Goal: Task Accomplishment & Management: Complete application form

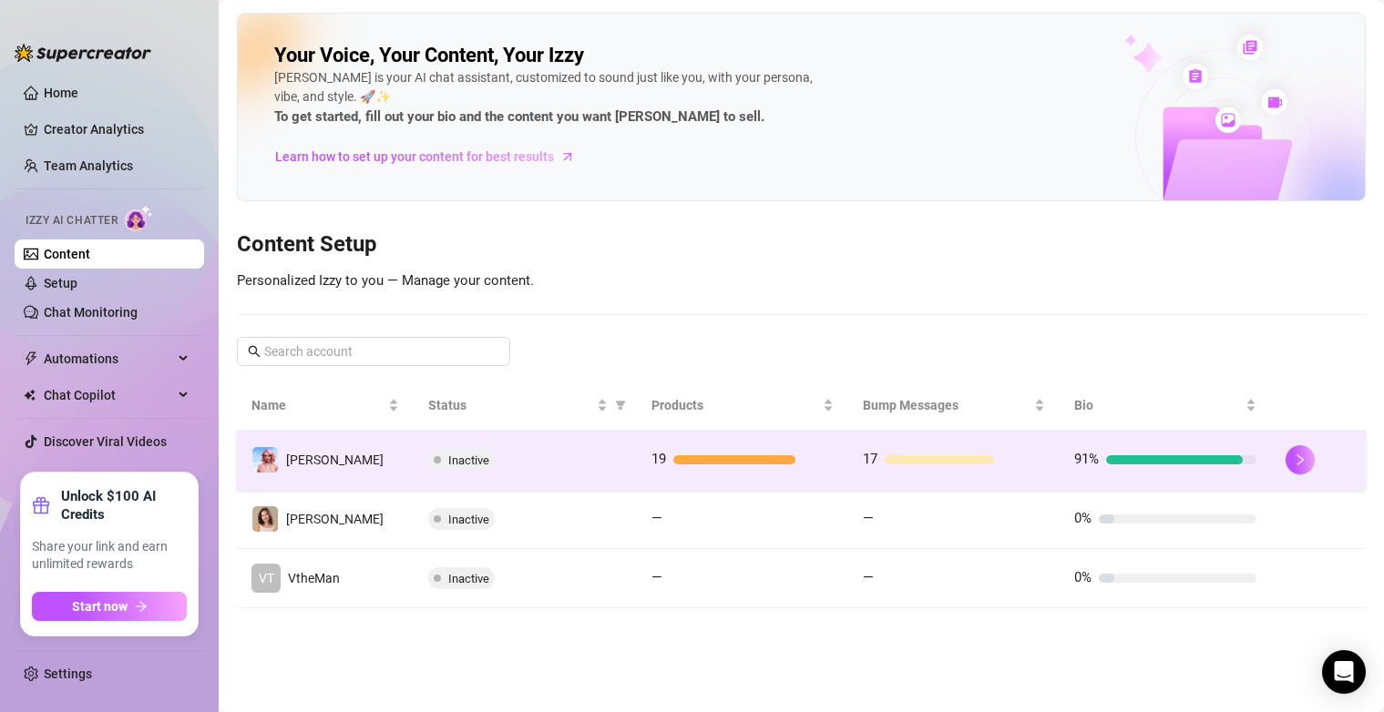
click at [606, 470] on div "Inactive" at bounding box center [525, 460] width 194 height 22
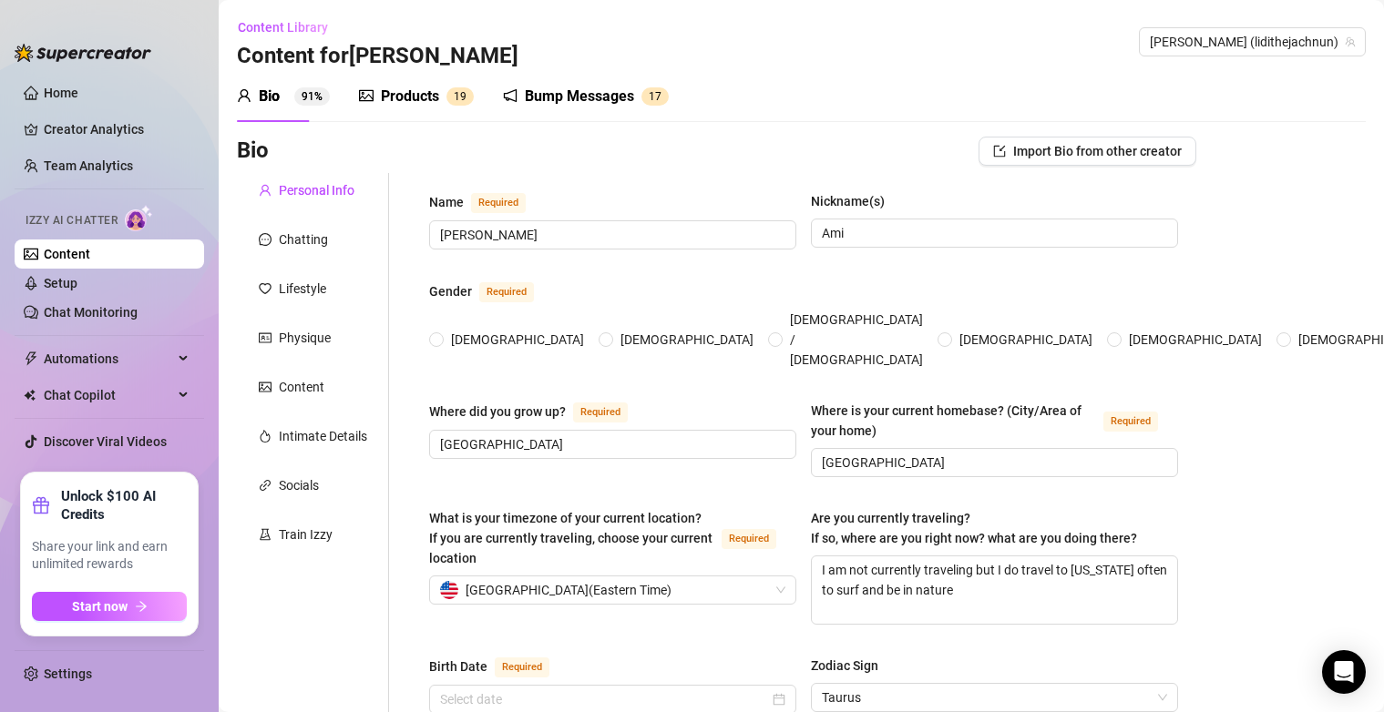
type input "[PERSON_NAME]"
type input "Ami"
type input "[GEOGRAPHIC_DATA]"
type textarea "I am not currently traveling but I do travel to [US_STATE] often to surf and be…"
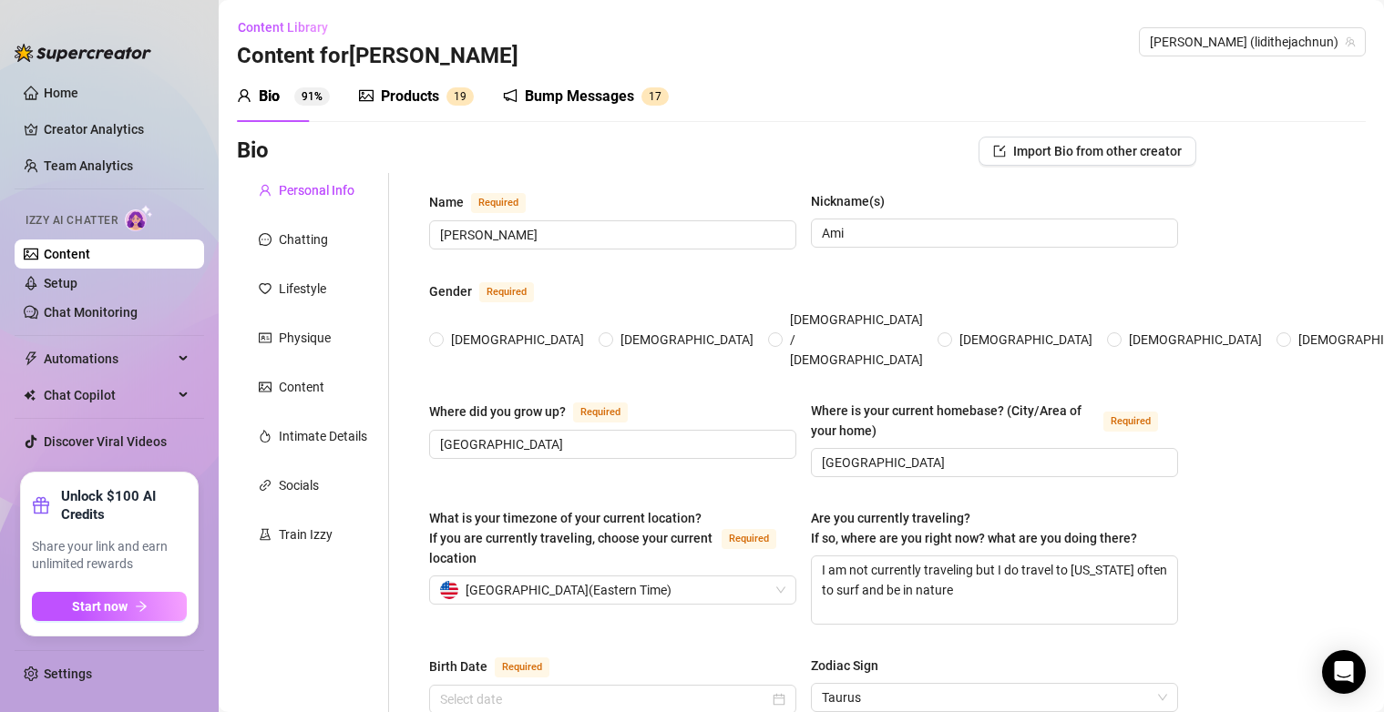
type input "Straight"
type input "Single"
type input "4 brothers (yeah that's a lot lol)"
type input "no"
type input "[PERSON_NAME] (Savannah cat 3yrs) [PERSON_NAME] and [PERSON_NAME] (tabi cat [DE…"
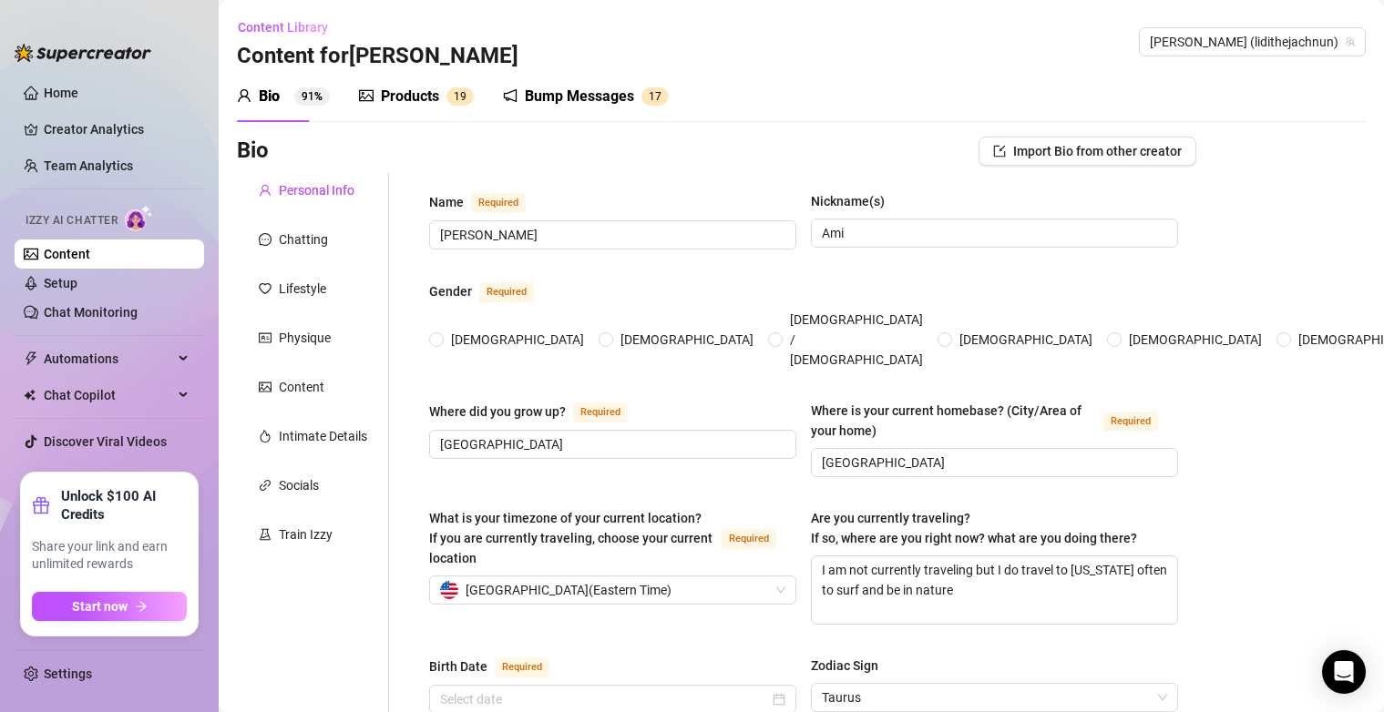
type input "I work [DEMOGRAPHIC_DATA] on OnlyFans!"
type input "I worked as a cook in a restaurant before"
type input "high school lol"
type input "I'm not really strict"
type textarea "My life goal is to have a big piece of land and rescue animals, specifically ca…"
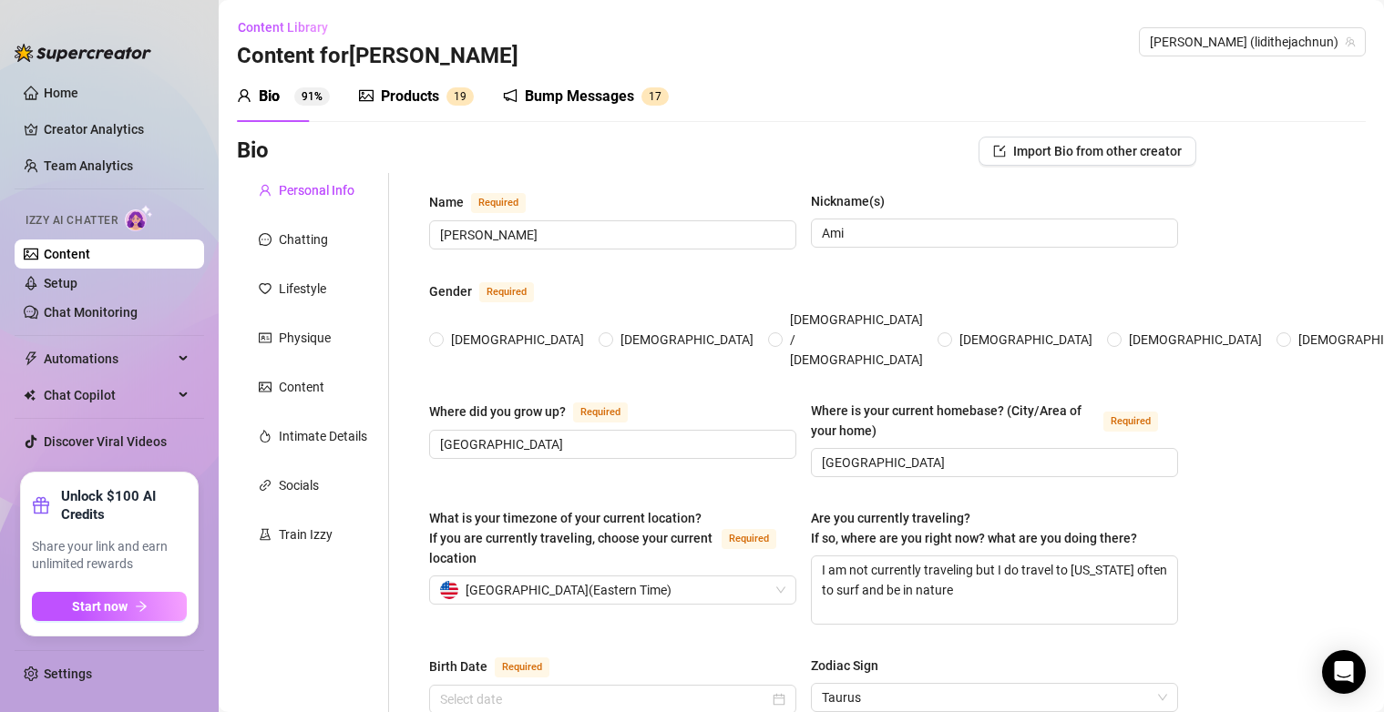
type textarea "One time I tried to impress a date by cooking dinner… and somehow set off the s…"
type textarea "I can wiggle my ears without touching them 😅 and I lowkey know way too much abo…"
type textarea "I’m basically a grandma in disguise.. I drink tea before bed, and talk to my ca…"
radio input "true"
type input "[DATE]"
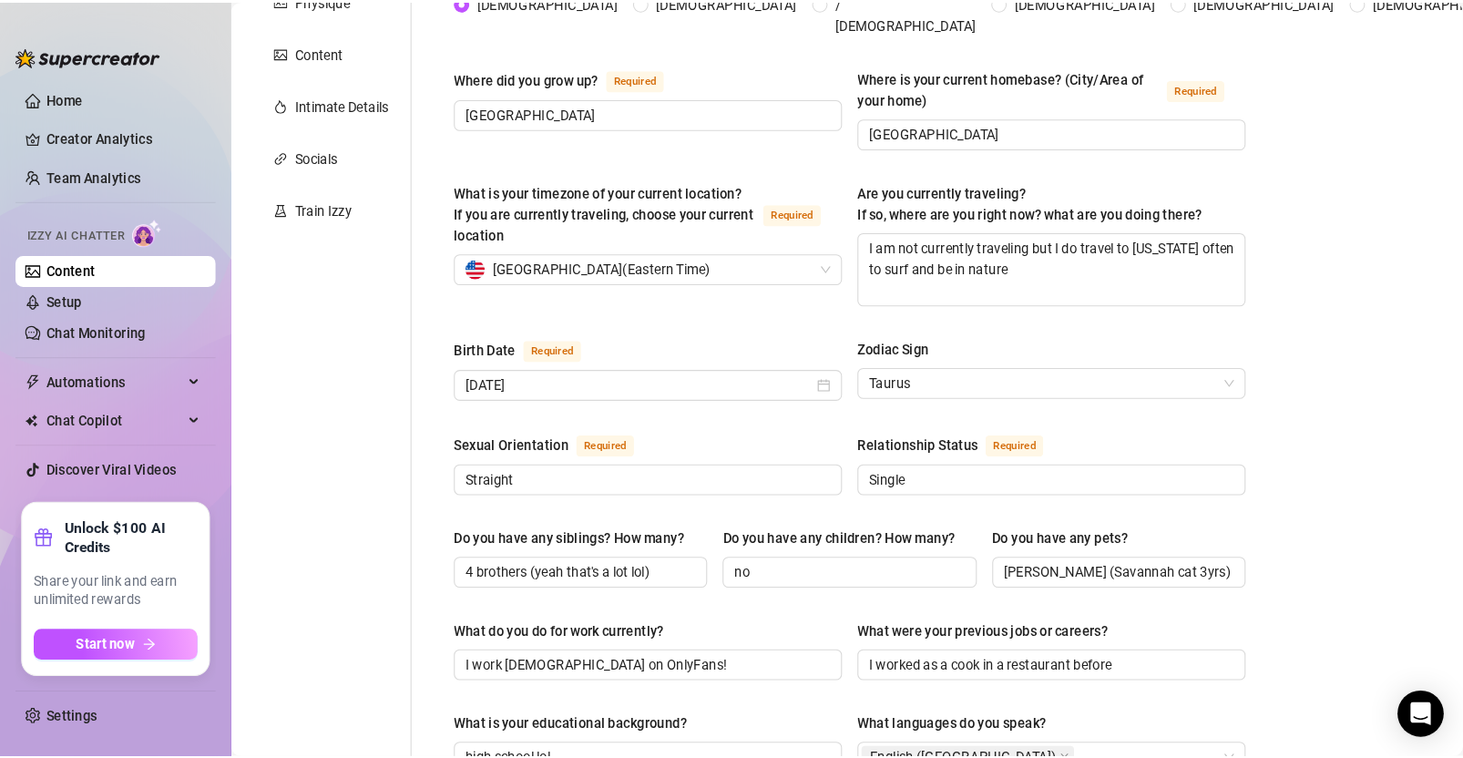
scroll to position [331, 0]
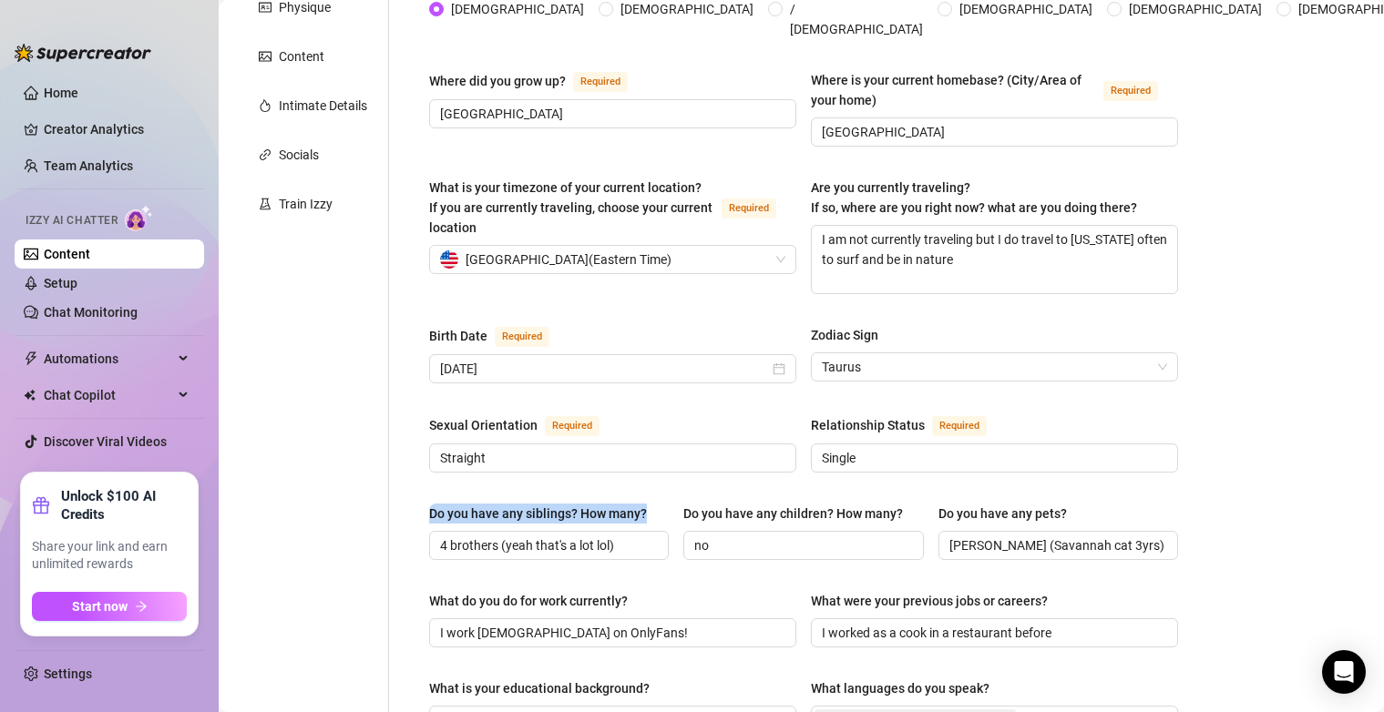
drag, startPoint x: 651, startPoint y: 478, endPoint x: 413, endPoint y: 483, distance: 238.8
click at [413, 483] on div "Name Required [PERSON_NAME](s) [PERSON_NAME] Gender Required [DEMOGRAPHIC_DATA]…" at bounding box center [803, 605] width 785 height 1527
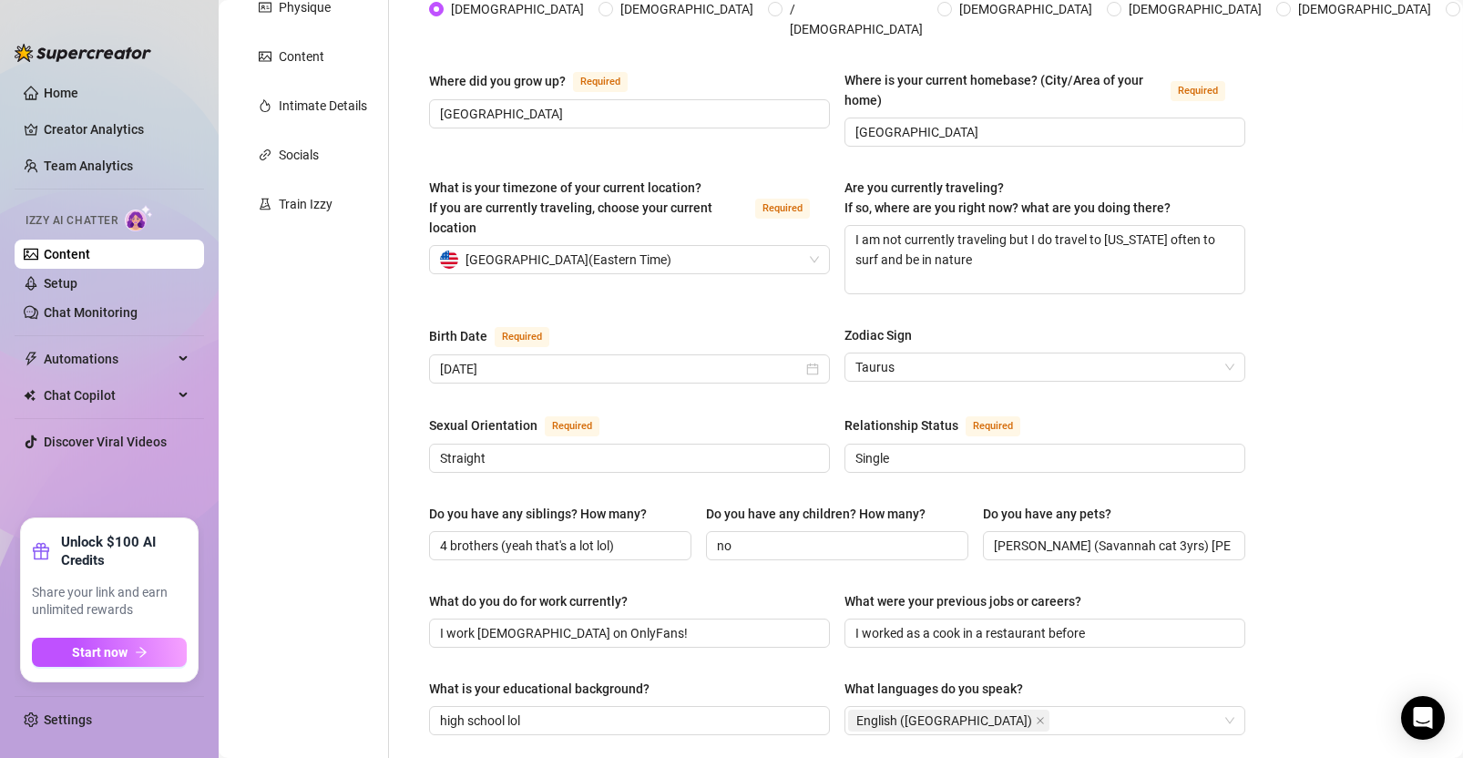
click at [730, 282] on div "Name Required [PERSON_NAME](s) [PERSON_NAME] Gender Required [DEMOGRAPHIC_DATA]…" at bounding box center [837, 606] width 816 height 1491
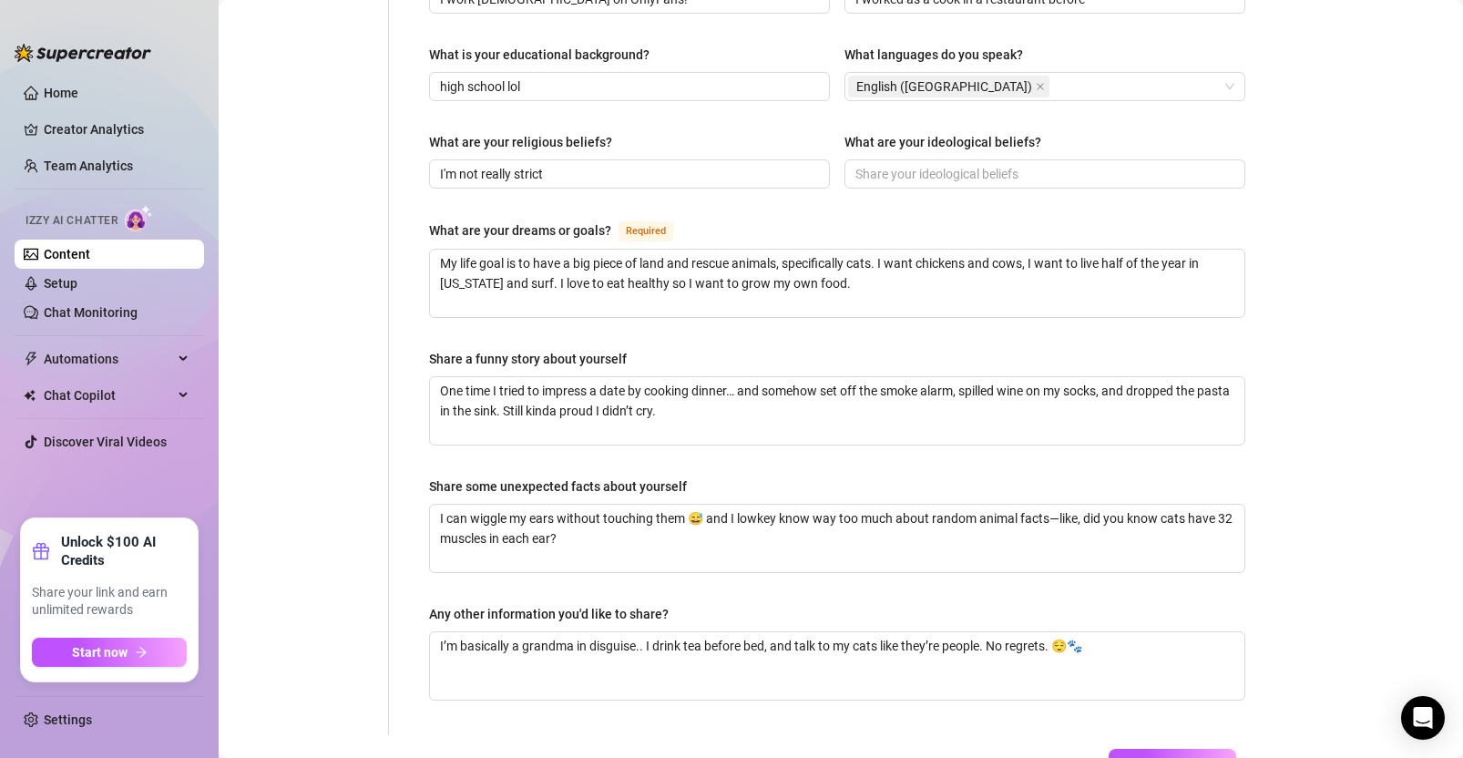
scroll to position [996, 0]
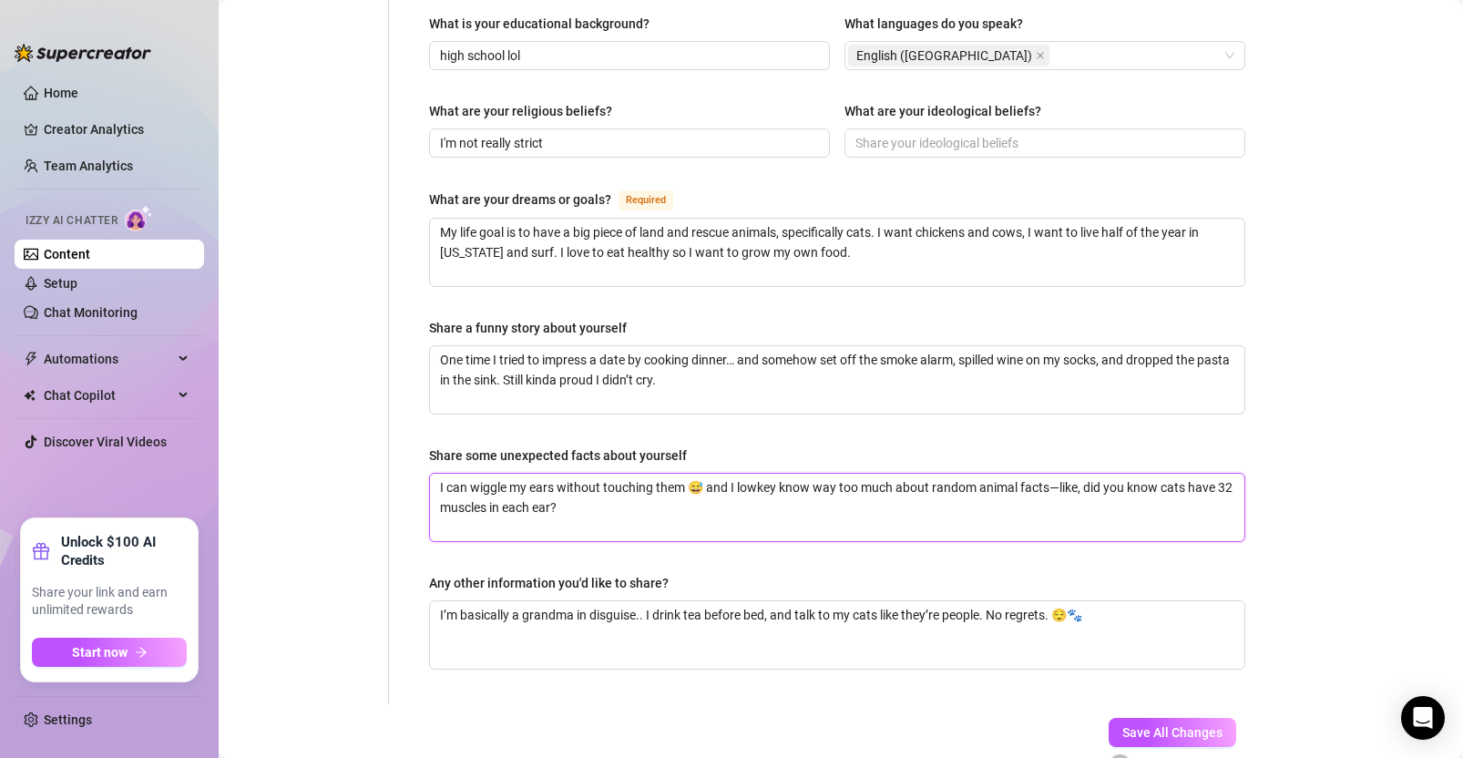
drag, startPoint x: 585, startPoint y: 486, endPoint x: 614, endPoint y: 487, distance: 29.2
click at [613, 486] on textarea "I can wiggle my ears without touching them 😅 and I lowkey know way too much abo…" at bounding box center [837, 507] width 815 height 67
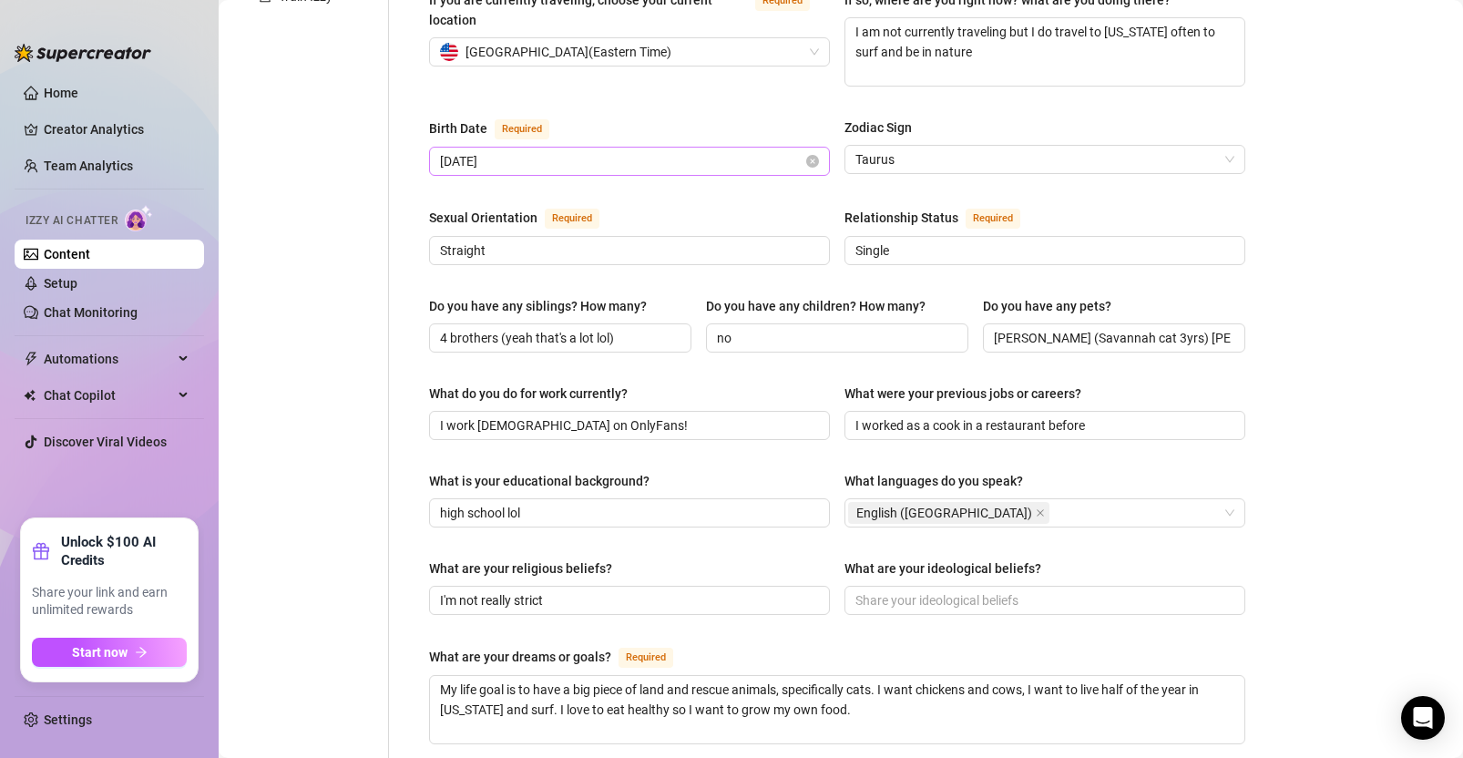
scroll to position [210, 0]
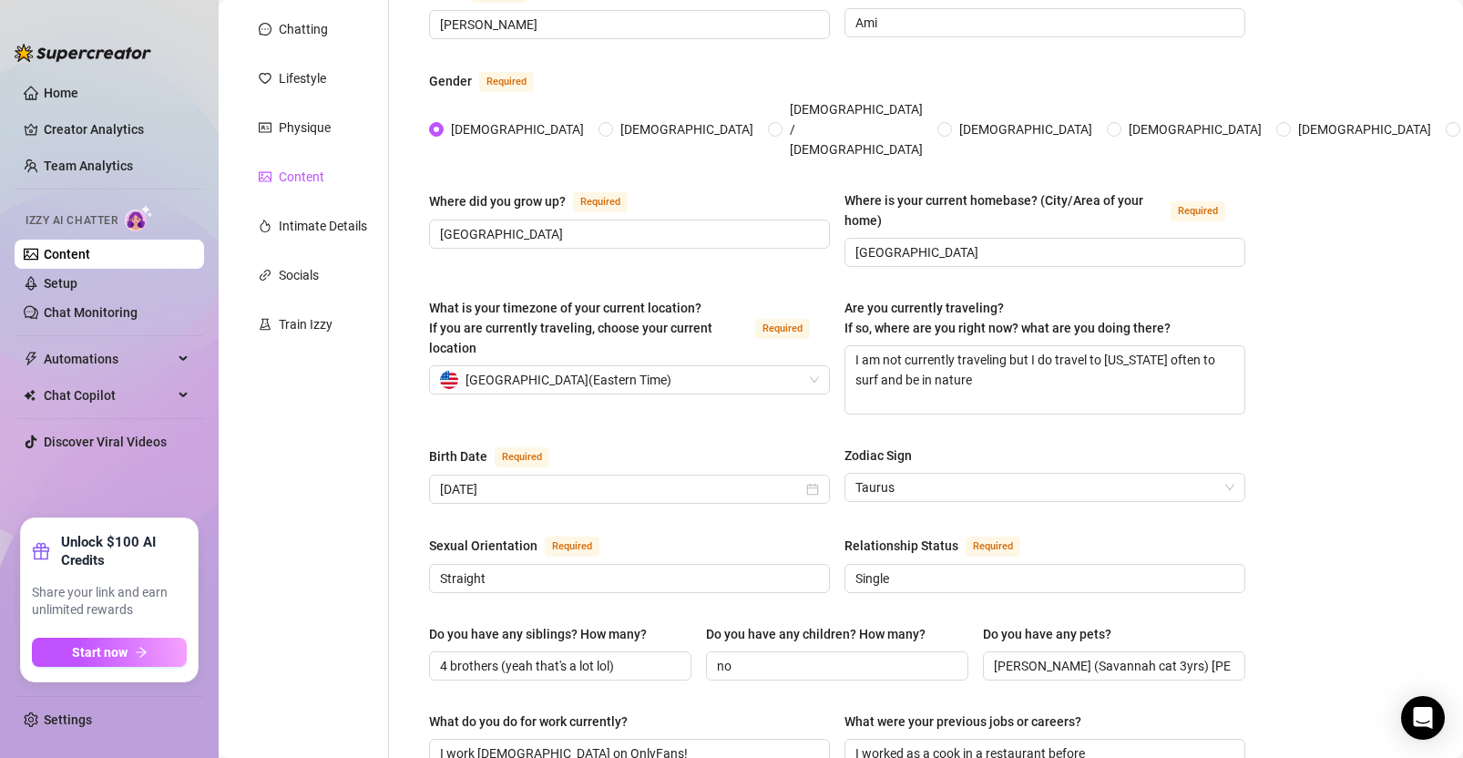
click at [314, 183] on div "Content" at bounding box center [302, 177] width 46 height 20
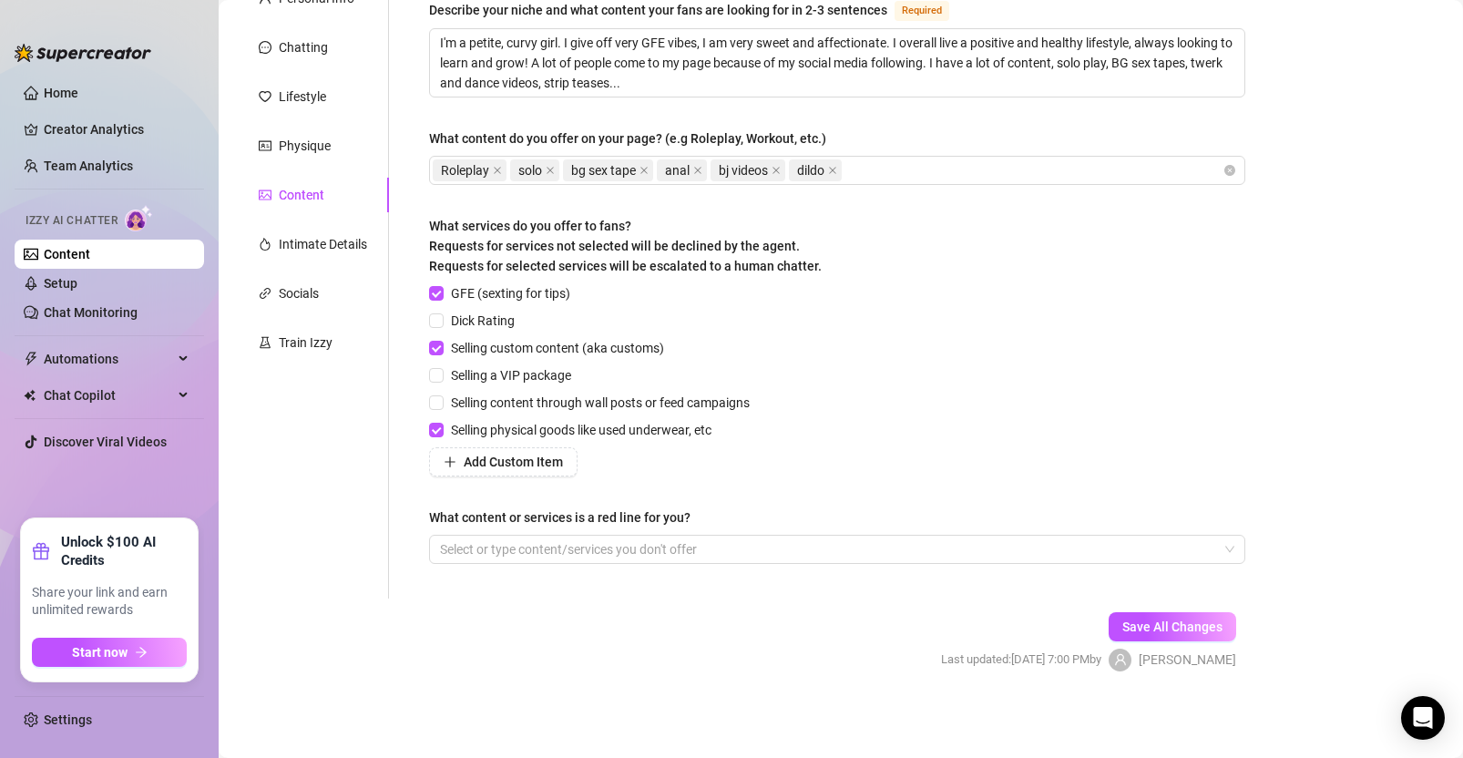
scroll to position [192, 0]
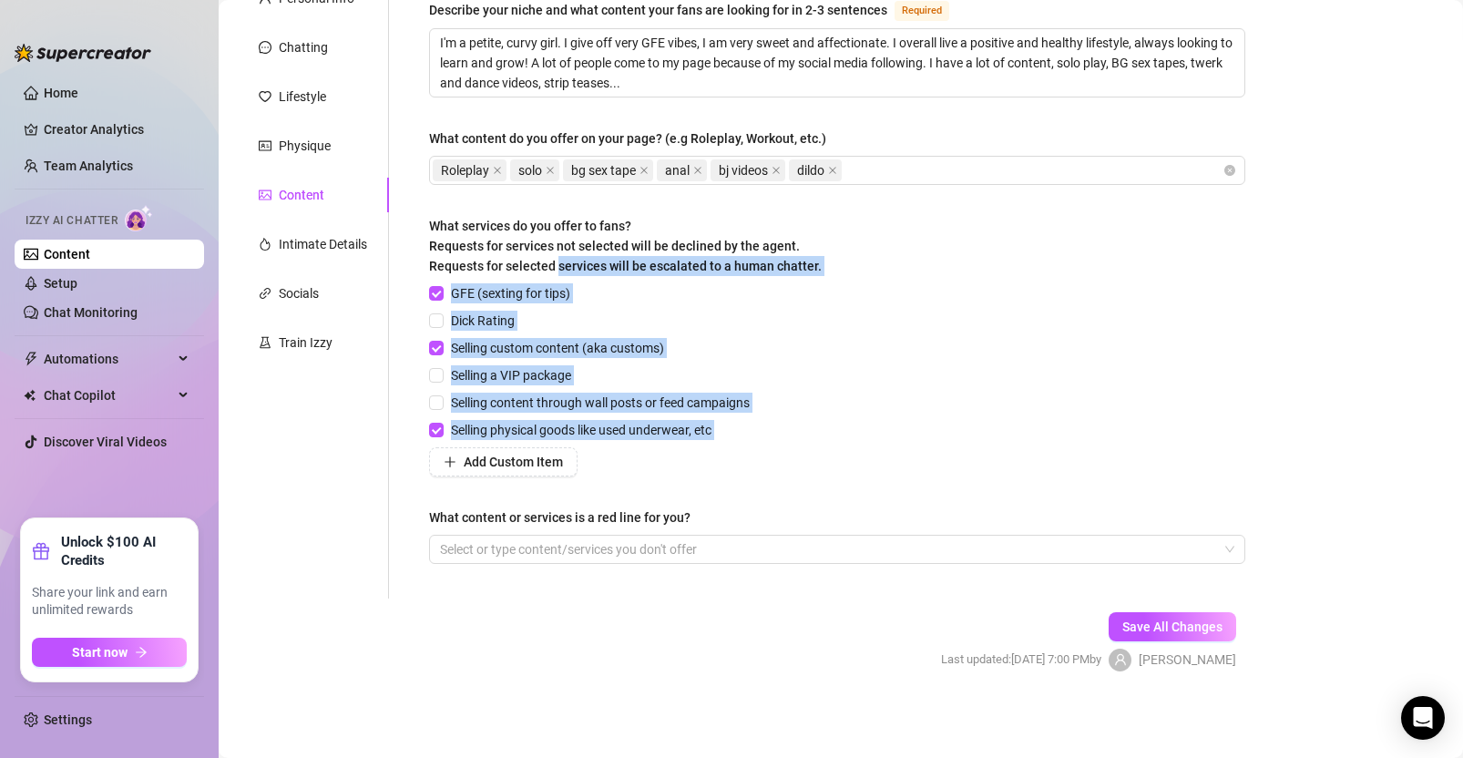
drag, startPoint x: 745, startPoint y: 443, endPoint x: 558, endPoint y: 272, distance: 254.1
click at [558, 272] on div "What services do you offer to fans? Requests for services not selected will be …" at bounding box center [837, 346] width 816 height 261
click at [948, 357] on div "GFE (sexting for tips) Dick Rating Selling custom content (aka customs) Selling…" at bounding box center [837, 379] width 816 height 193
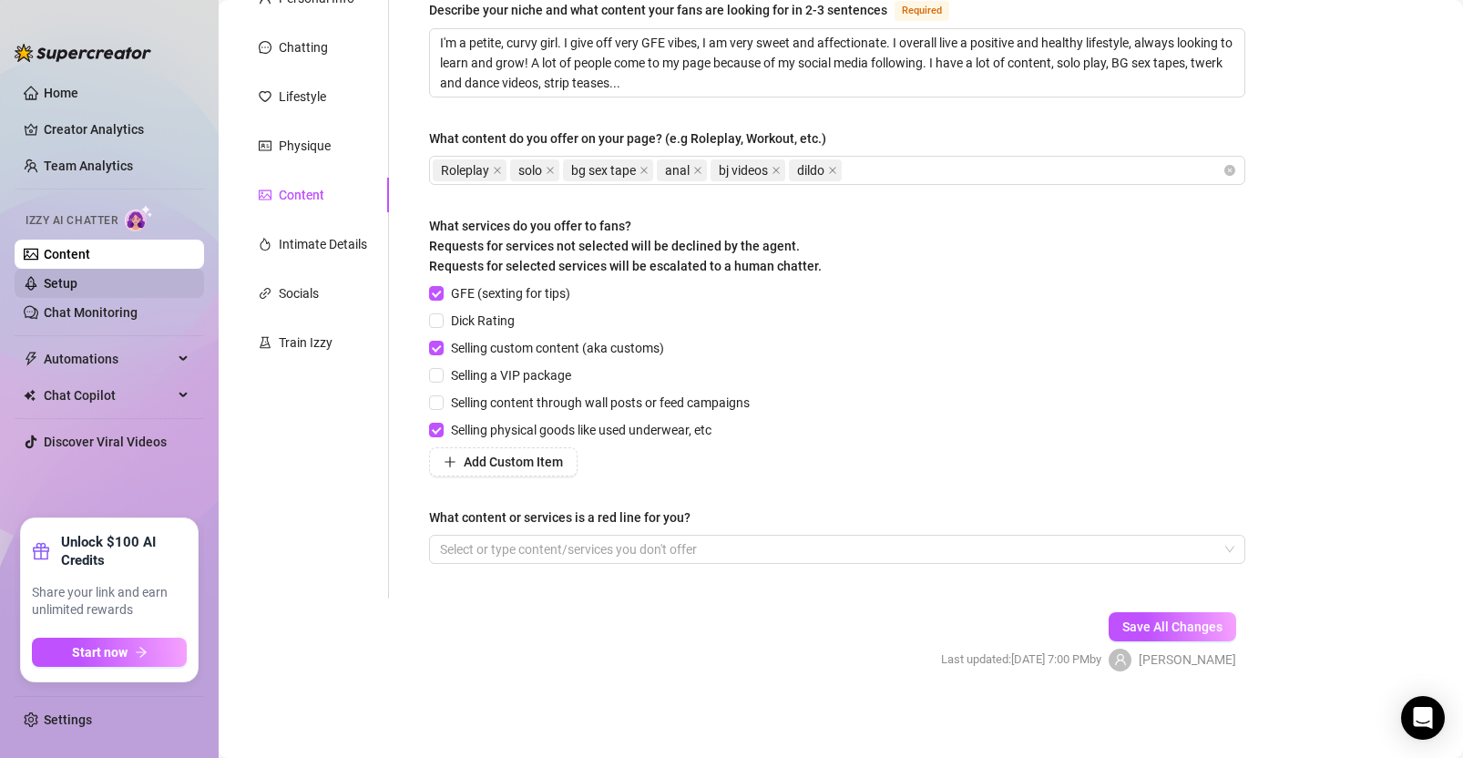
click at [77, 280] on link "Setup" at bounding box center [61, 283] width 34 height 15
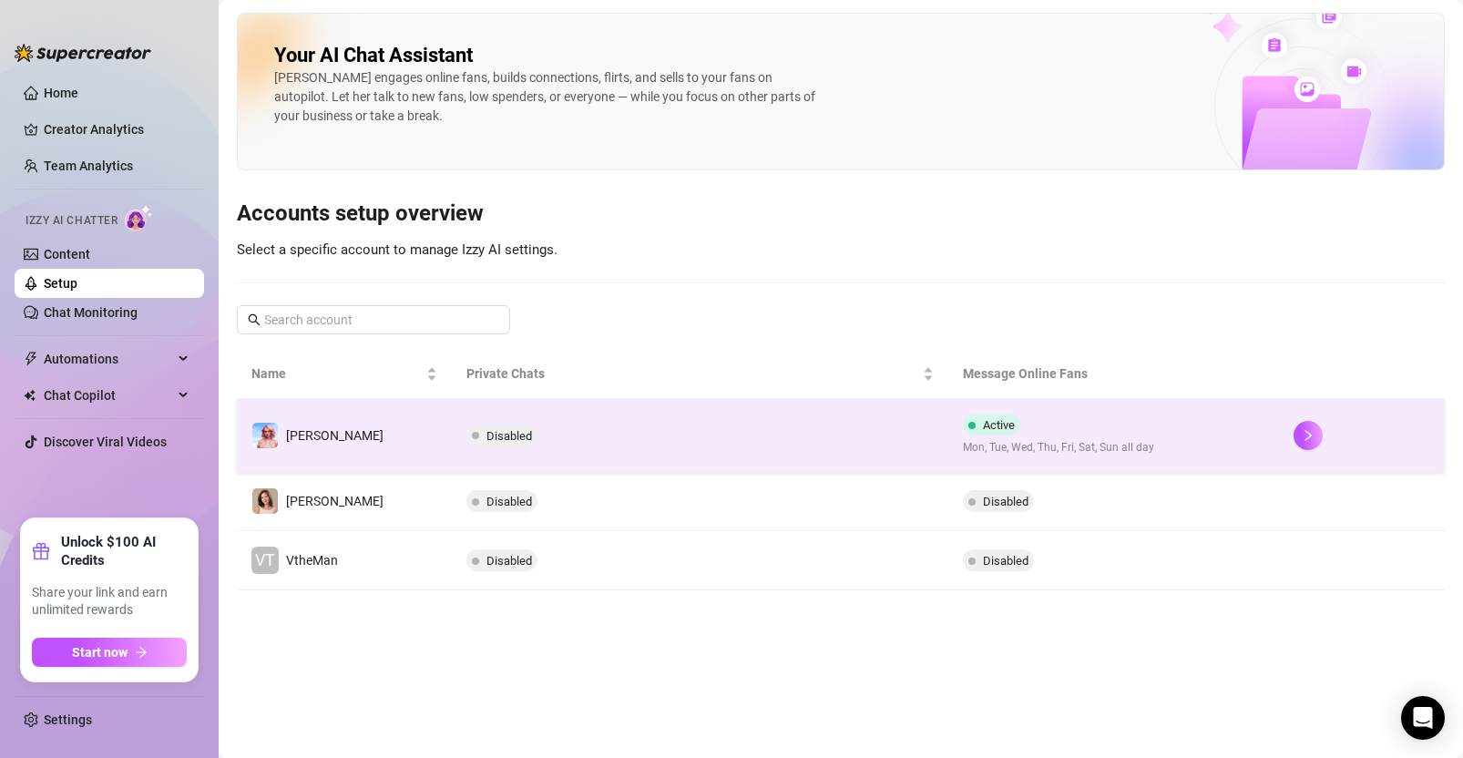
click at [810, 425] on td "Disabled" at bounding box center [700, 435] width 497 height 73
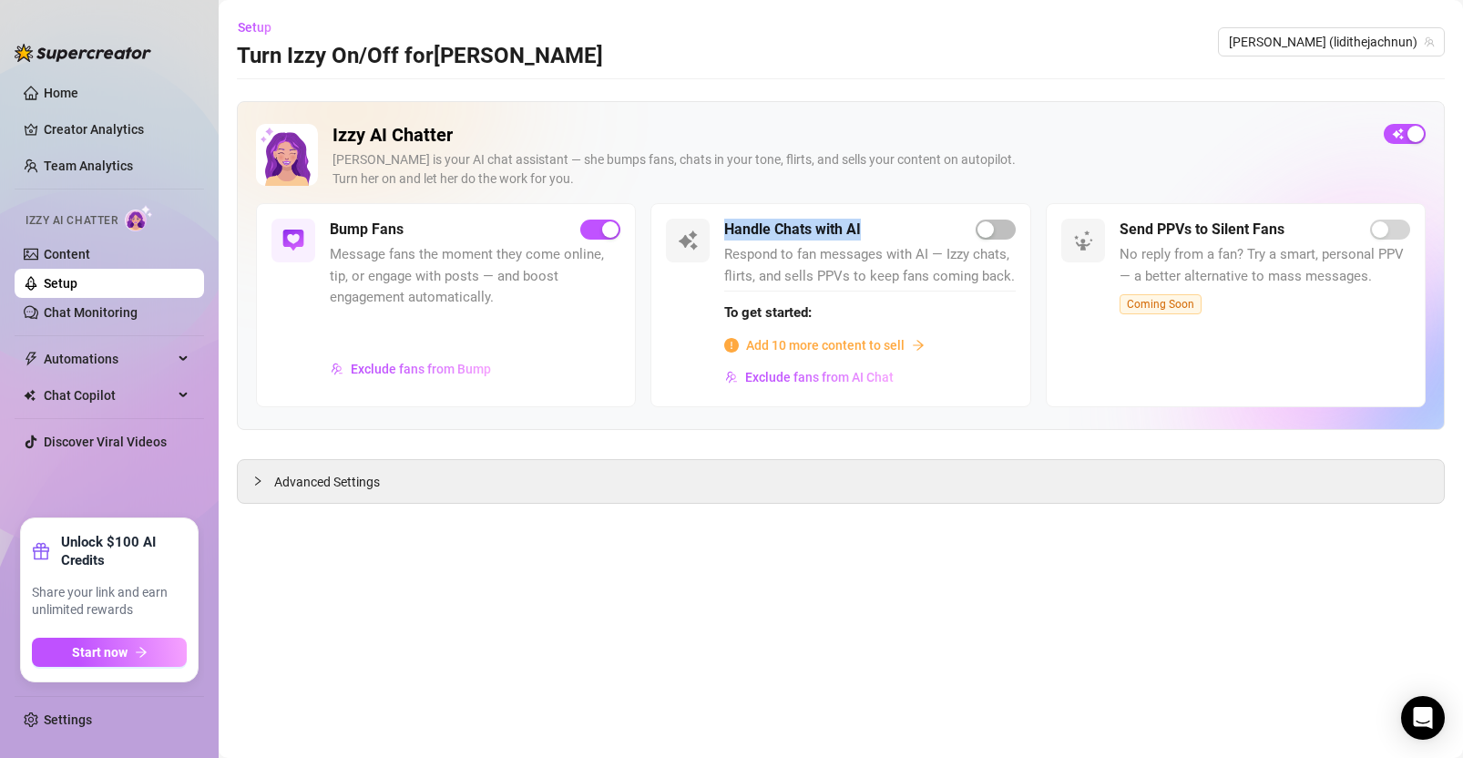
drag, startPoint x: 719, startPoint y: 233, endPoint x: 873, endPoint y: 271, distance: 158.4
click at [899, 232] on div "Handle Chats with AI Respond to fan messages with AI — Izzy chats, flirts, and …" at bounding box center [841, 305] width 380 height 204
click at [895, 222] on div "Handle Chats with AI" at bounding box center [869, 230] width 291 height 22
click at [90, 247] on link "Content" at bounding box center [67, 254] width 46 height 15
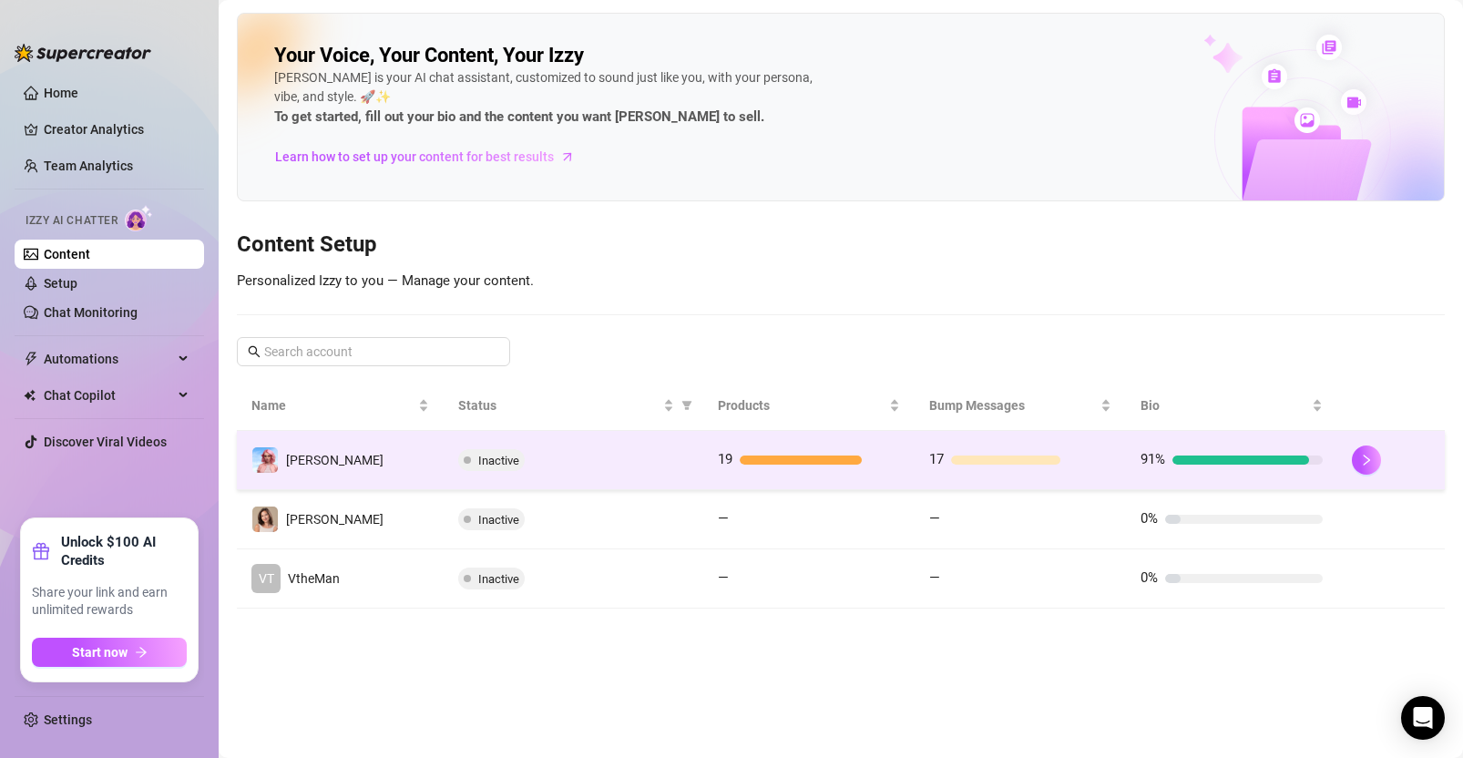
click at [563, 461] on div "Inactive" at bounding box center [573, 460] width 231 height 22
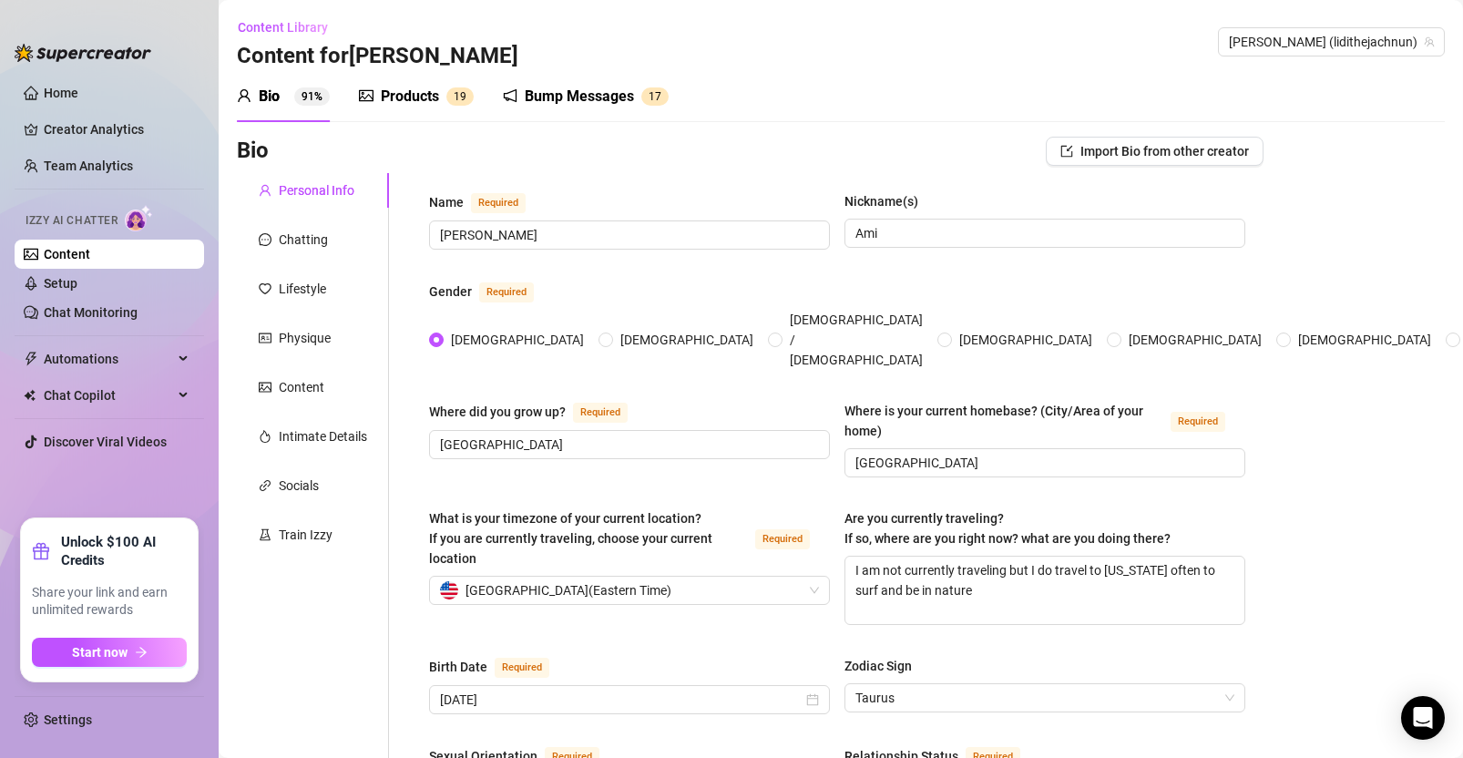
click at [406, 109] on div "Products 1 9" at bounding box center [416, 96] width 115 height 51
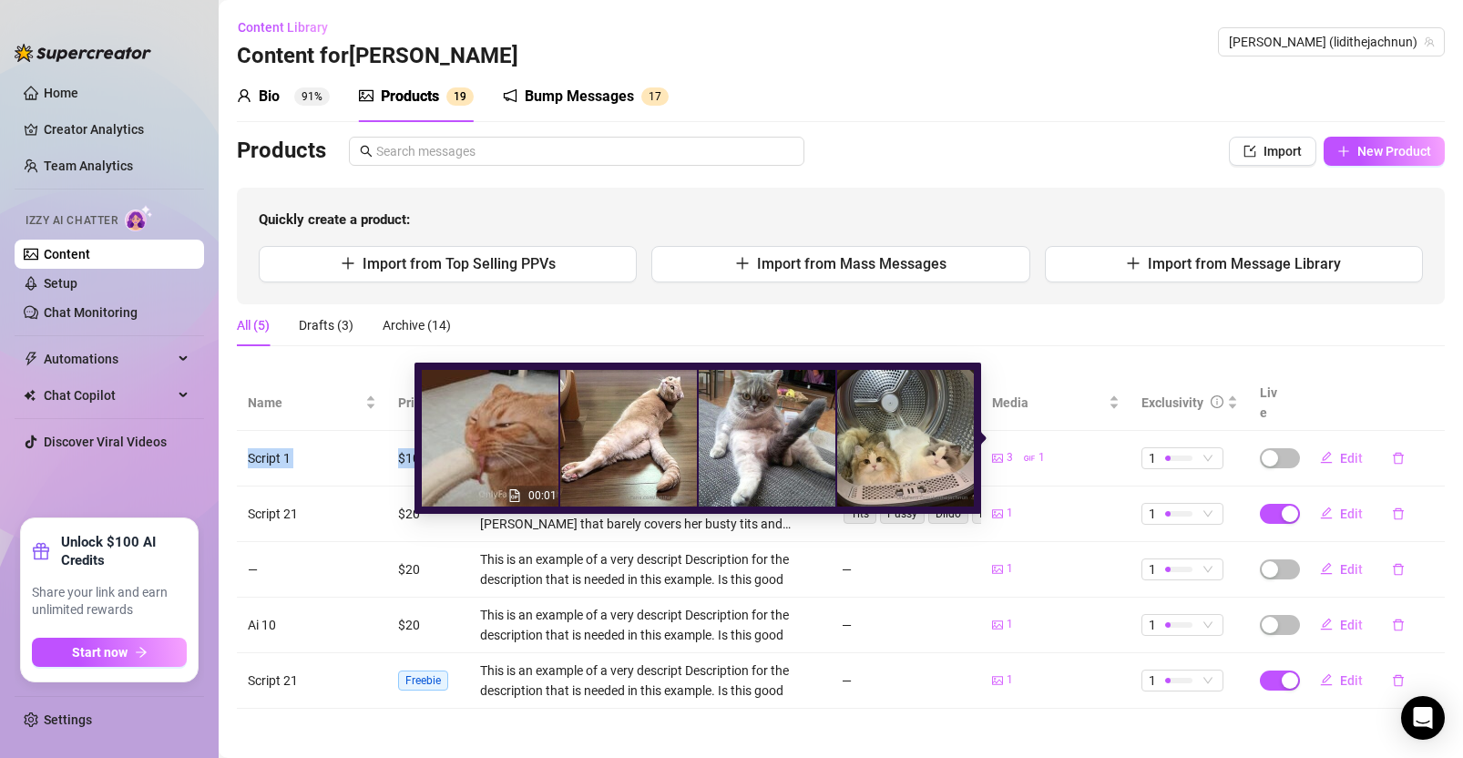
drag, startPoint x: 246, startPoint y: 439, endPoint x: 999, endPoint y: 430, distance: 752.6
click at [999, 431] on tr "Script 1 $100 This is an example of a very descript Description for the descrip…" at bounding box center [841, 459] width 1208 height 56
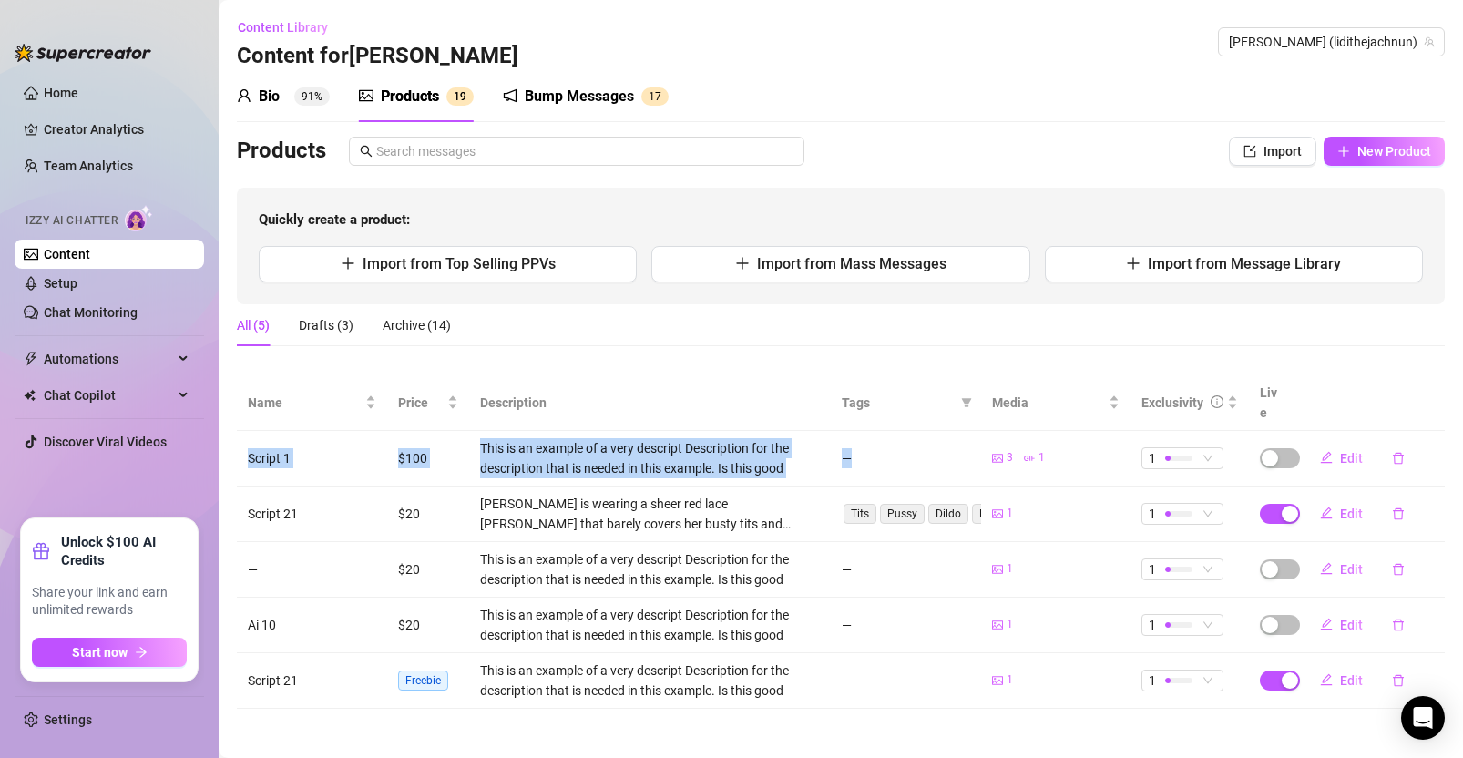
click at [744, 438] on div "This is an example of a very descript Description for the description that is n…" at bounding box center [650, 458] width 341 height 40
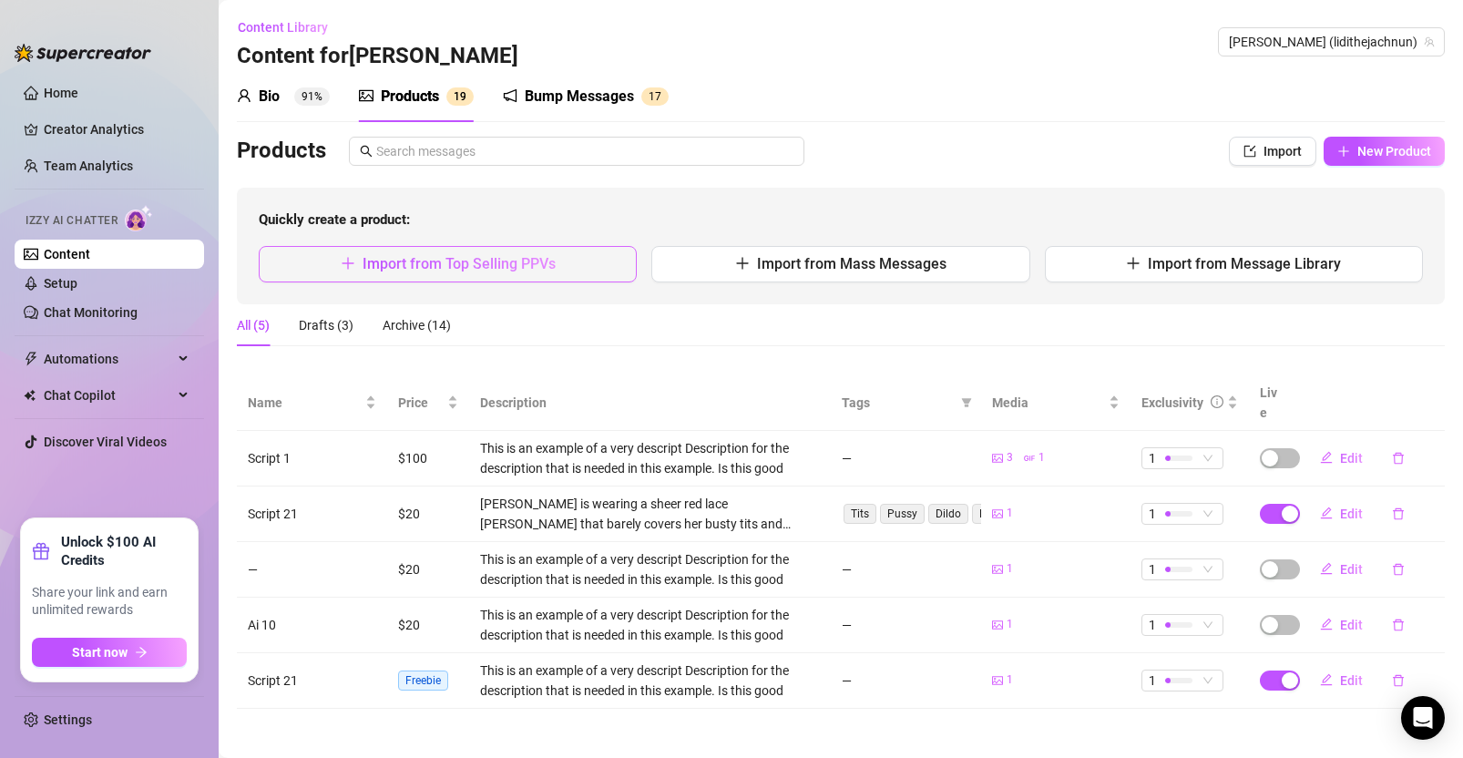
click at [498, 262] on span "Import from Top Selling PPVs" at bounding box center [459, 263] width 193 height 17
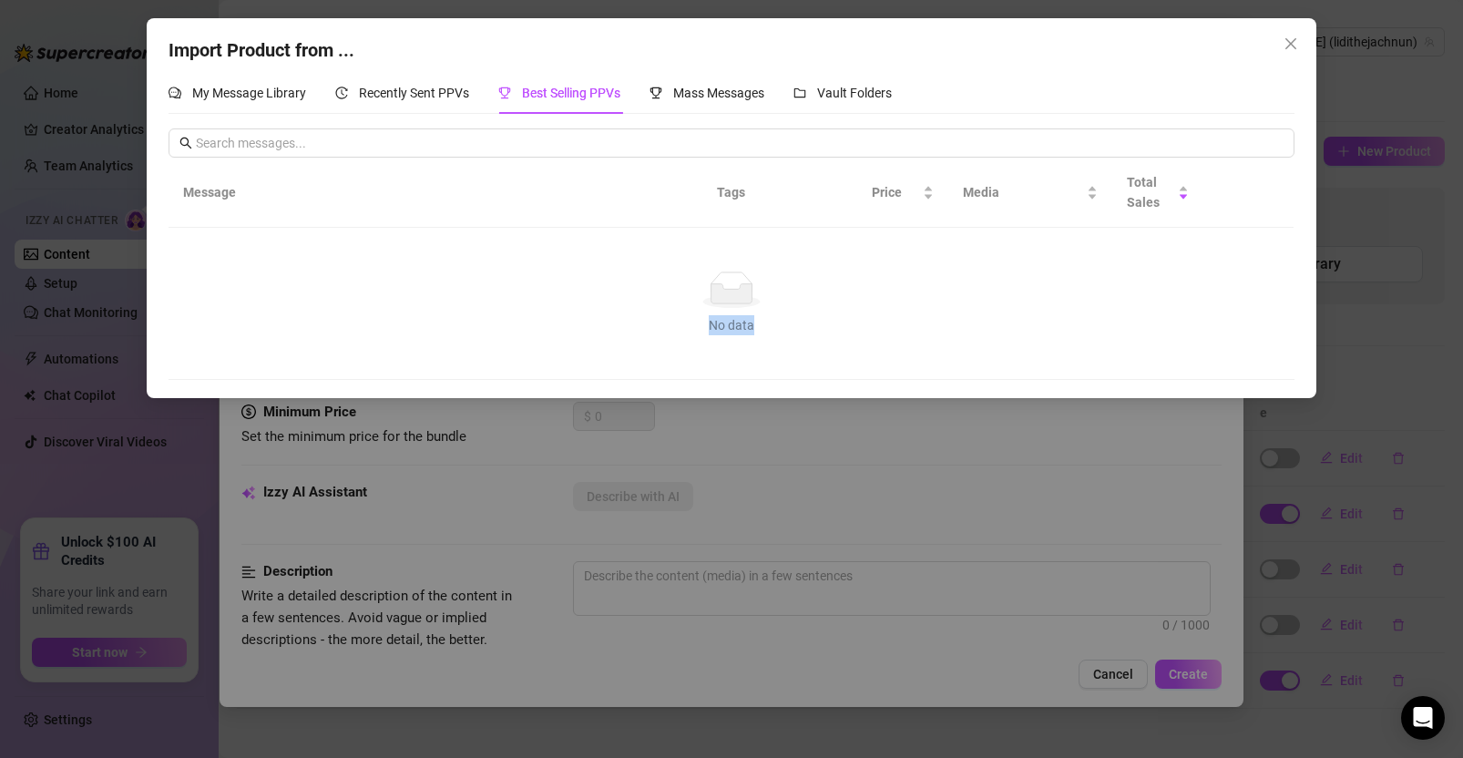
drag, startPoint x: 756, startPoint y: 320, endPoint x: 707, endPoint y: 322, distance: 49.2
click at [696, 320] on div "No data" at bounding box center [731, 325] width 1083 height 20
click at [444, 90] on span "Recently Sent PPVs" at bounding box center [414, 93] width 110 height 15
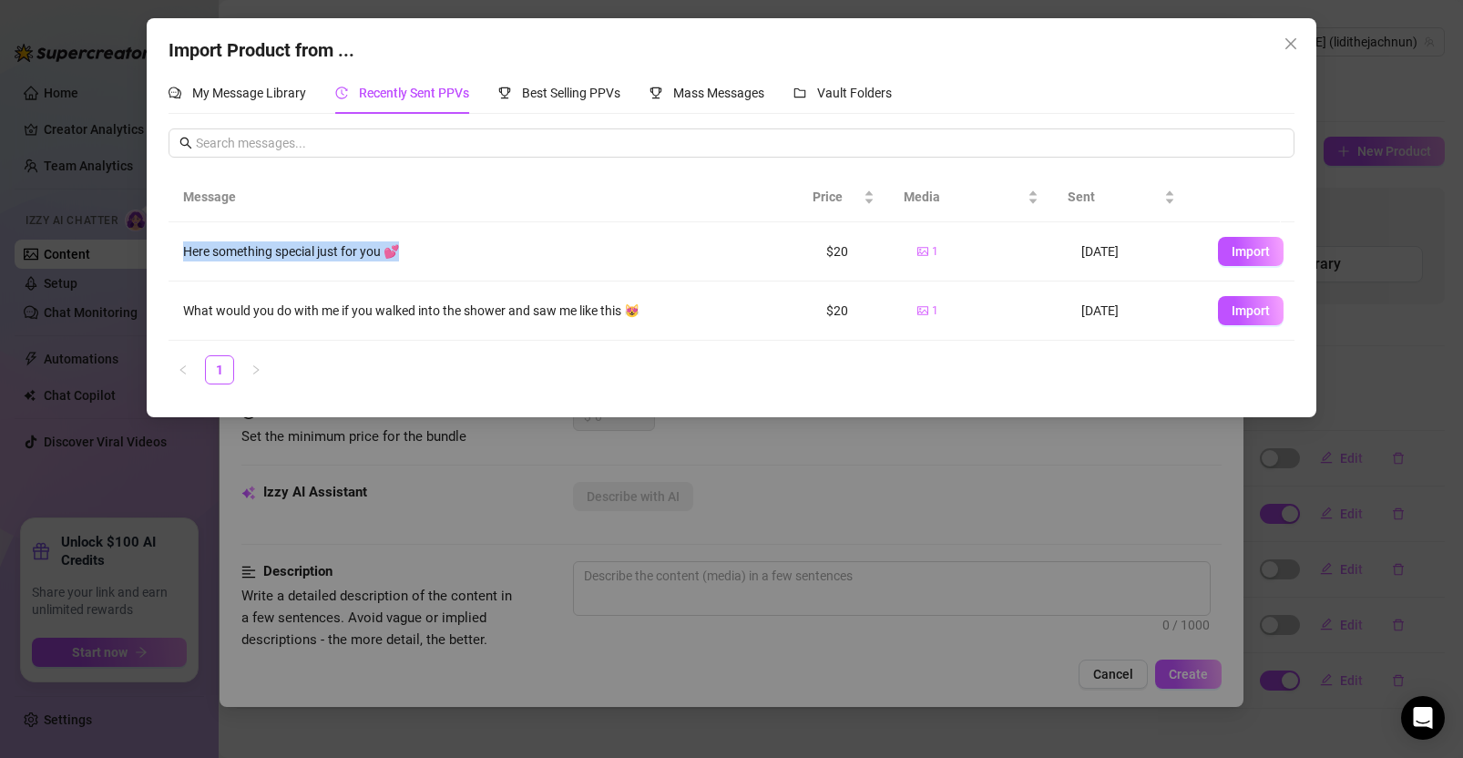
drag, startPoint x: 178, startPoint y: 251, endPoint x: 410, endPoint y: 251, distance: 232.3
click at [410, 251] on td "Here something special just for you 💕" at bounding box center [491, 251] width 644 height 59
drag, startPoint x: 845, startPoint y: 250, endPoint x: 804, endPoint y: 250, distance: 41.0
click at [812, 250] on td "$20" at bounding box center [857, 251] width 91 height 59
click at [1232, 249] on span "Import" at bounding box center [1251, 251] width 38 height 15
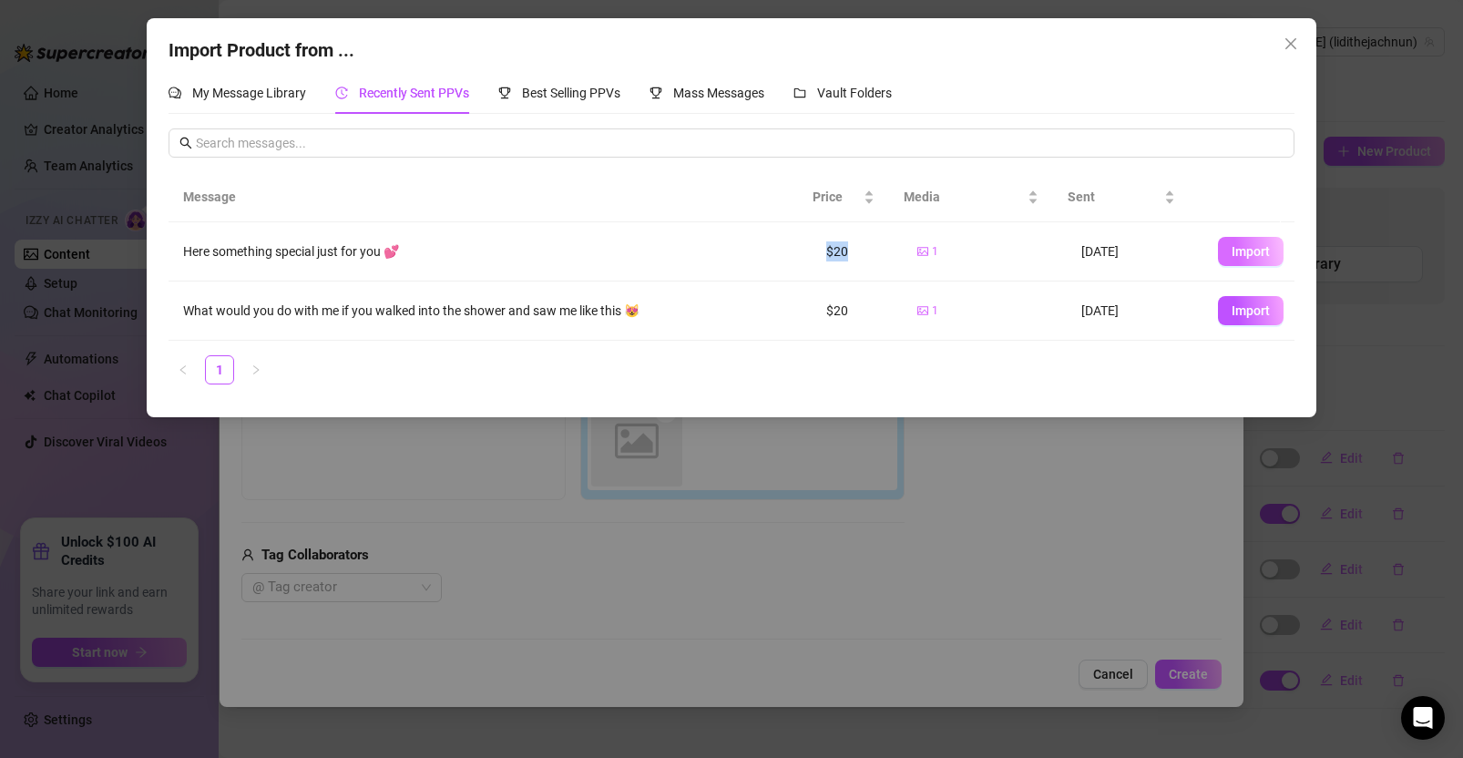
type textarea "Here something special just for you 💕"
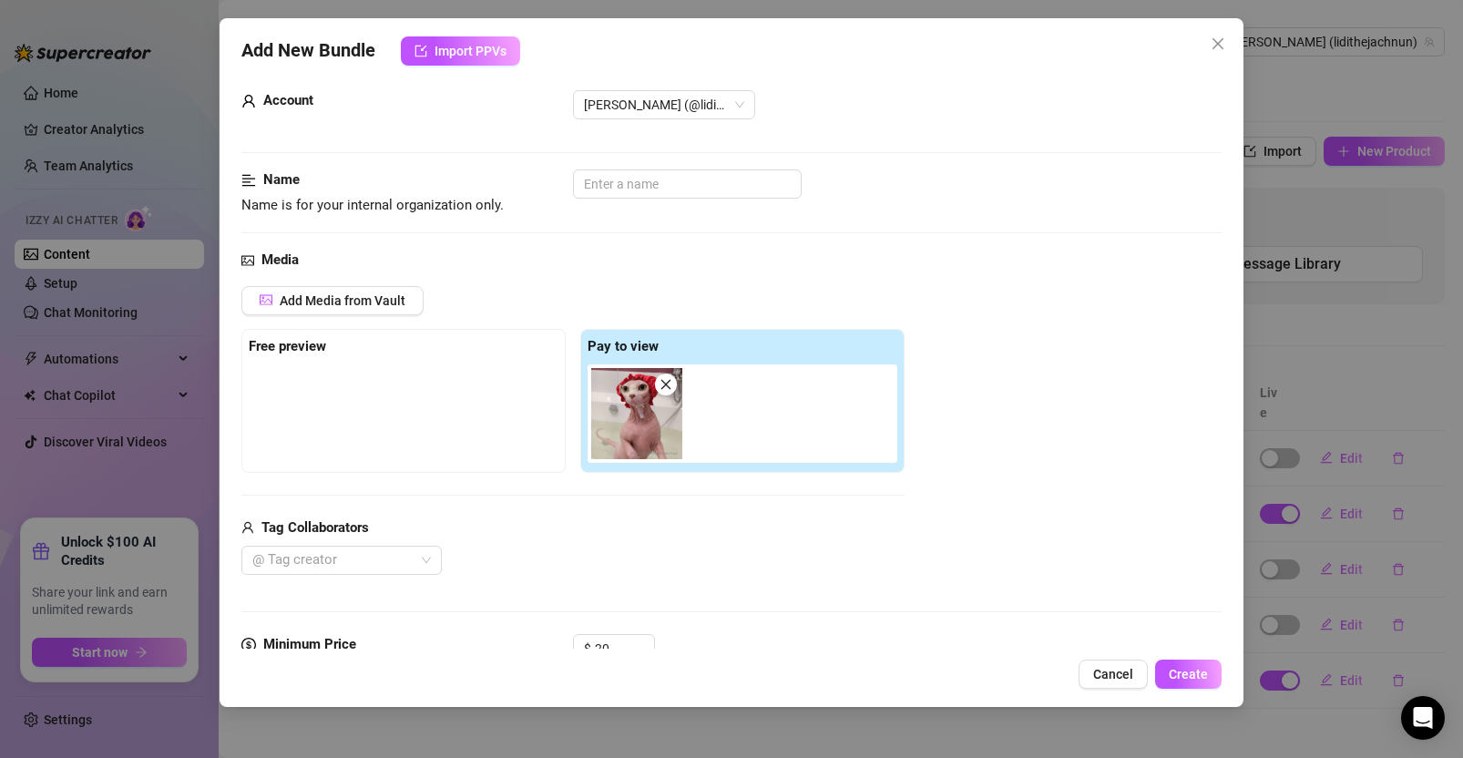
scroll to position [49, 0]
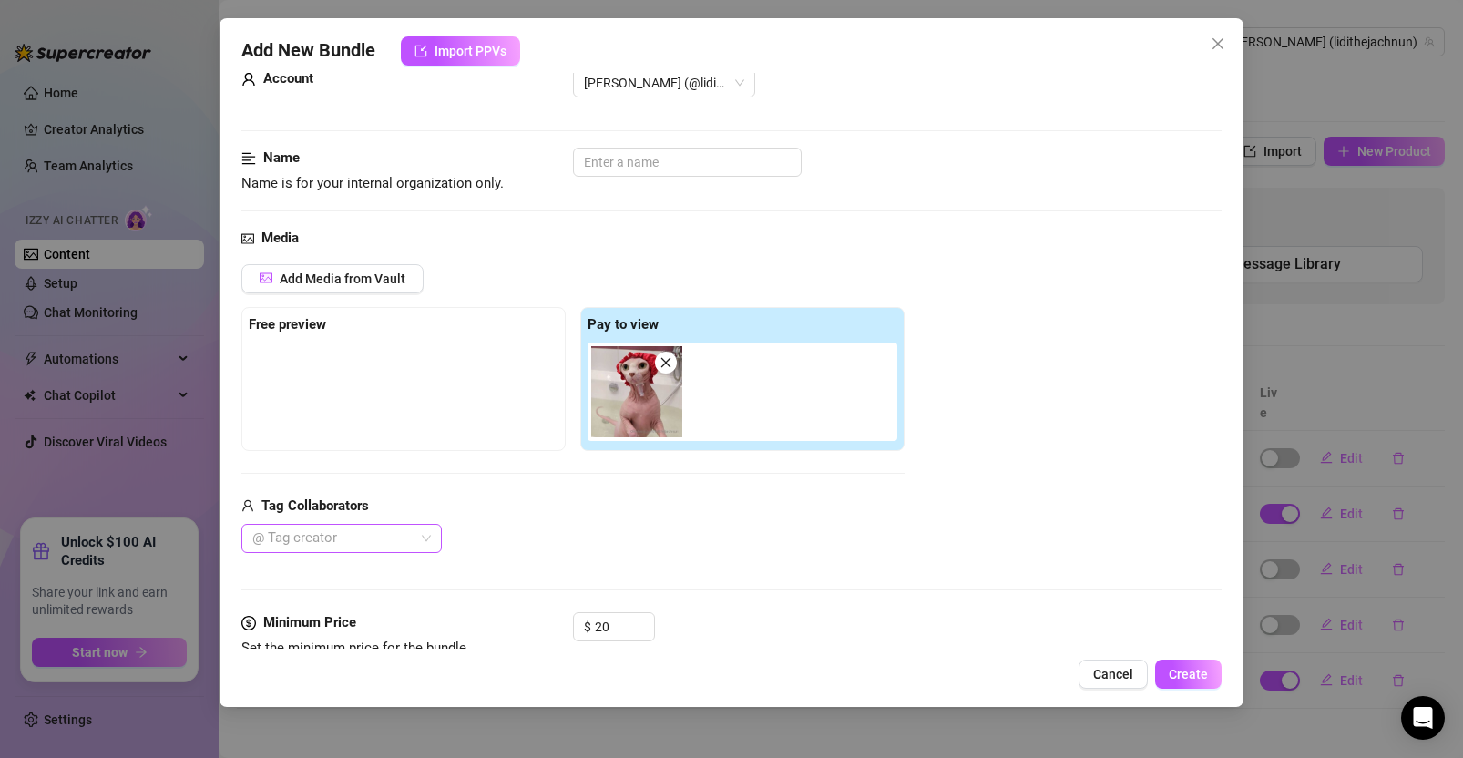
click at [390, 528] on div at bounding box center [332, 539] width 174 height 26
click at [569, 499] on div "Tag Collaborators" at bounding box center [572, 507] width 663 height 22
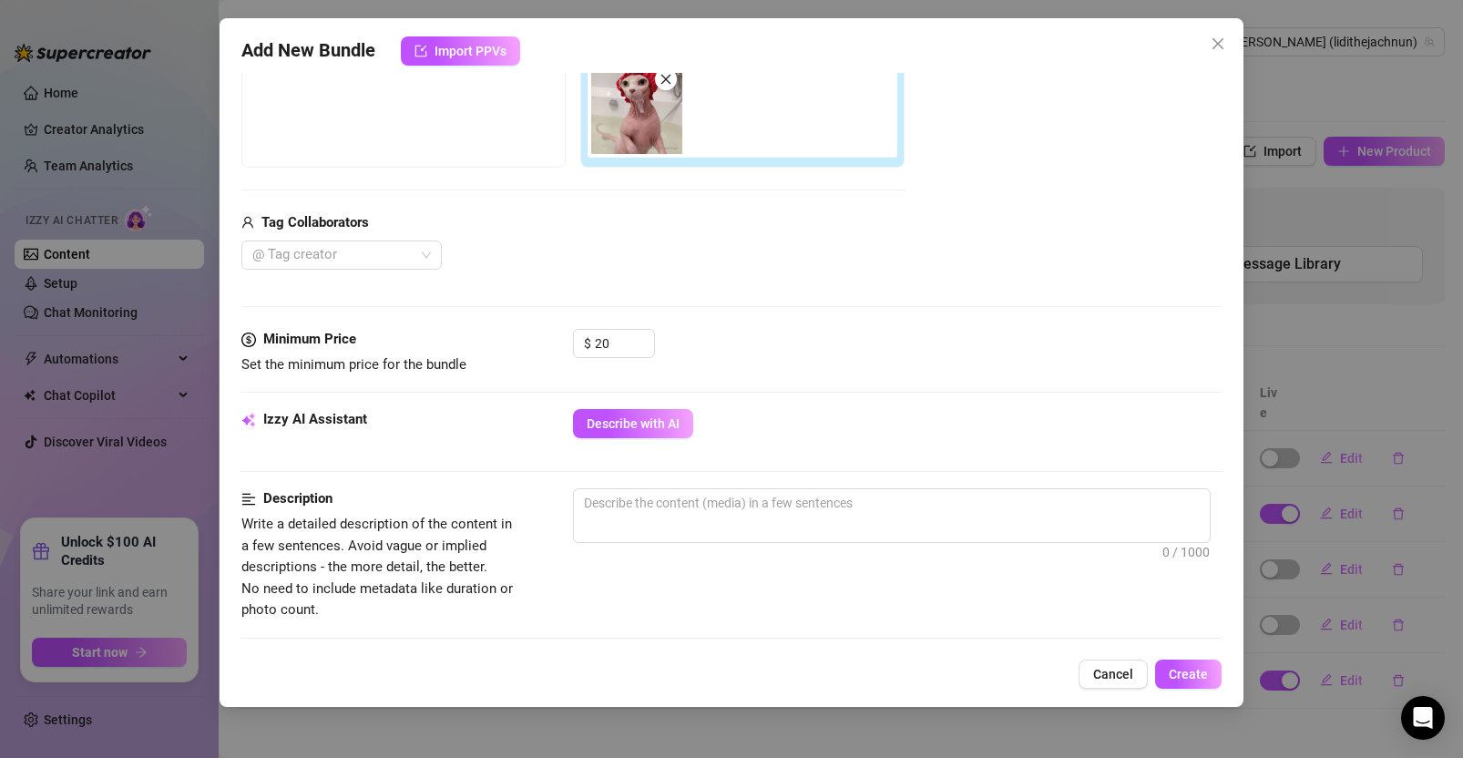
scroll to position [334, 0]
drag, startPoint x: 347, startPoint y: 487, endPoint x: 262, endPoint y: 498, distance: 85.4
click at [262, 498] on div "Description" at bounding box center [377, 498] width 273 height 22
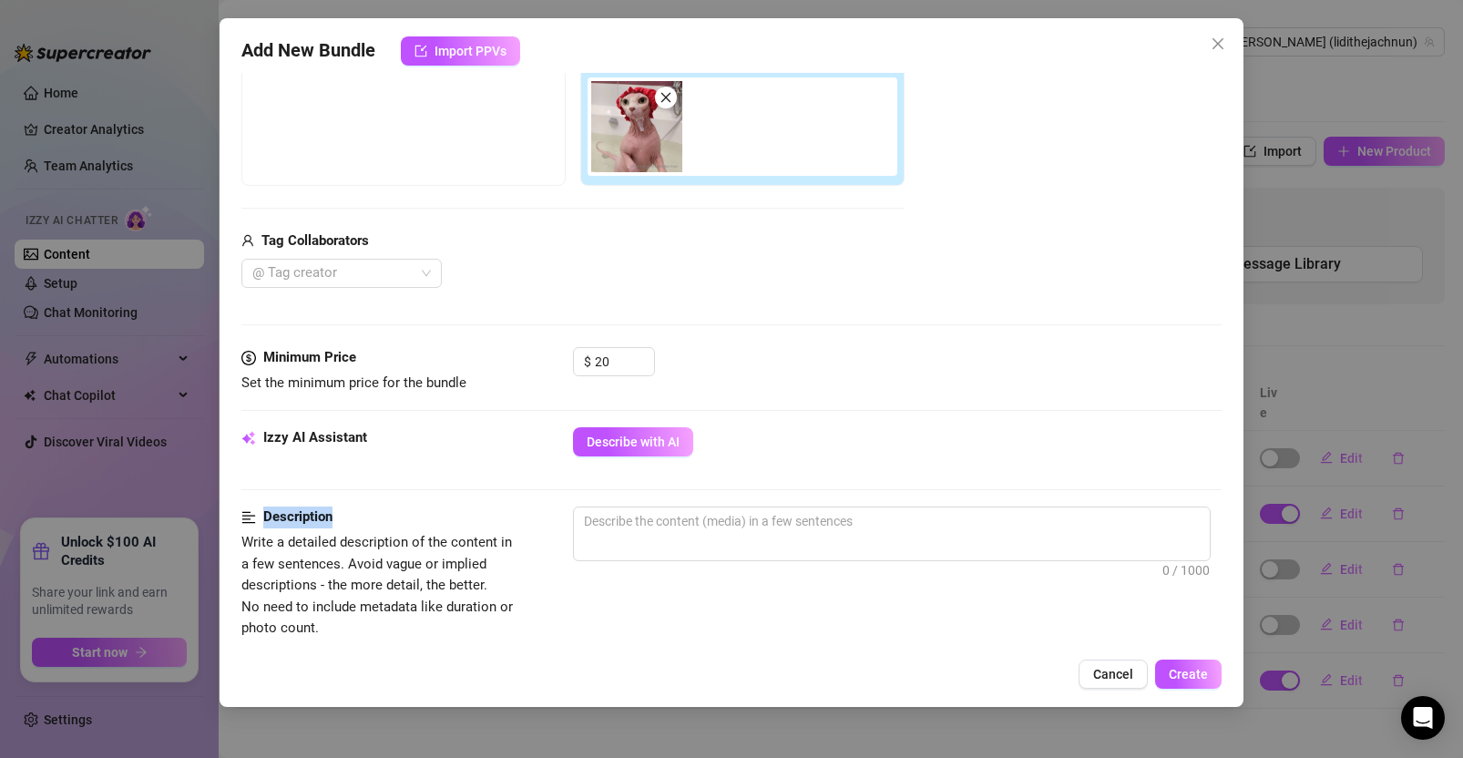
scroll to position [318, 0]
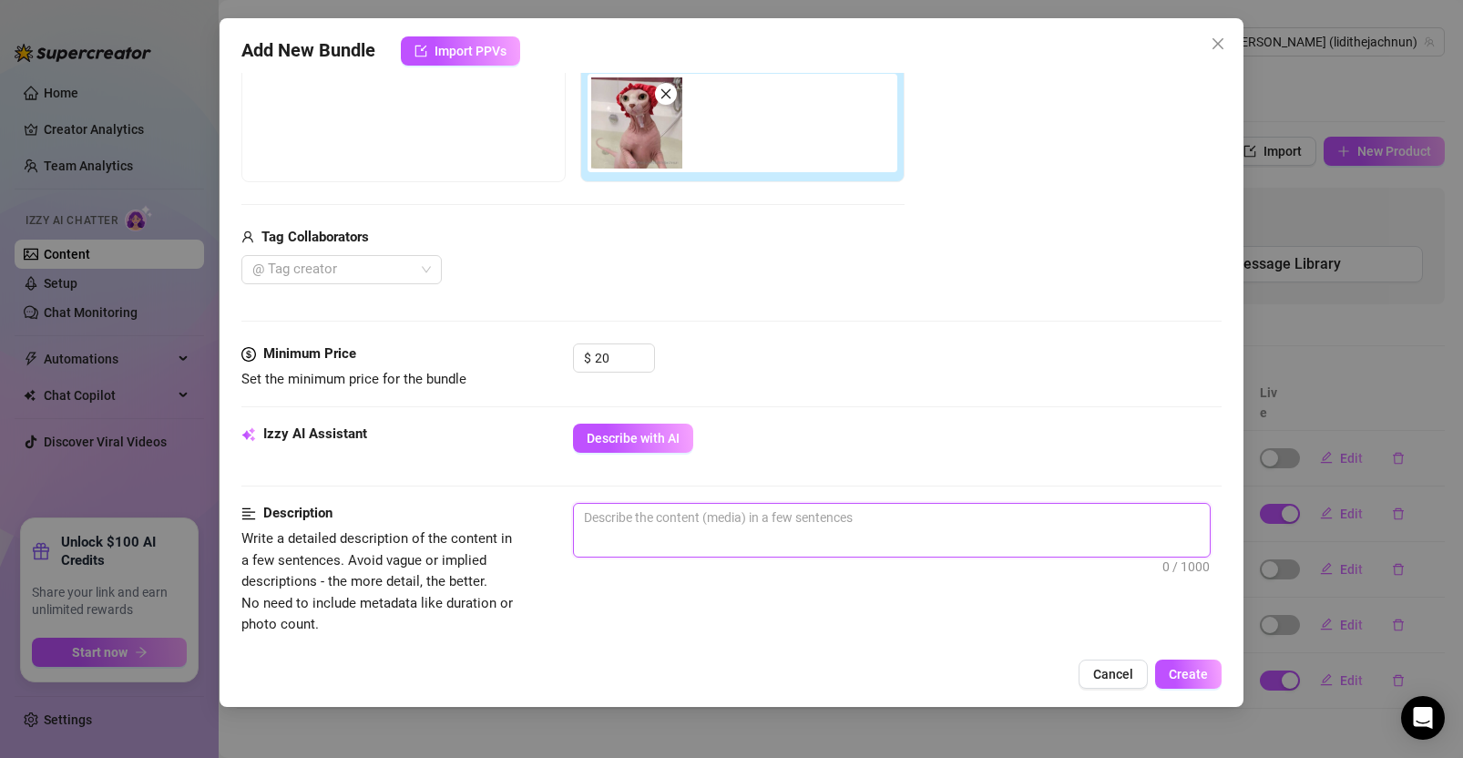
click at [633, 524] on textarea at bounding box center [892, 517] width 636 height 27
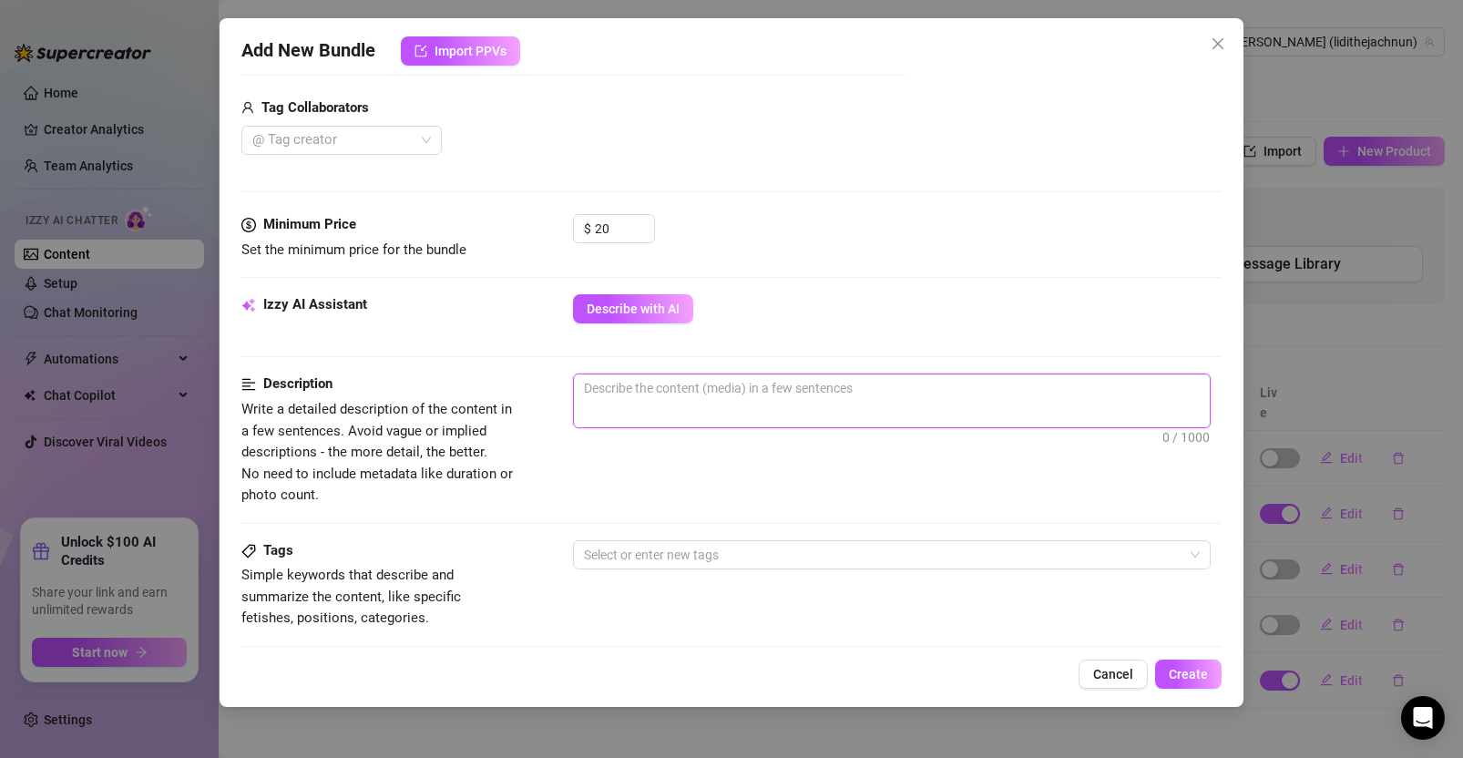
scroll to position [451, 0]
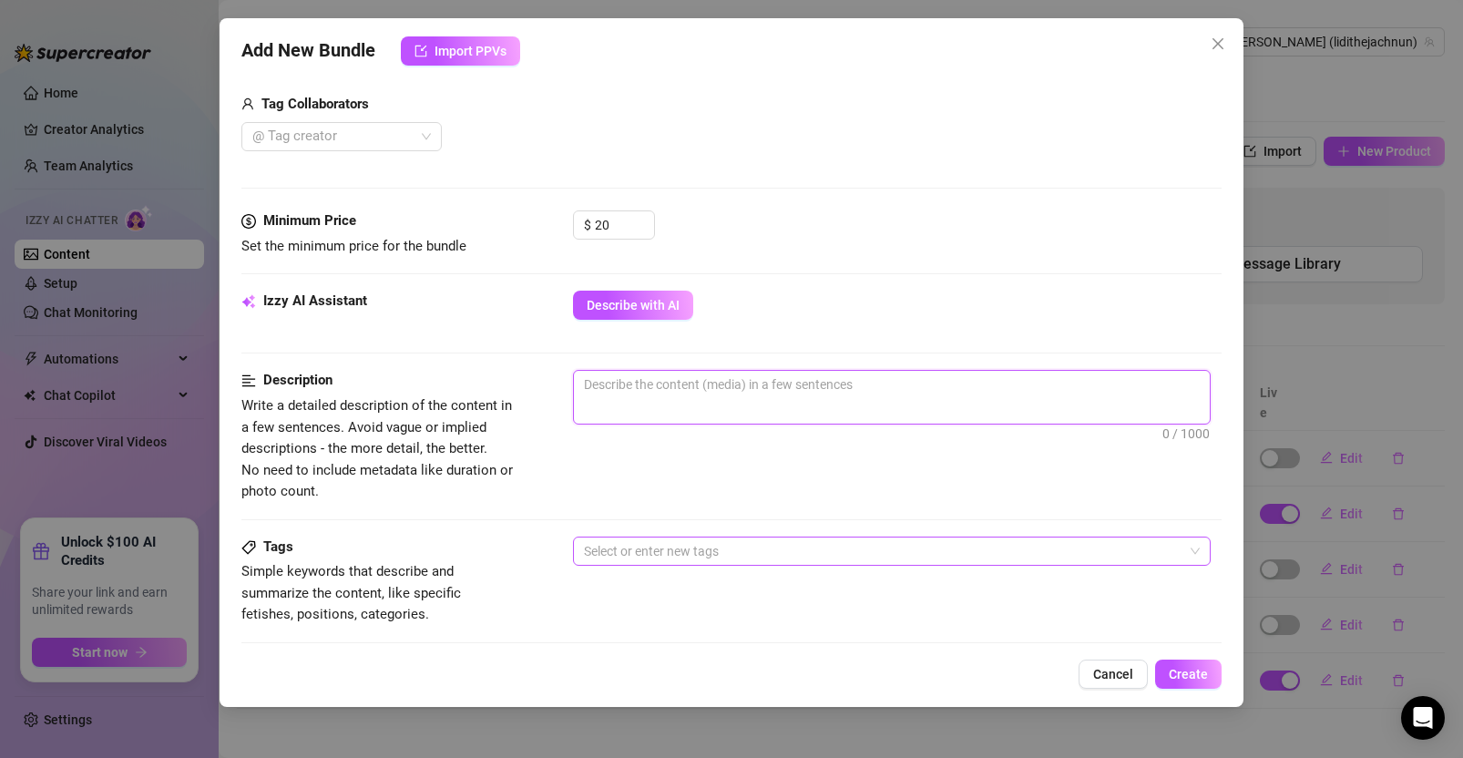
click at [678, 558] on div at bounding box center [882, 551] width 611 height 26
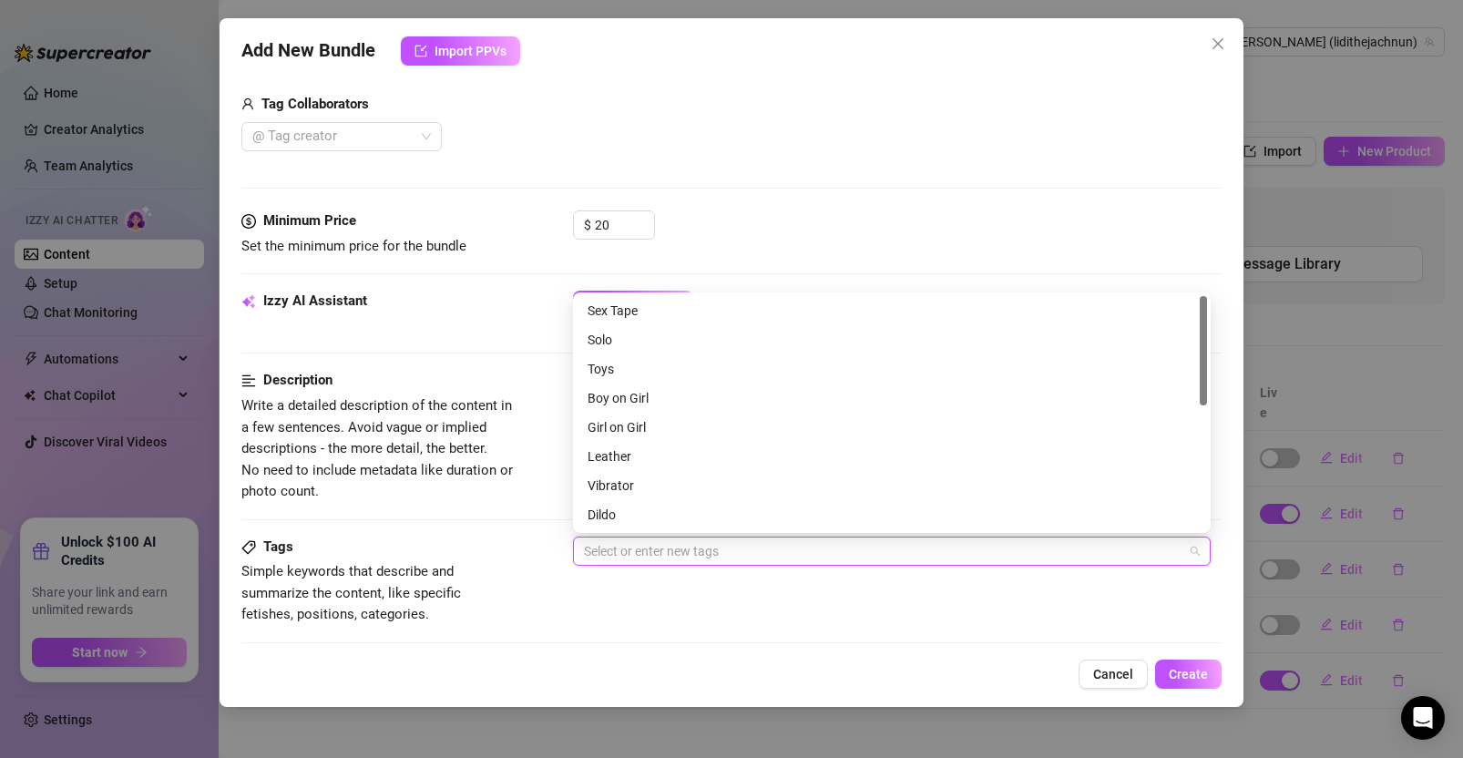
click at [731, 605] on div "Tags Simple keywords that describe and summarize the content, like specific fet…" at bounding box center [731, 581] width 980 height 89
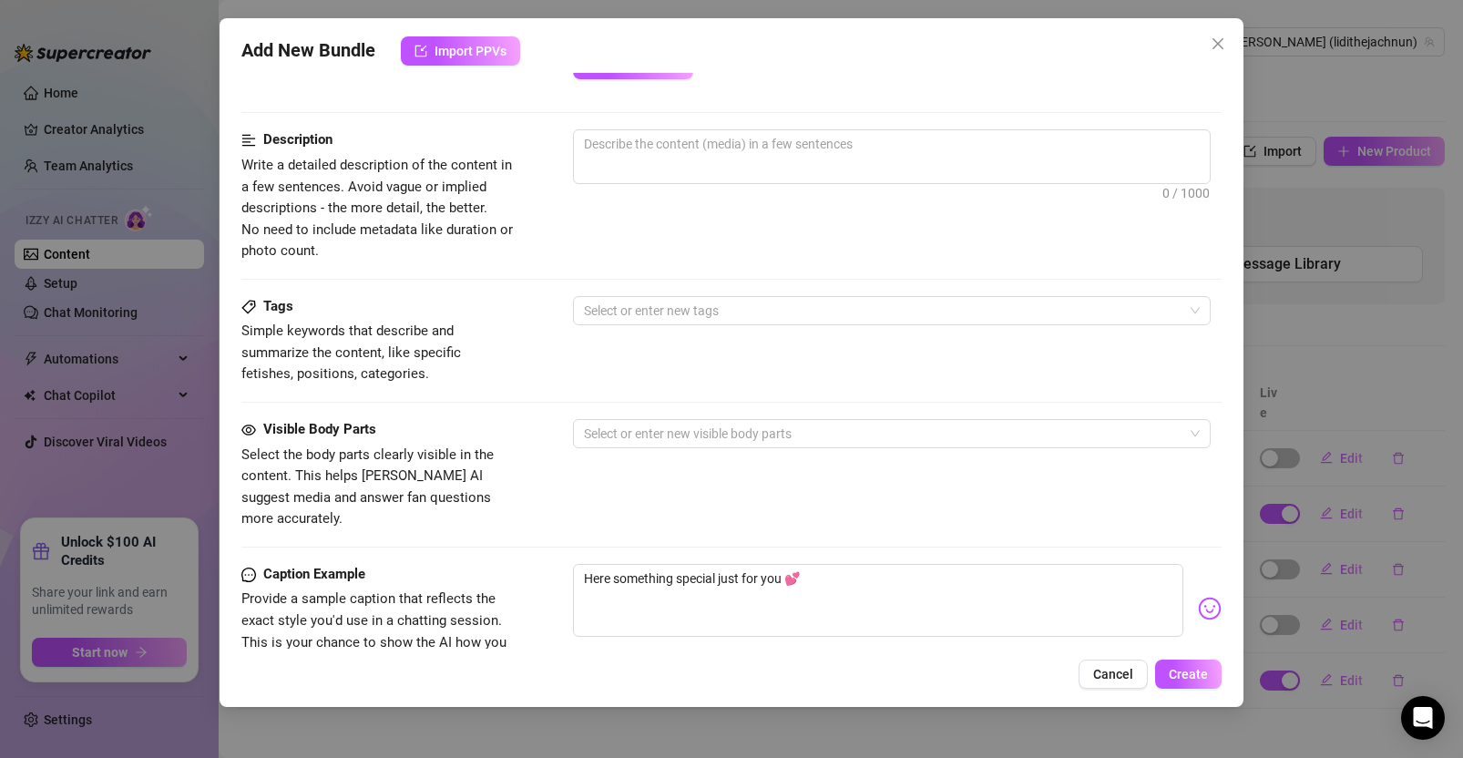
scroll to position [706, 0]
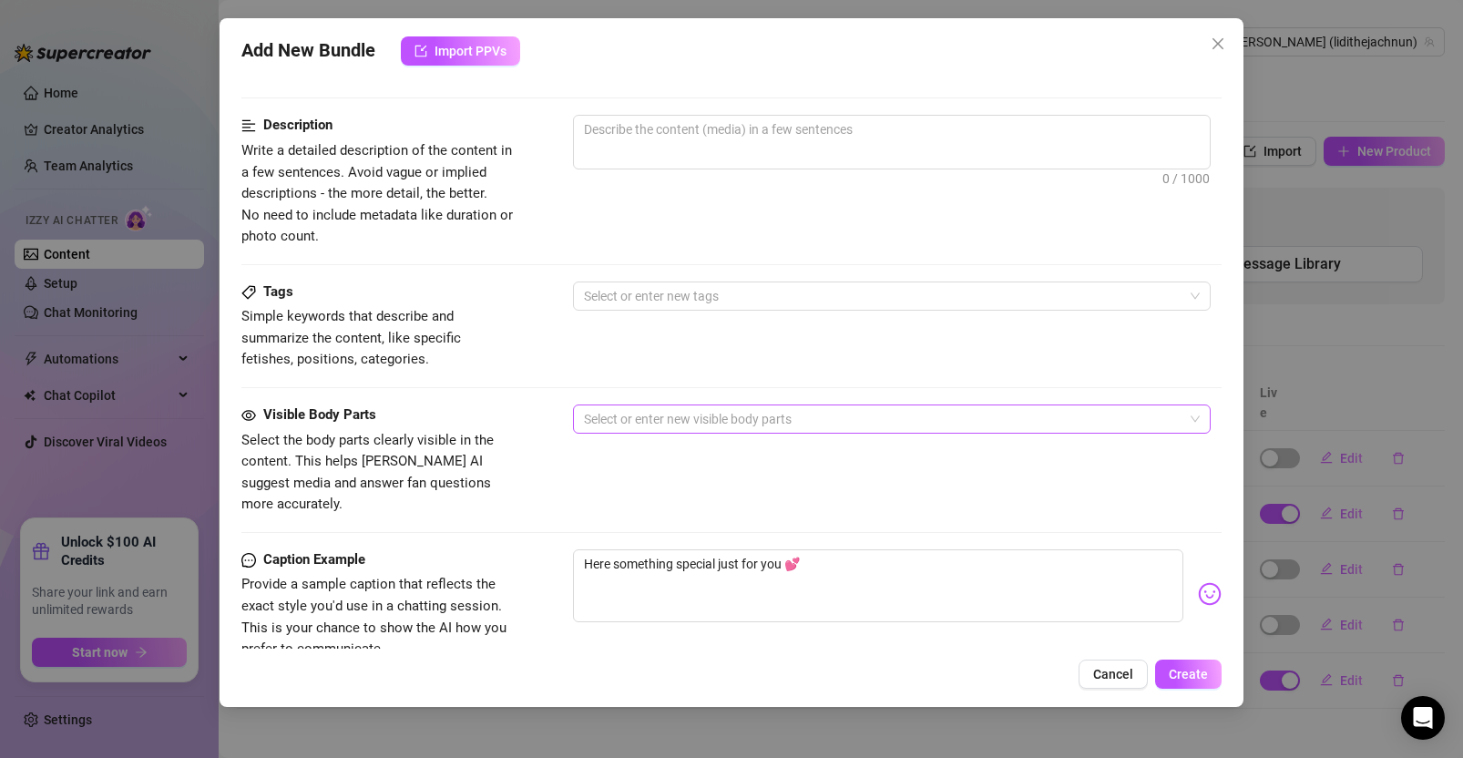
click at [671, 408] on div at bounding box center [882, 419] width 611 height 26
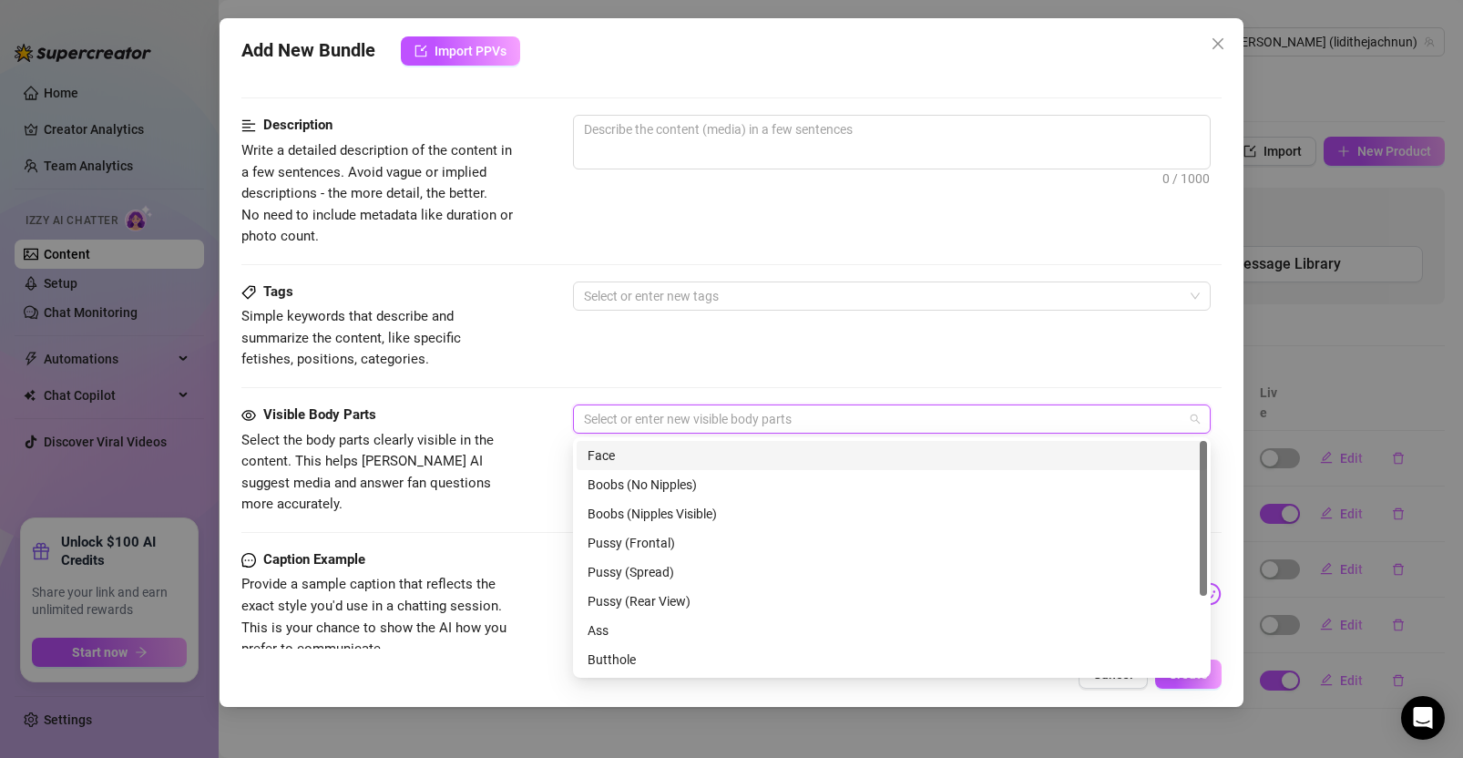
click at [862, 343] on div "Tags Simple keywords that describe and summarize the content, like specific fet…" at bounding box center [731, 326] width 980 height 89
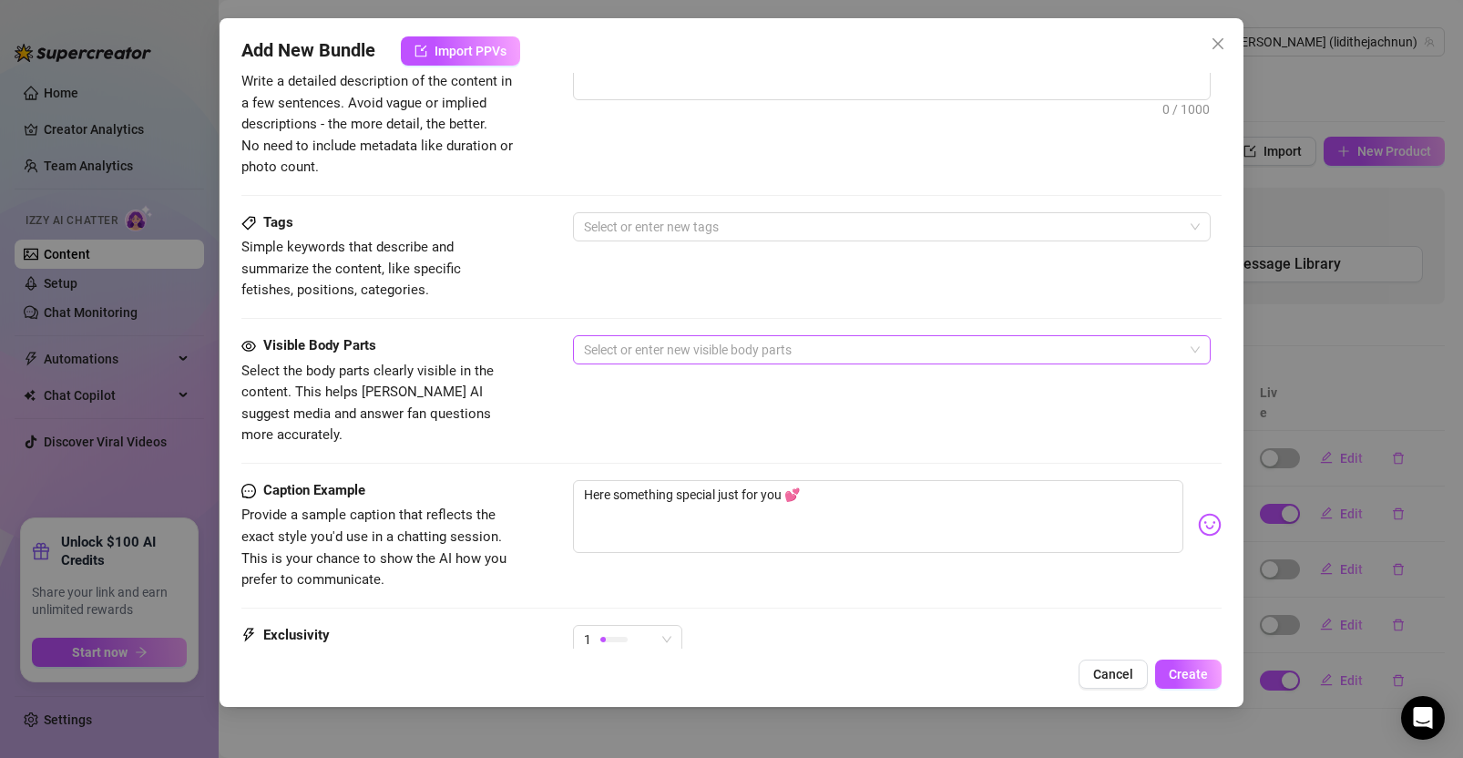
scroll to position [788, 0]
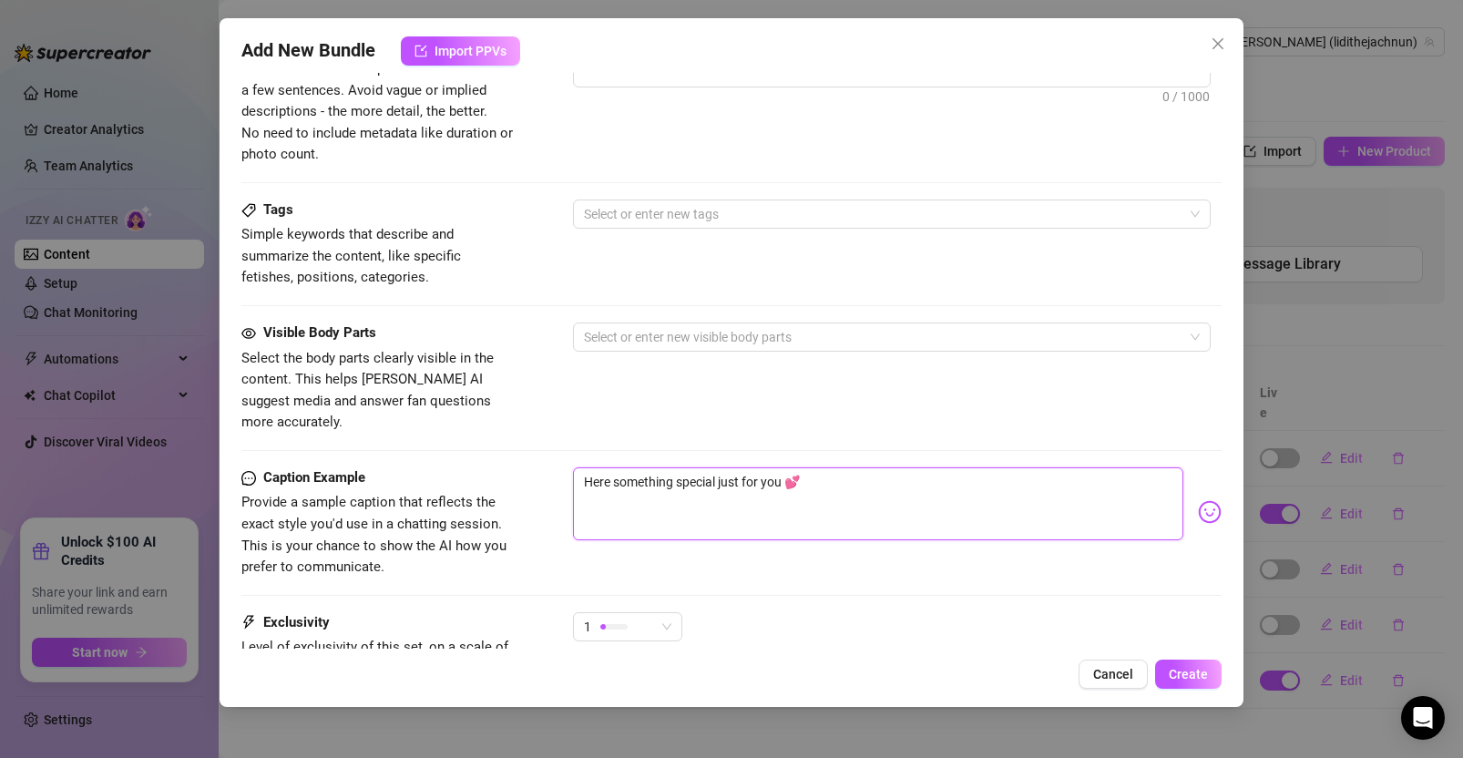
drag, startPoint x: 866, startPoint y: 459, endPoint x: 566, endPoint y: 457, distance: 299.8
click at [563, 467] on div "Caption Example Provide a sample caption that reflects the exact style you'd us…" at bounding box center [731, 522] width 980 height 111
click at [874, 419] on div "Visible Body Parts Select the body parts clearly visible in the content. This h…" at bounding box center [731, 395] width 980 height 145
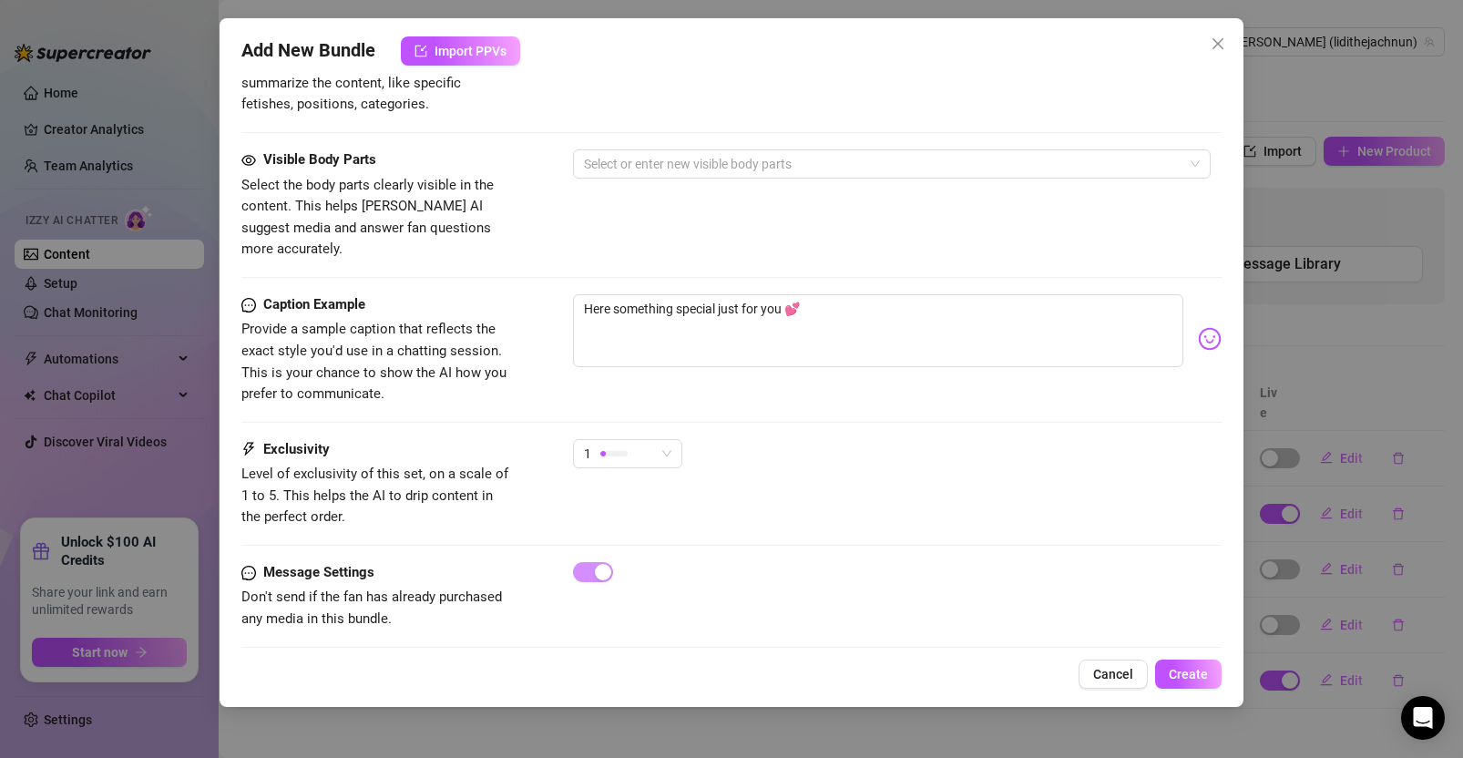
scroll to position [969, 0]
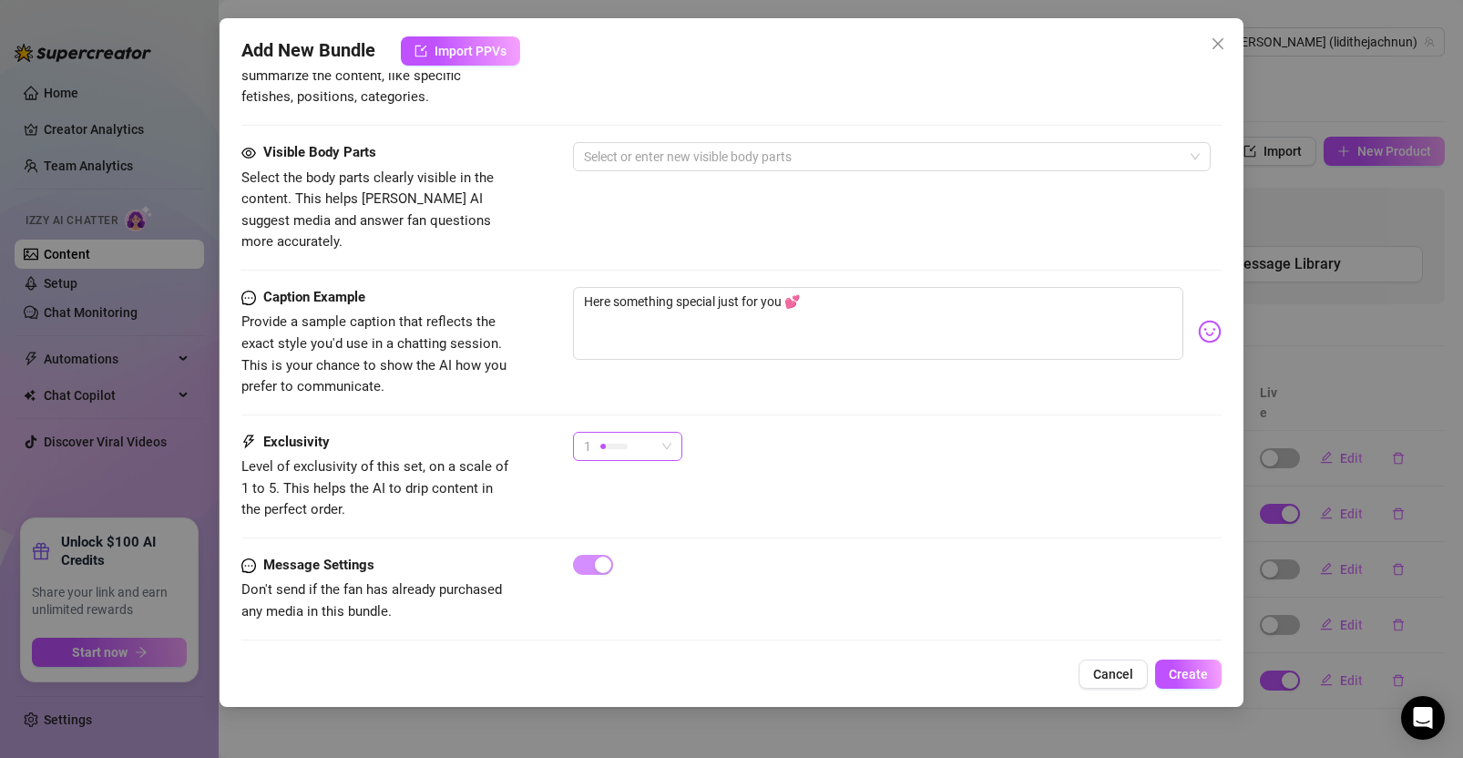
click at [643, 433] on div "1" at bounding box center [619, 446] width 71 height 27
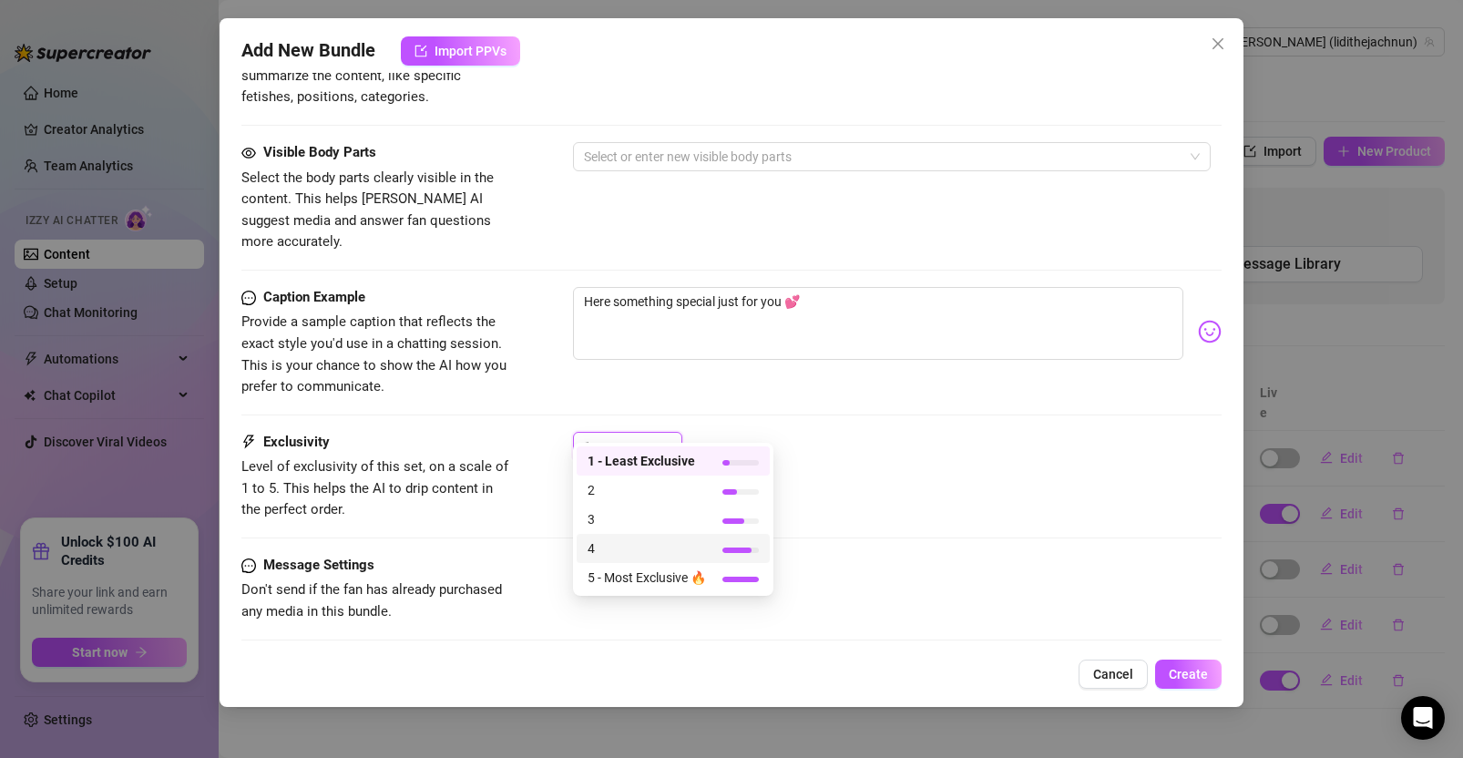
click at [920, 455] on div "1" at bounding box center [897, 455] width 649 height 46
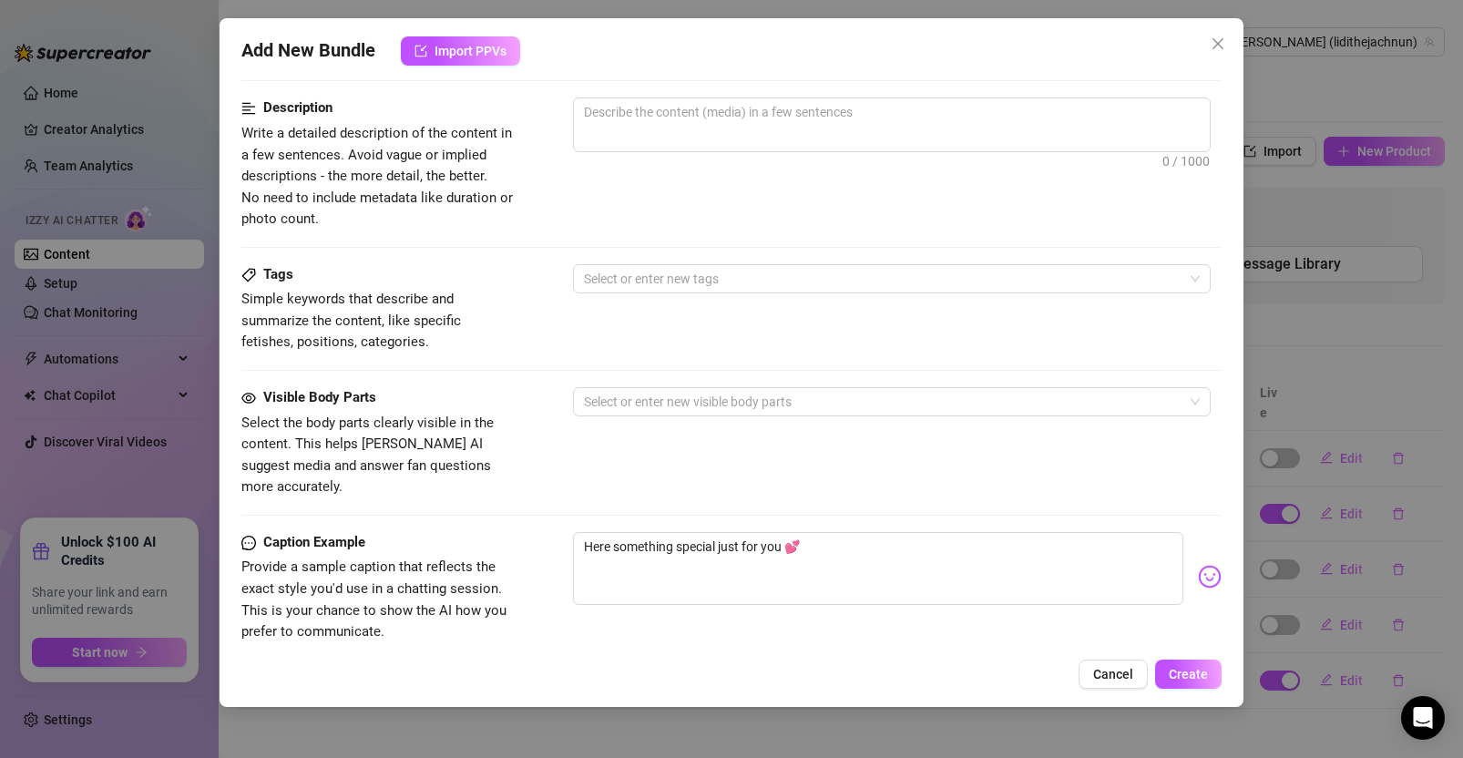
scroll to position [719, 0]
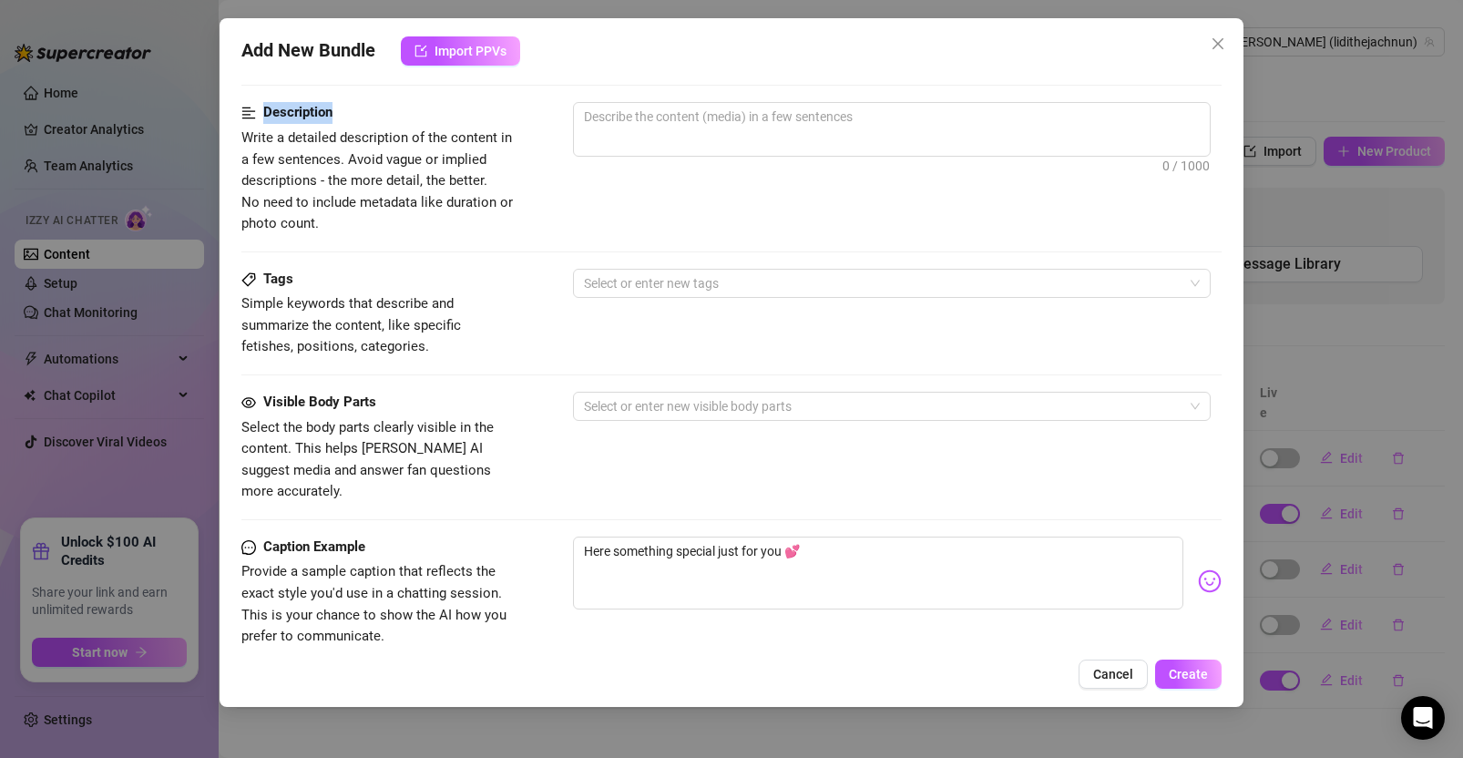
drag, startPoint x: 258, startPoint y: 113, endPoint x: 395, endPoint y: 125, distance: 138.1
click at [388, 113] on div "Description" at bounding box center [377, 113] width 273 height 22
click at [612, 236] on div "Description Write a detailed description of the content in a few sentences. Avo…" at bounding box center [731, 185] width 980 height 166
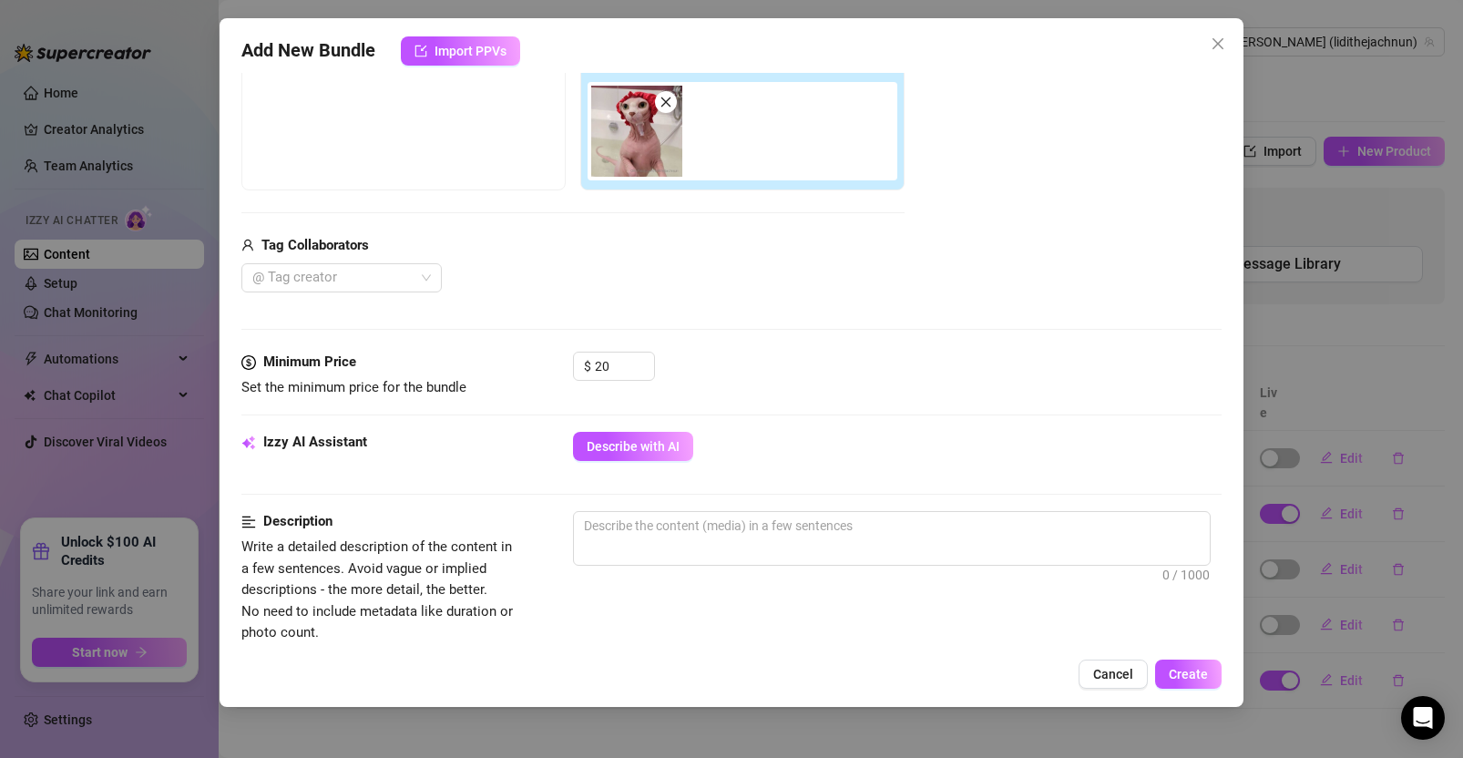
scroll to position [307, 0]
click at [1223, 36] on icon "close" at bounding box center [1218, 43] width 15 height 15
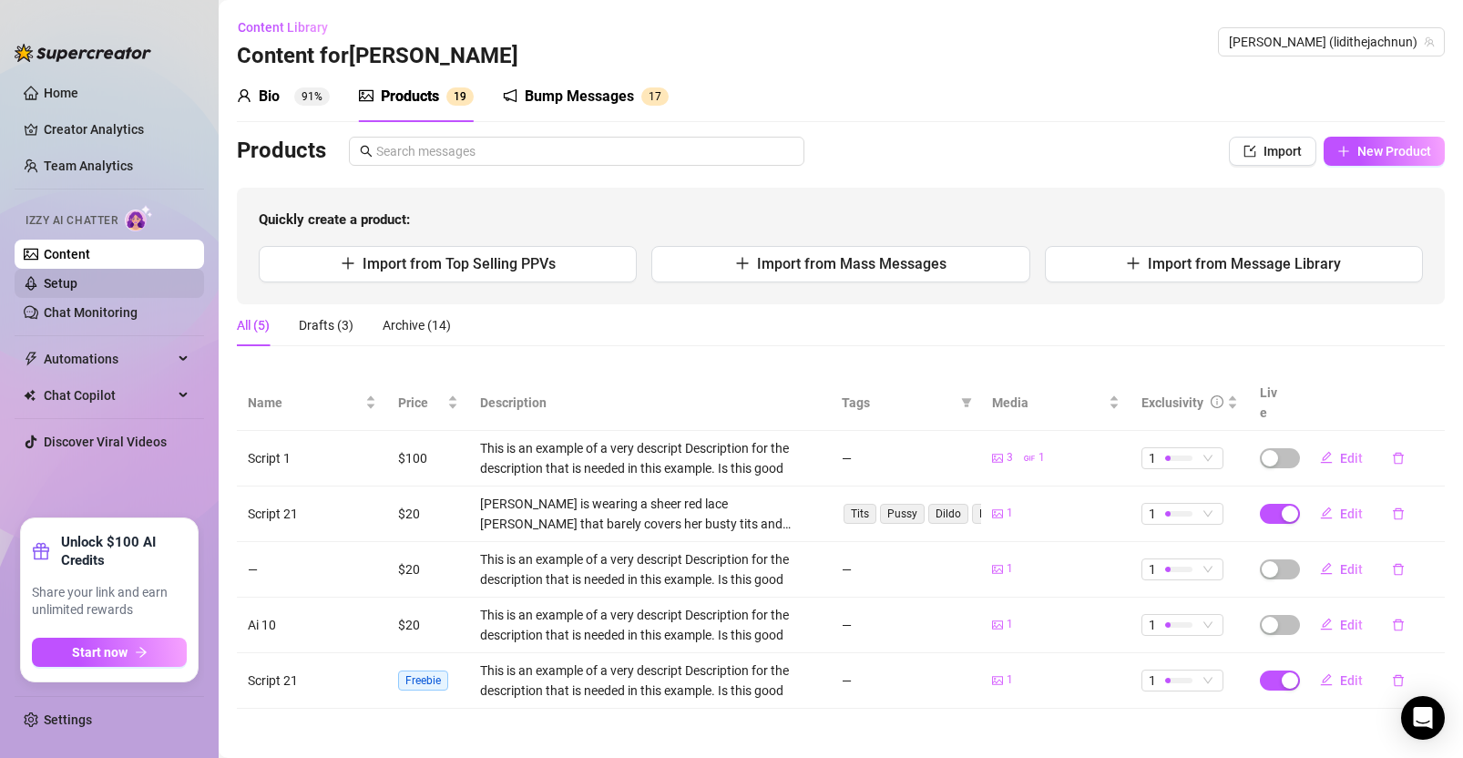
click at [77, 276] on link "Setup" at bounding box center [61, 283] width 34 height 15
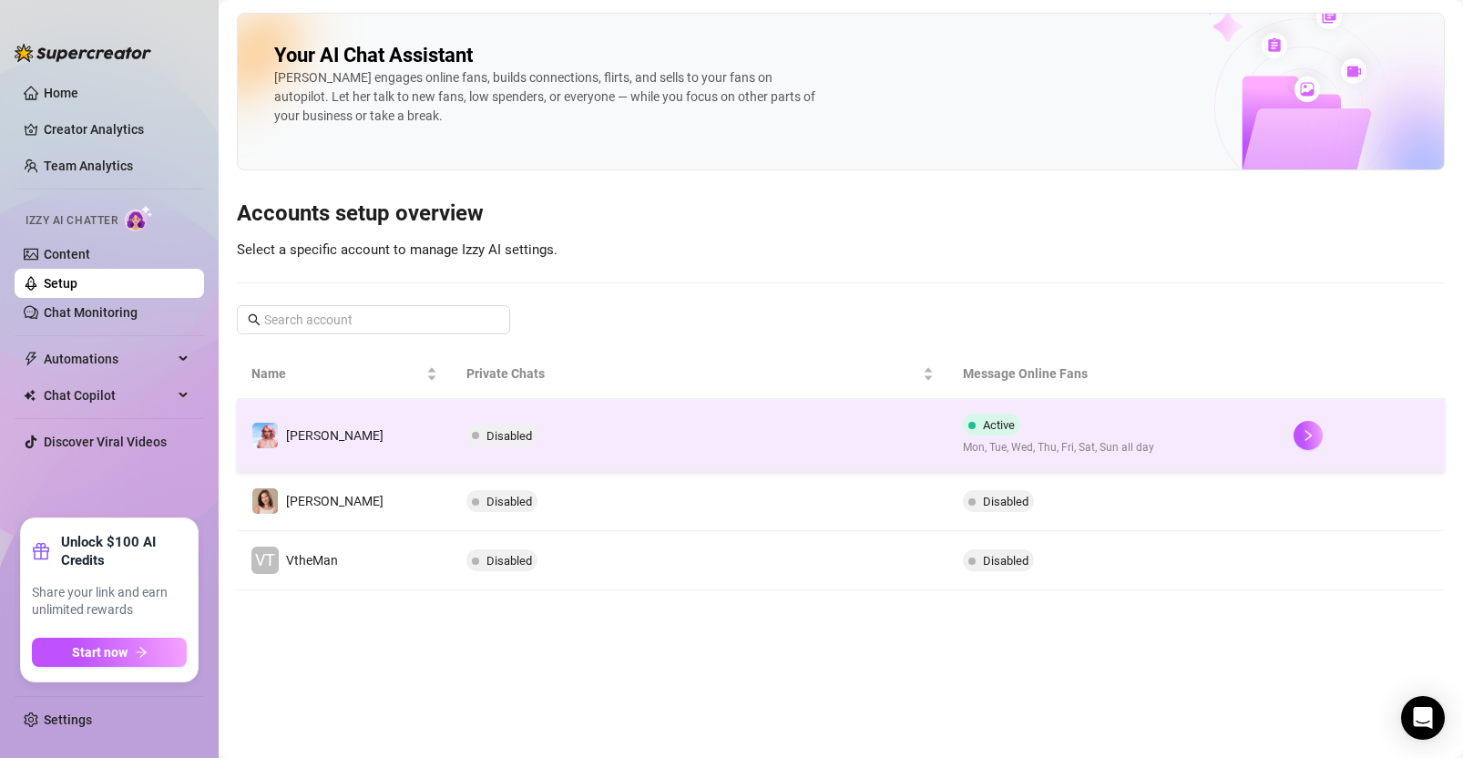
click at [691, 432] on td "Disabled" at bounding box center [700, 435] width 497 height 73
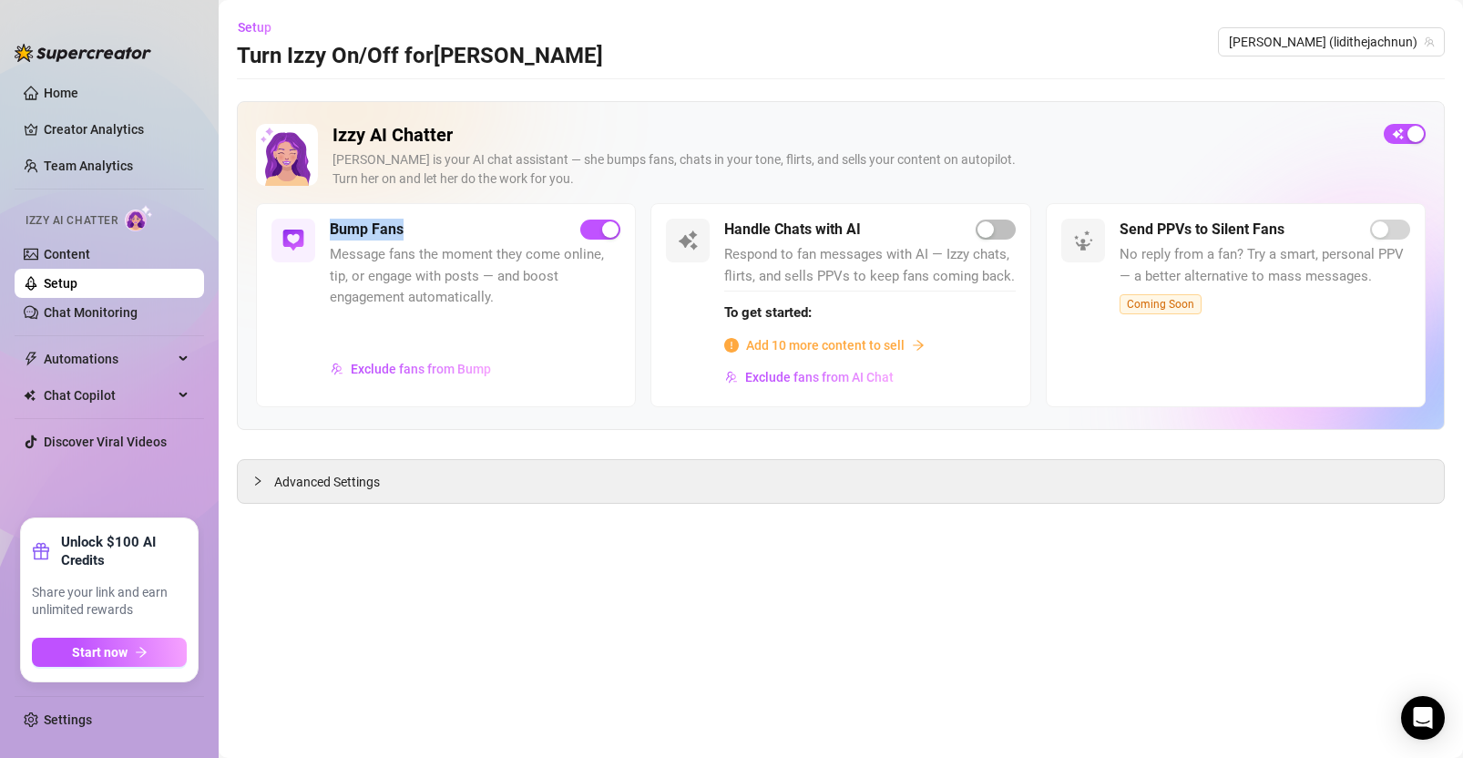
drag, startPoint x: 430, startPoint y: 229, endPoint x: 332, endPoint y: 228, distance: 98.4
click at [332, 228] on div "Bump Fans" at bounding box center [475, 230] width 291 height 22
click at [527, 223] on div "Bump Fans" at bounding box center [475, 230] width 291 height 22
click at [90, 253] on link "Content" at bounding box center [67, 254] width 46 height 15
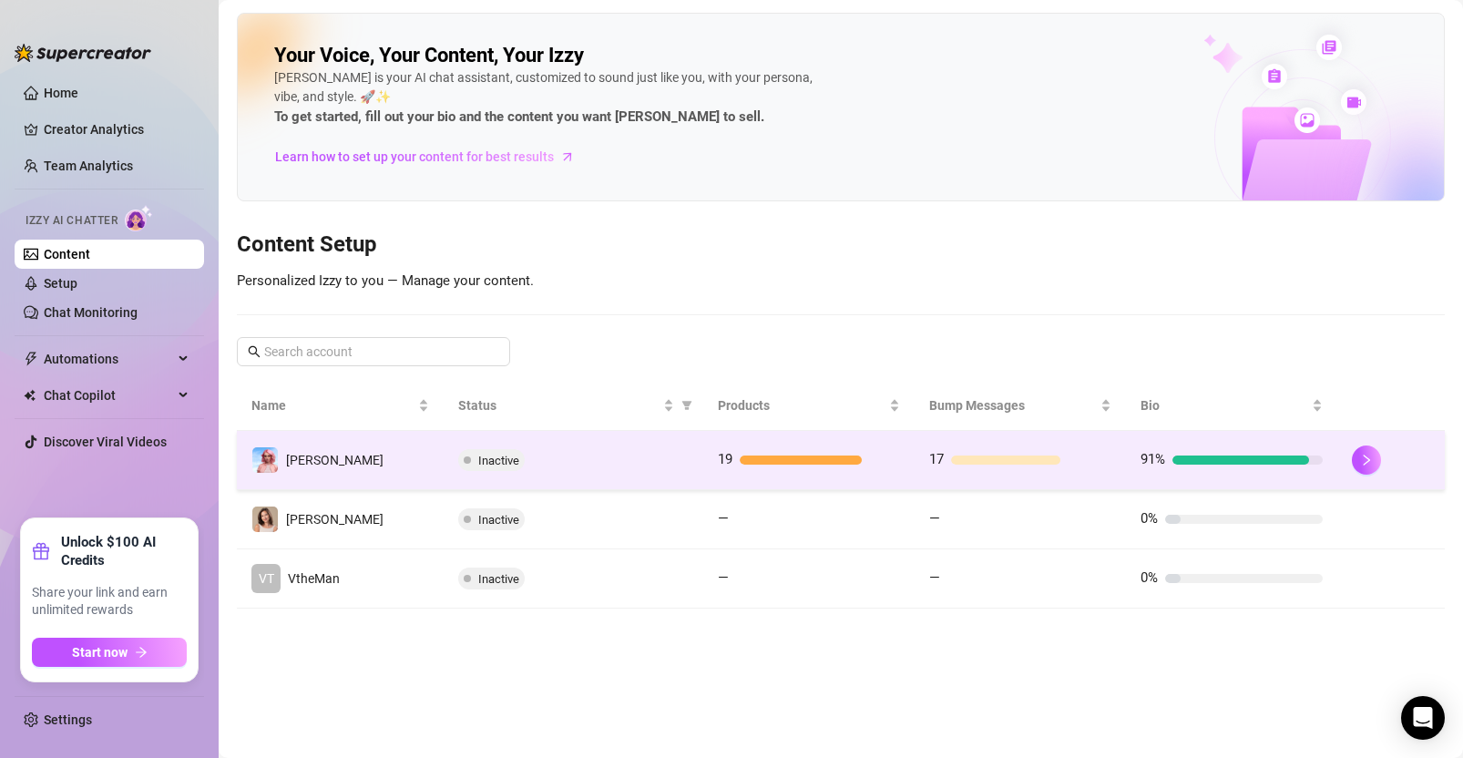
click at [598, 454] on div "Inactive" at bounding box center [573, 460] width 231 height 22
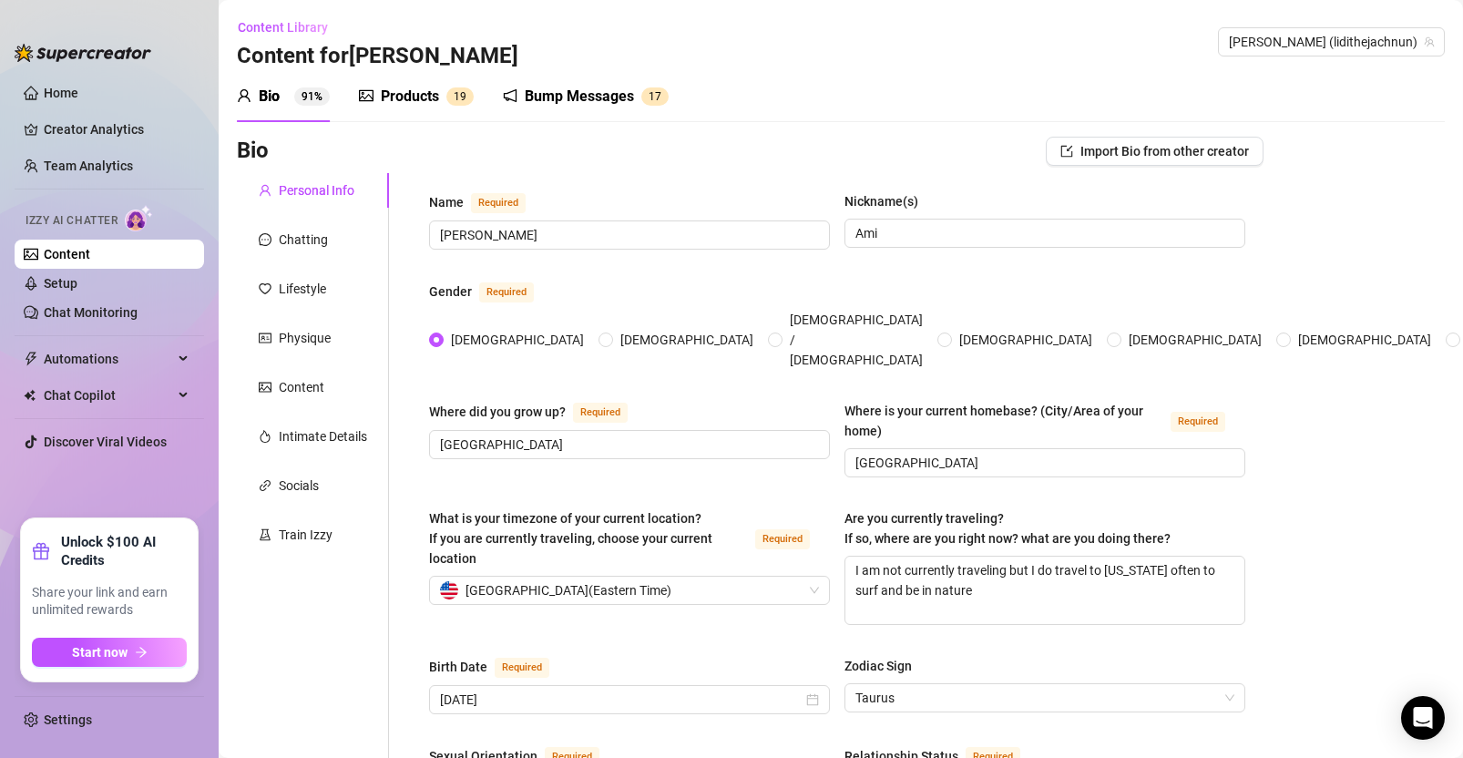
click at [599, 99] on div "Bump Messages" at bounding box center [579, 97] width 109 height 22
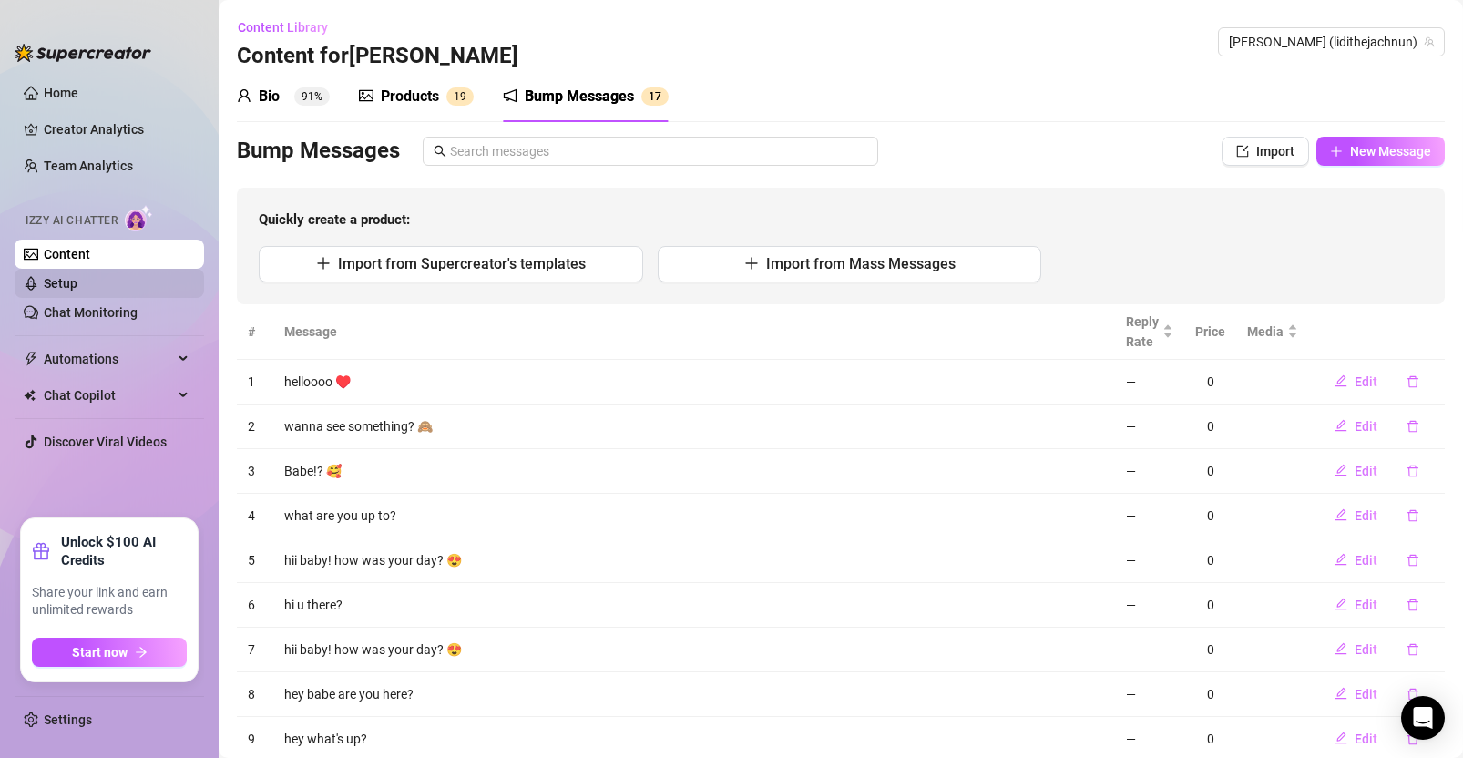
click at [77, 288] on link "Setup" at bounding box center [61, 283] width 34 height 15
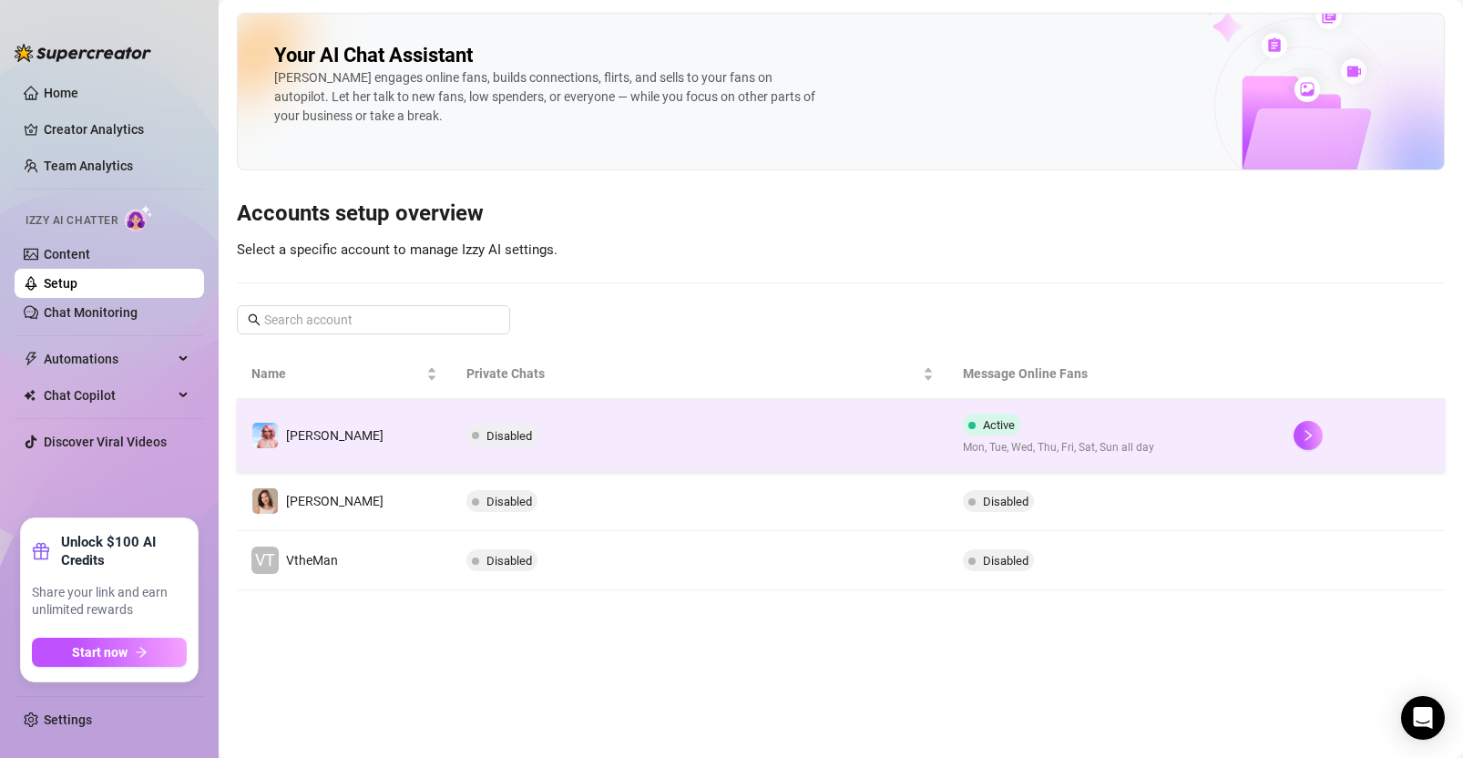
click at [596, 439] on td "Disabled" at bounding box center [700, 435] width 497 height 73
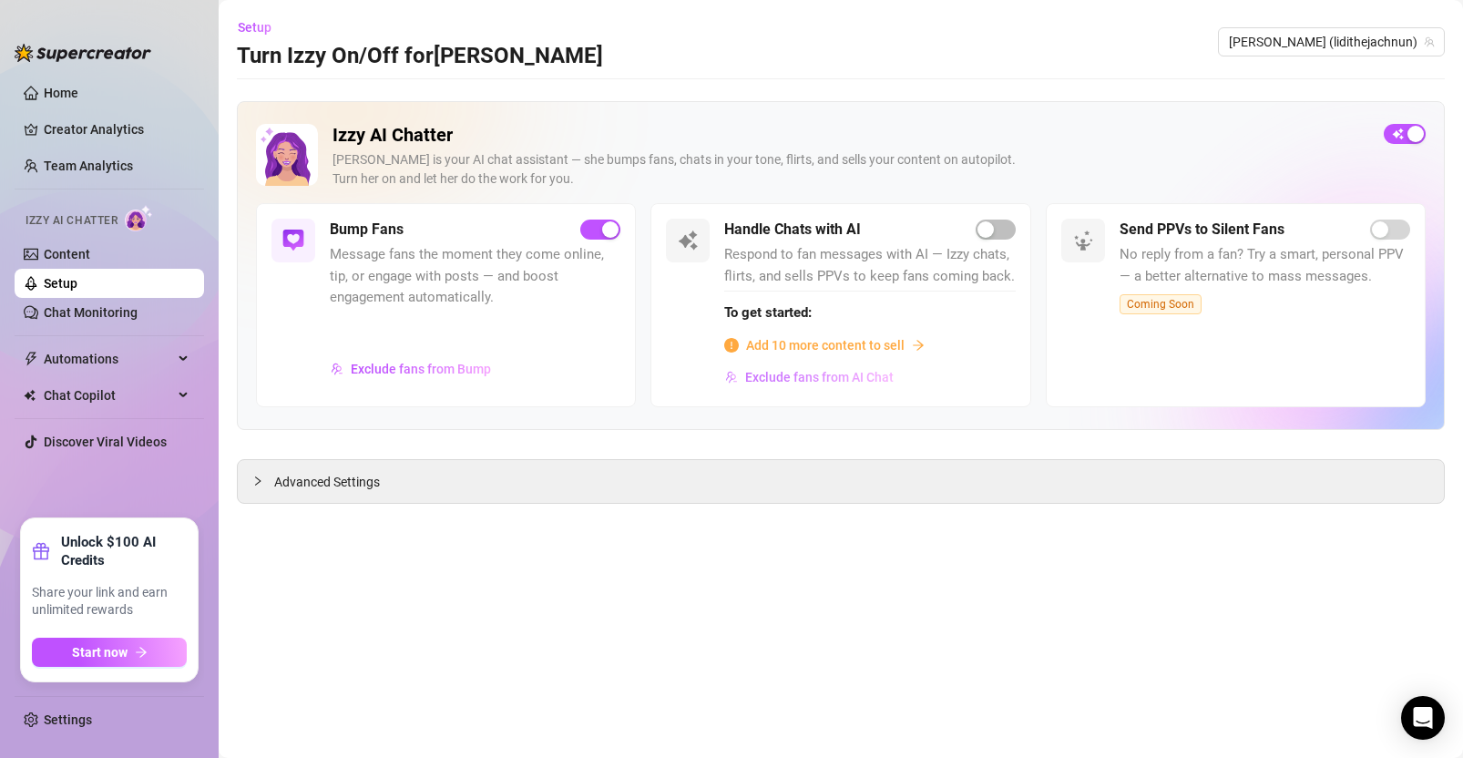
click at [860, 375] on span "Exclude fans from AI Chat" at bounding box center [819, 377] width 149 height 15
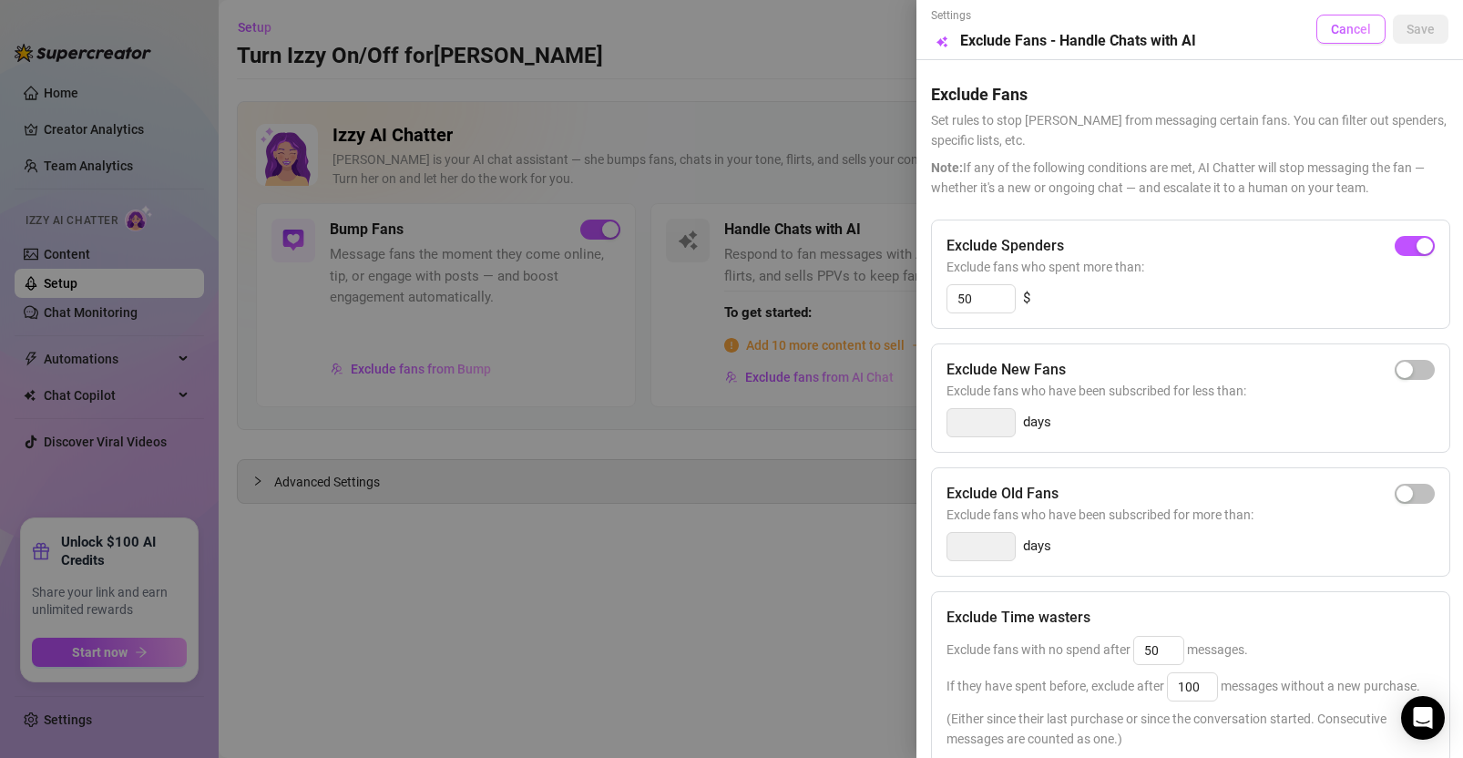
click at [1355, 26] on span "Cancel" at bounding box center [1351, 29] width 40 height 15
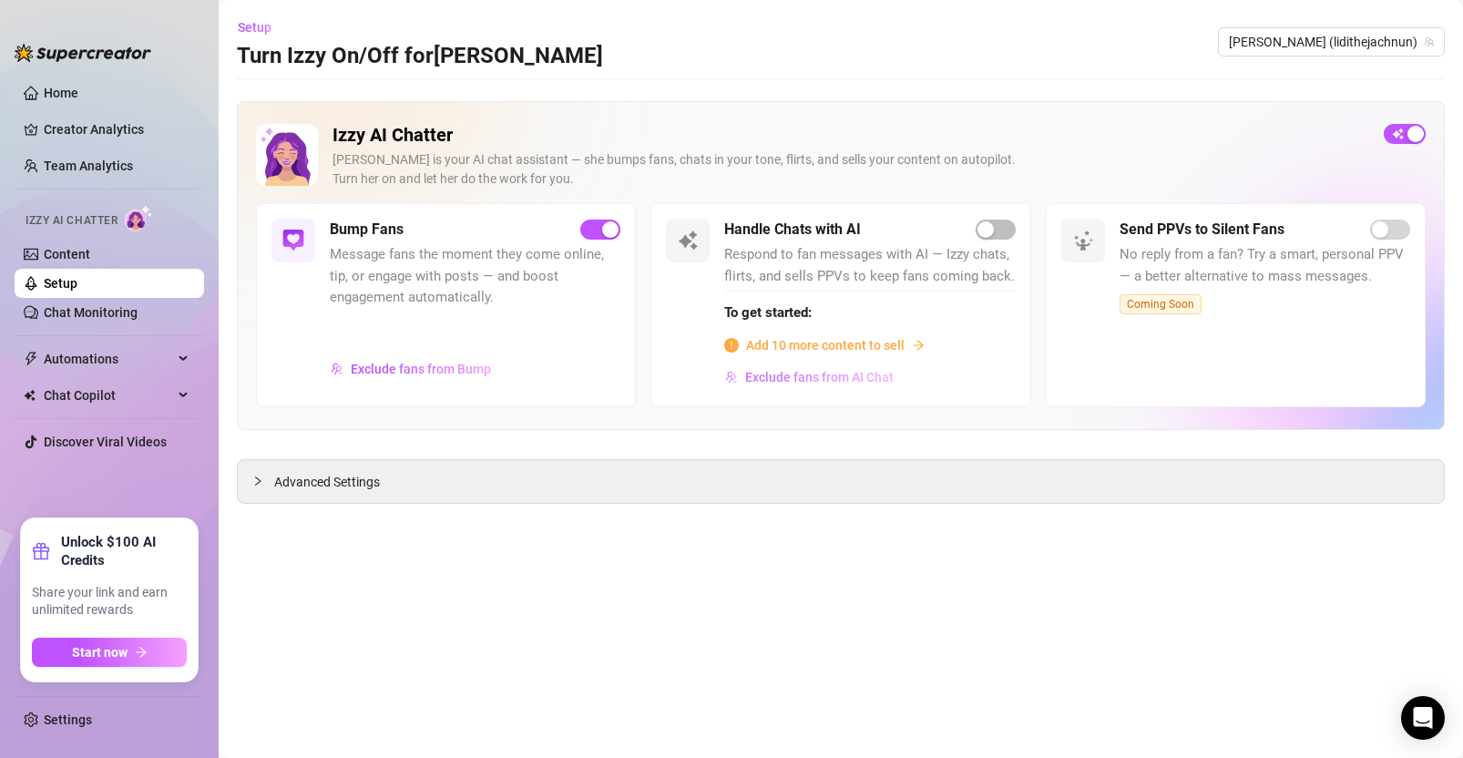
click at [824, 378] on span "Exclude fans from AI Chat" at bounding box center [819, 377] width 149 height 15
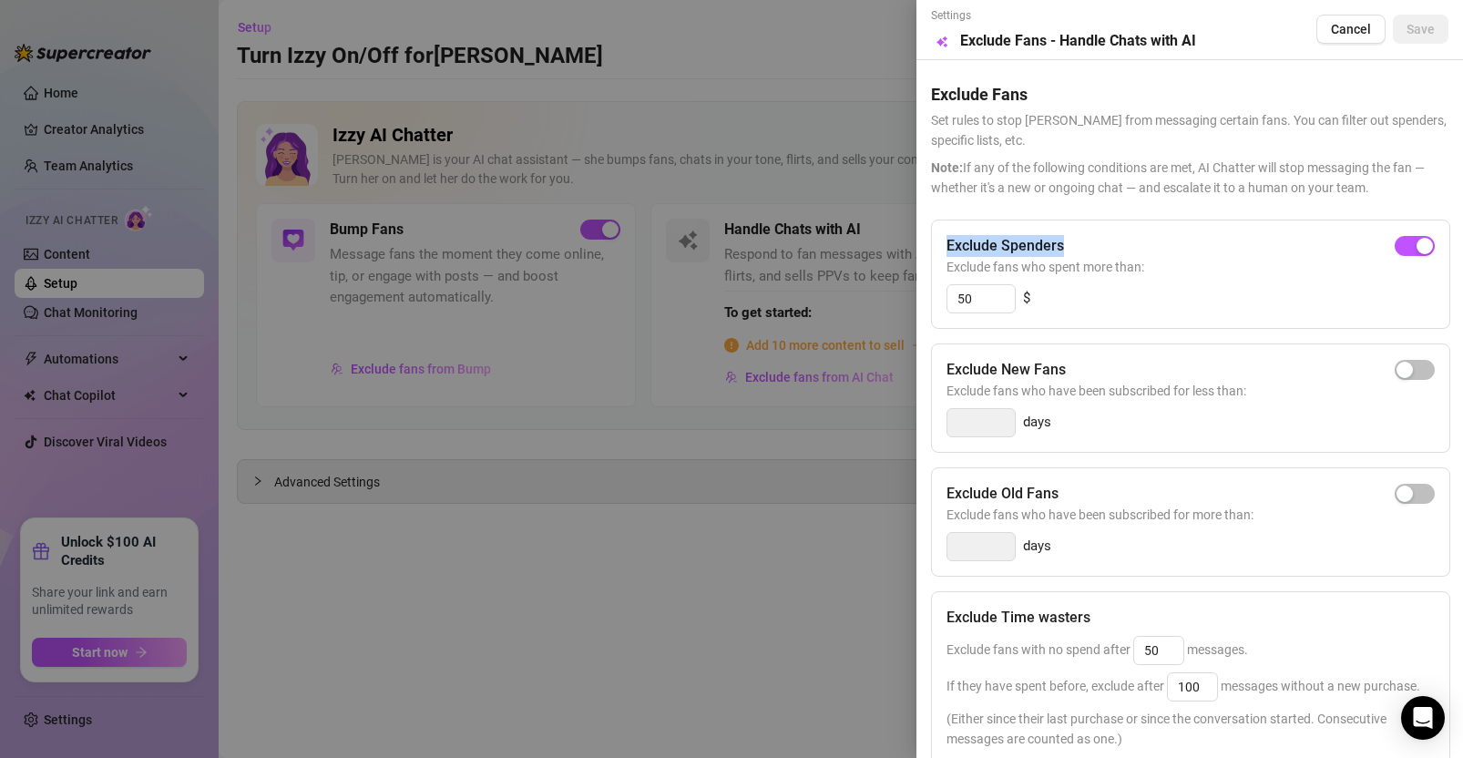
drag, startPoint x: 942, startPoint y: 238, endPoint x: 1079, endPoint y: 239, distance: 136.7
click at [1079, 239] on div "Exclude Spenders Exclude fans who spent more than: 50 $" at bounding box center [1190, 274] width 519 height 109
click at [1081, 241] on div "Exclude Spenders" at bounding box center [1191, 246] width 488 height 22
drag, startPoint x: 943, startPoint y: 374, endPoint x: 1099, endPoint y: 369, distance: 155.9
click at [1099, 369] on div "Exclude New Fans Exclude fans who have been subscribed for less than: days" at bounding box center [1190, 397] width 519 height 109
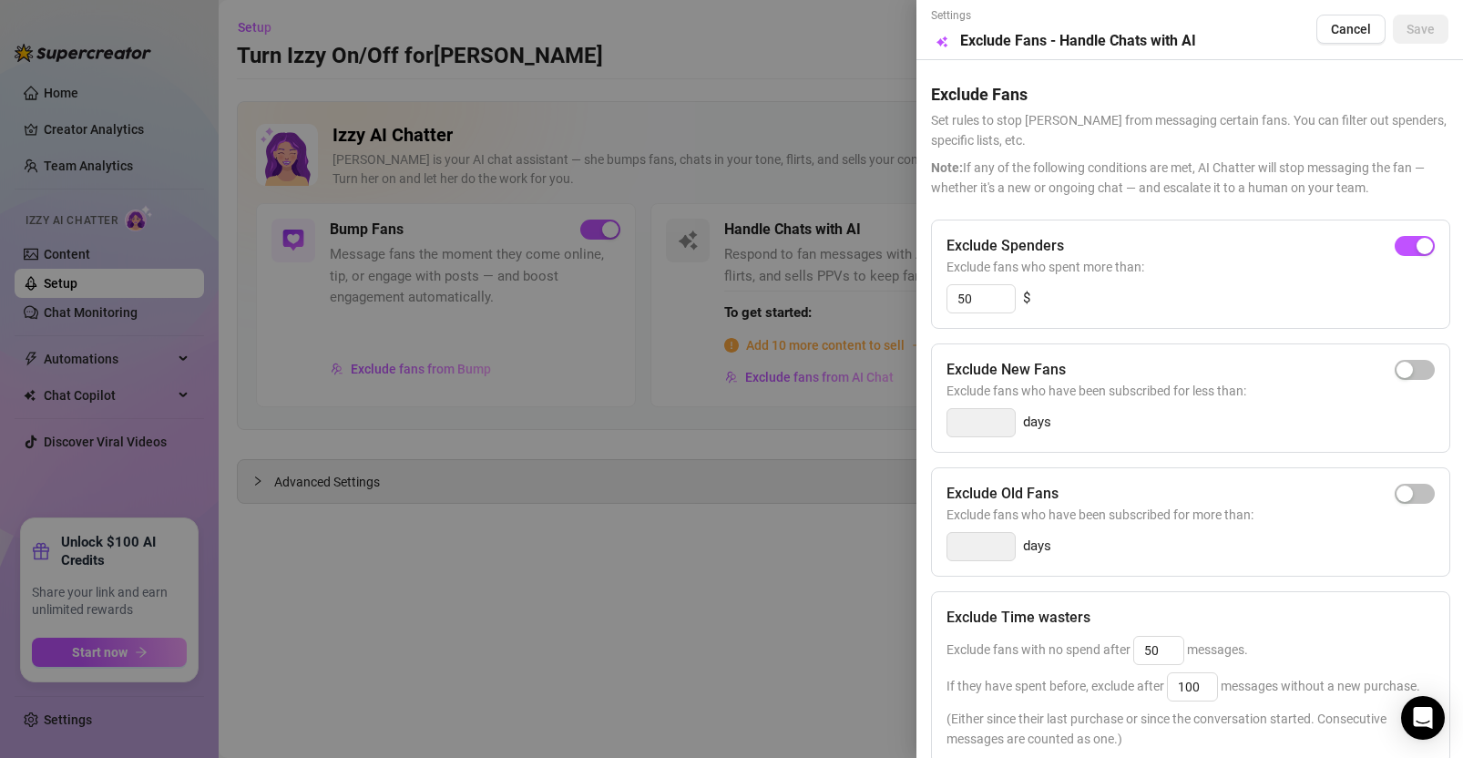
click at [1096, 391] on span "Exclude fans who have been subscribed for less than:" at bounding box center [1191, 391] width 488 height 20
drag, startPoint x: 1083, startPoint y: 489, endPoint x: 942, endPoint y: 492, distance: 141.2
click at [942, 492] on div "Exclude Old Fans Exclude fans who have been subscribed for more than: days" at bounding box center [1190, 521] width 519 height 109
click at [1119, 528] on div "Exclude Old Fans Exclude fans who have been subscribed for more than: days" at bounding box center [1190, 521] width 519 height 109
drag, startPoint x: 958, startPoint y: 246, endPoint x: 1076, endPoint y: 237, distance: 117.9
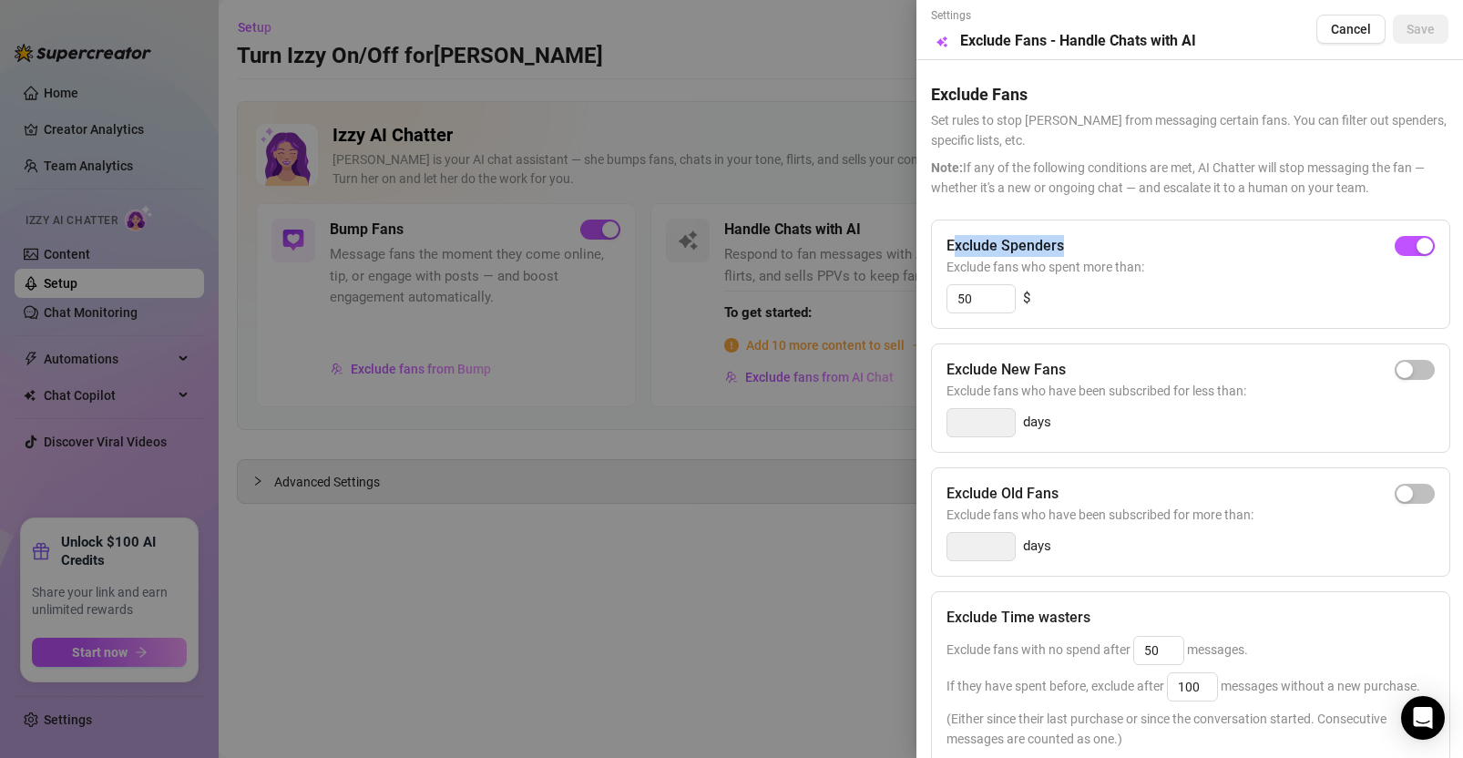
click at [1076, 237] on div "Exclude Spenders" at bounding box center [1191, 246] width 488 height 22
click at [1128, 268] on span "Exclude fans who spent more than:" at bounding box center [1191, 267] width 488 height 20
drag, startPoint x: 941, startPoint y: 246, endPoint x: 1117, endPoint y: 249, distance: 175.9
click at [1117, 249] on div "Exclude Spenders Exclude fans who spent more than: 50 $" at bounding box center [1190, 274] width 519 height 109
click at [1121, 249] on div "Exclude Spenders" at bounding box center [1191, 246] width 488 height 22
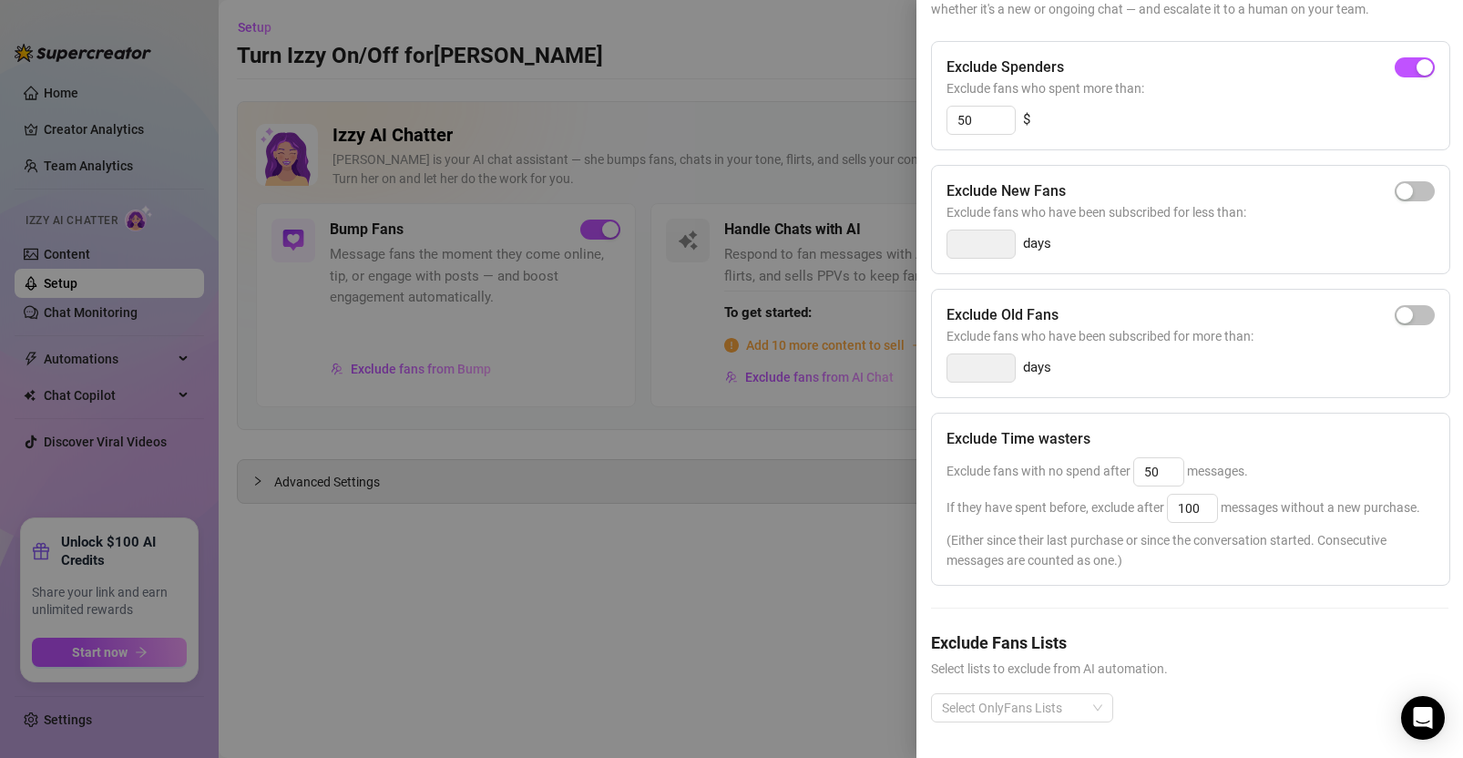
scroll to position [213, 0]
click at [1008, 694] on div at bounding box center [1013, 707] width 156 height 26
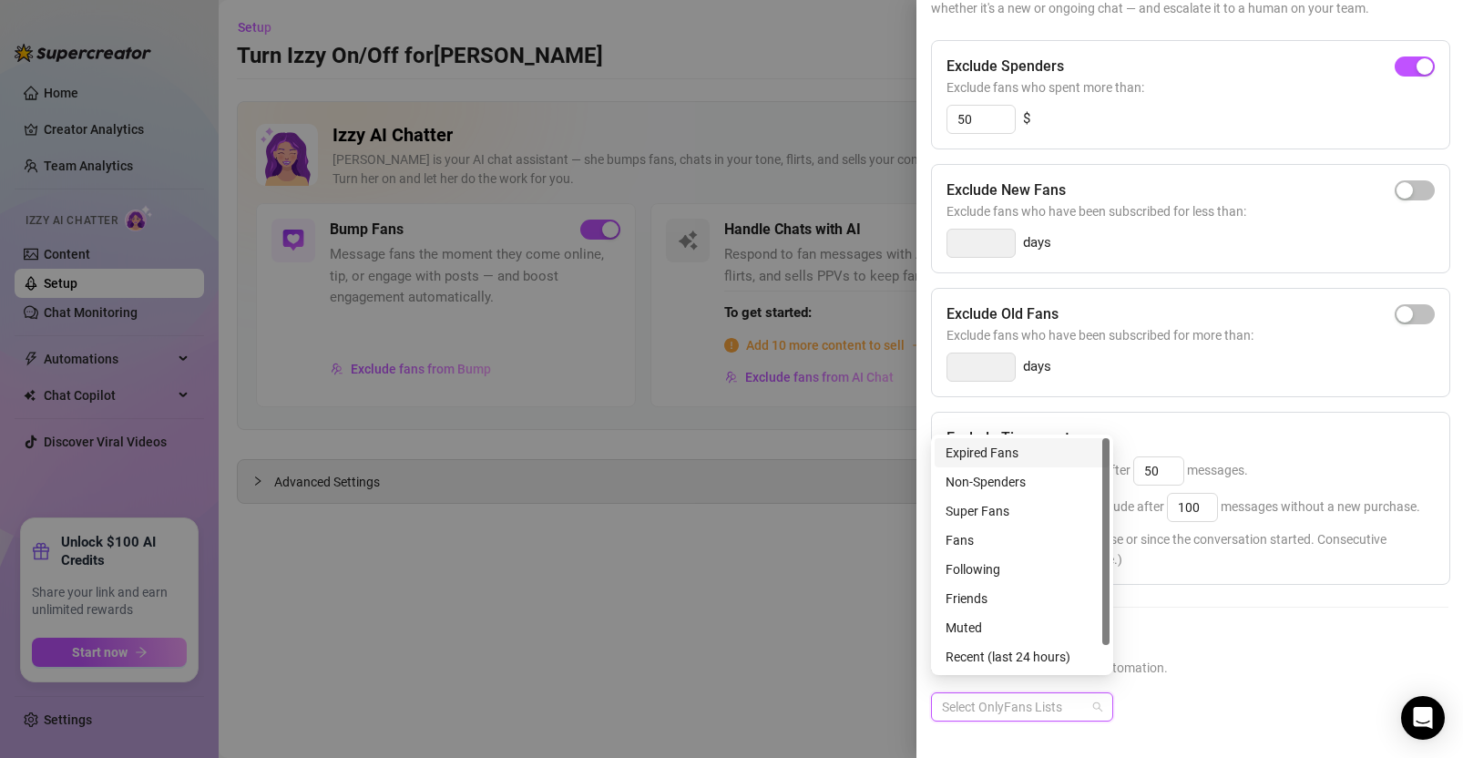
click at [1208, 658] on span "Select lists to exclude from AI automation." at bounding box center [1190, 668] width 518 height 20
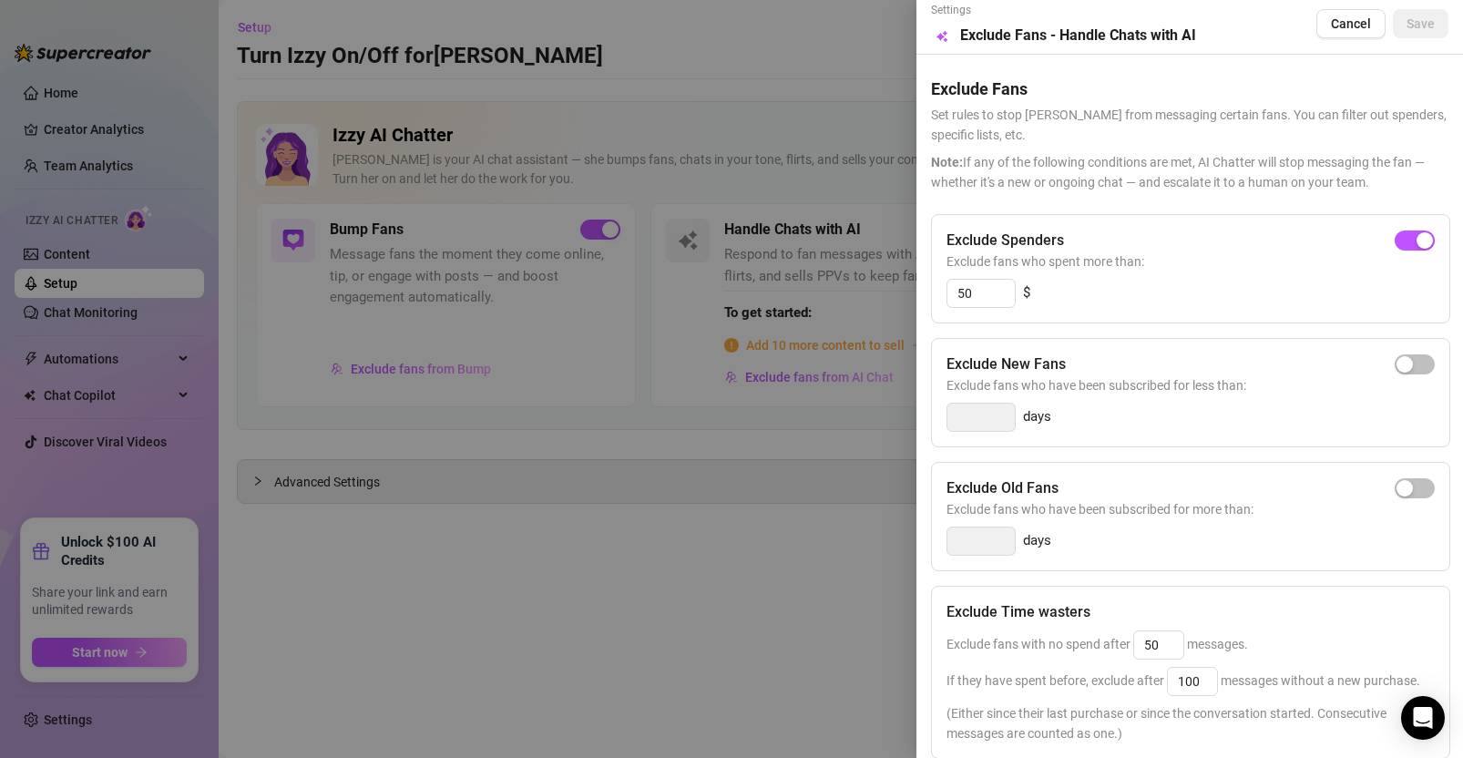
scroll to position [0, 0]
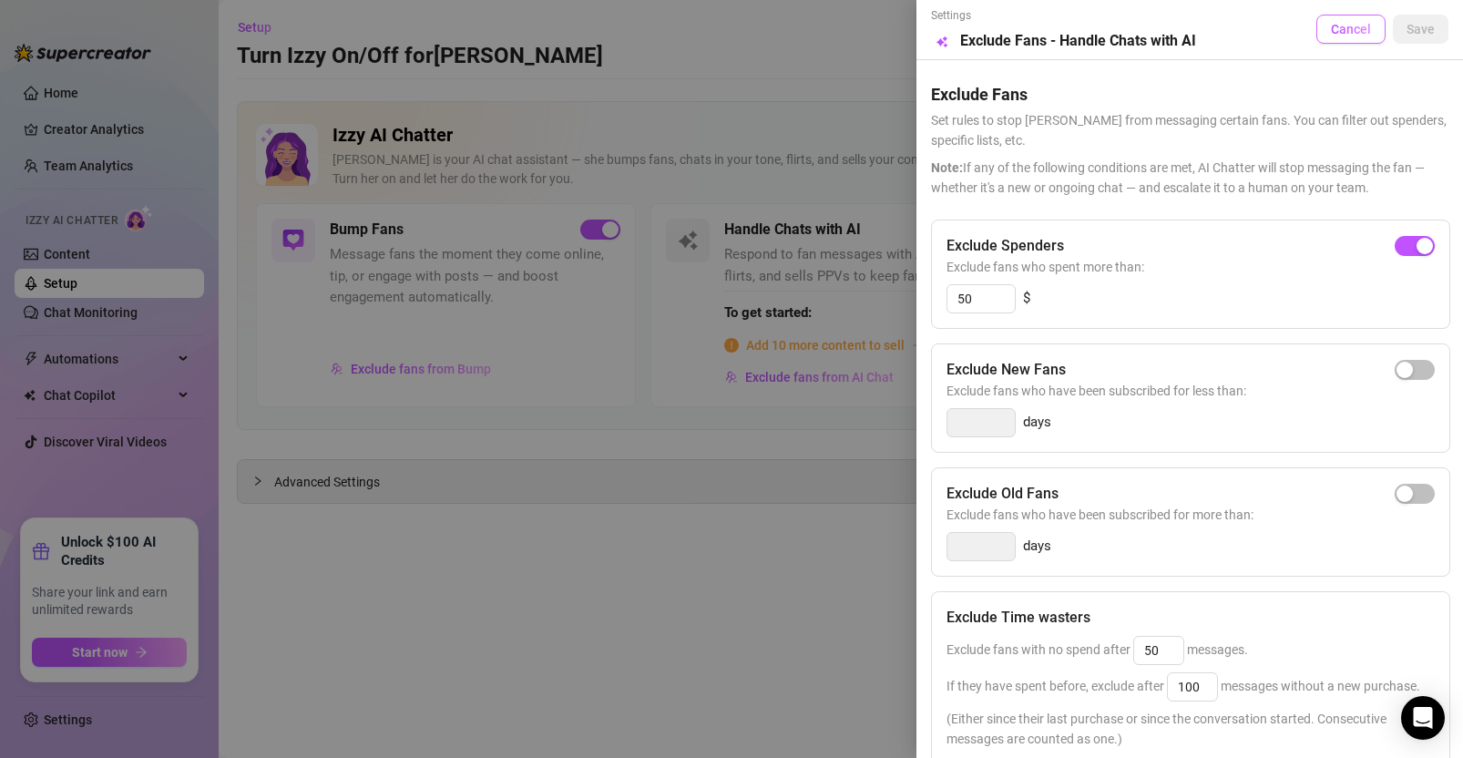
click at [1349, 32] on span "Cancel" at bounding box center [1351, 29] width 40 height 15
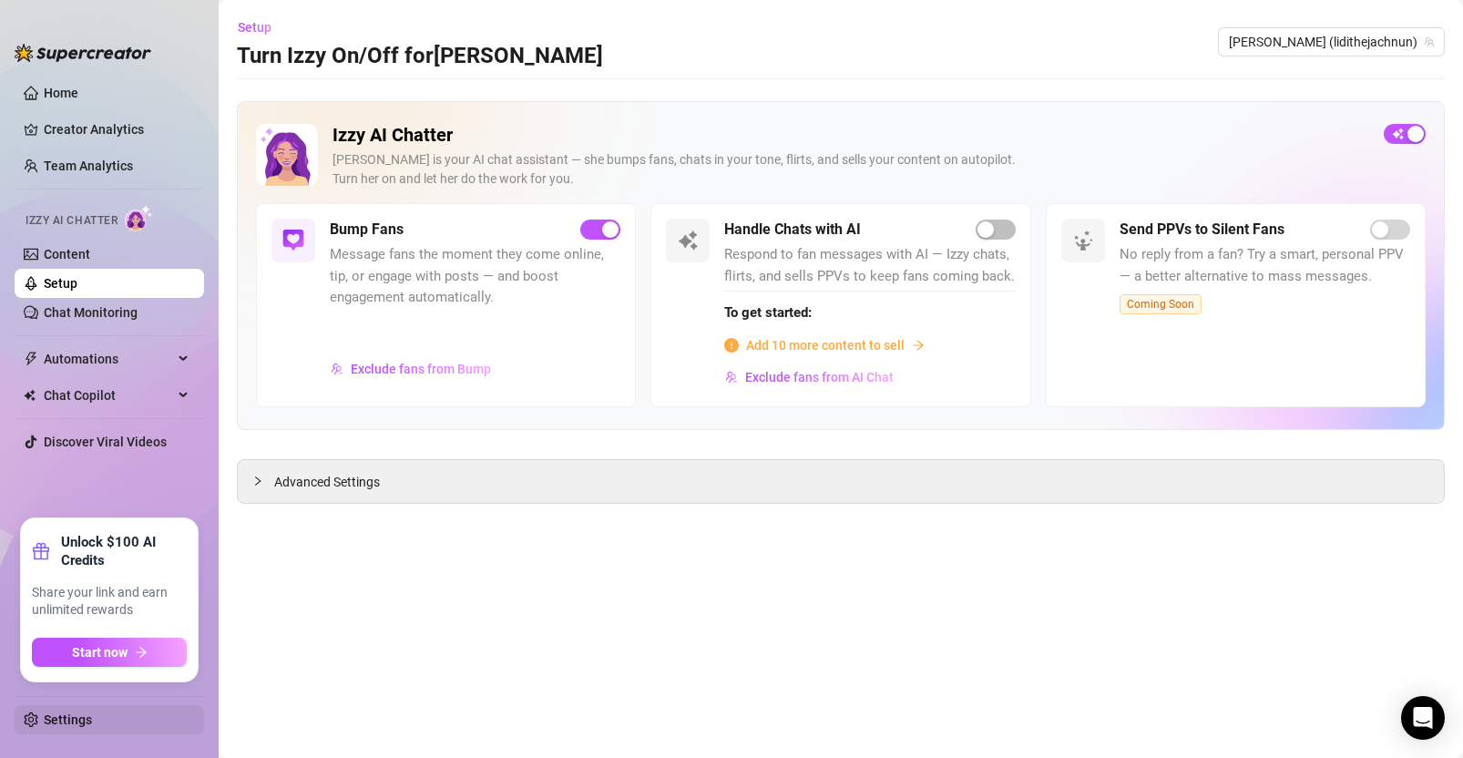
click at [86, 712] on link "Settings" at bounding box center [68, 719] width 48 height 15
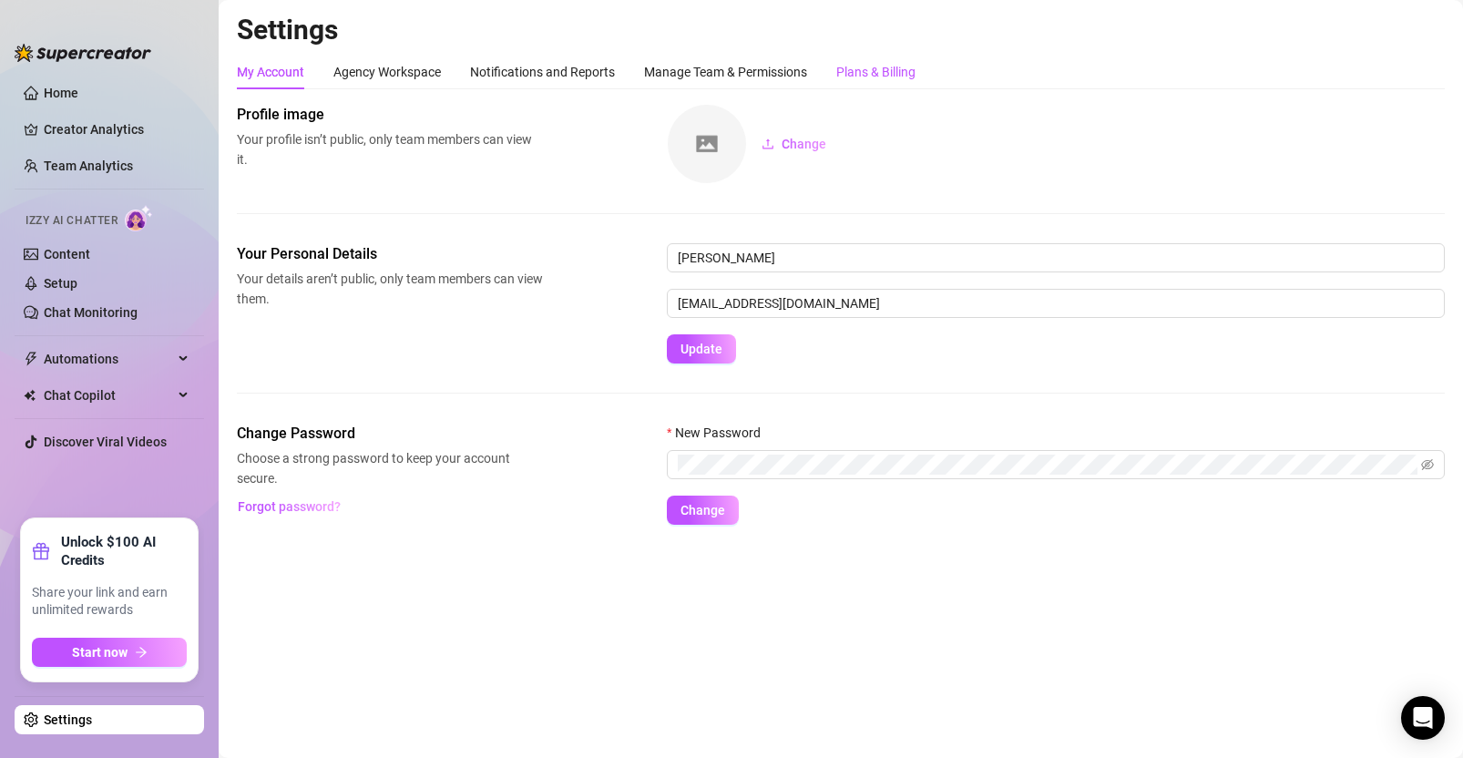
click at [888, 74] on div "Plans & Billing" at bounding box center [875, 72] width 79 height 20
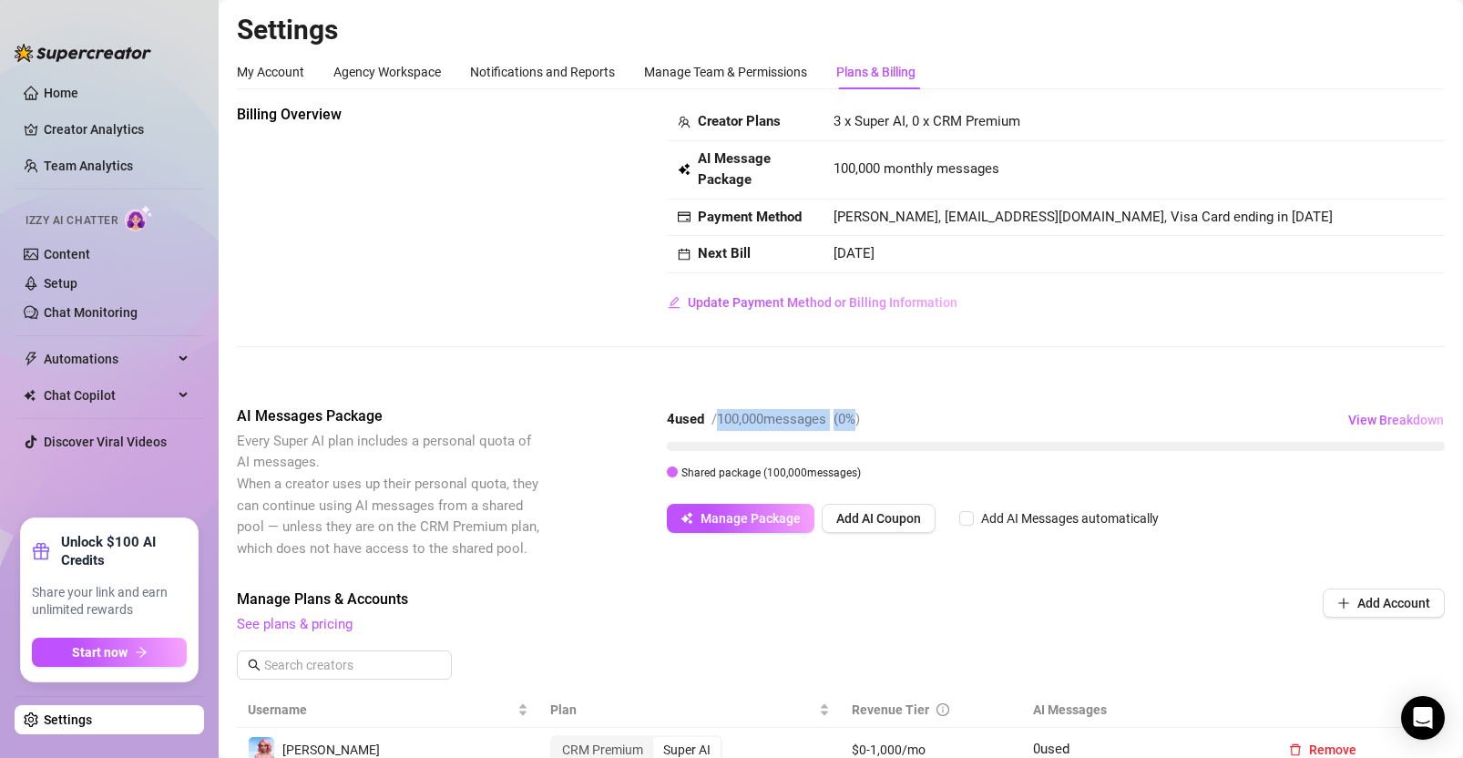
drag, startPoint x: 722, startPoint y: 415, endPoint x: 870, endPoint y: 411, distance: 148.6
click at [860, 411] on div "4 used / 100,000 messages ( 0 %)" at bounding box center [763, 420] width 193 height 22
drag, startPoint x: 724, startPoint y: 419, endPoint x: 840, endPoint y: 419, distance: 115.7
click at [840, 419] on div "4 used / 100,000 messages ( 0 %)" at bounding box center [763, 420] width 193 height 22
click at [639, 338] on div "Billing Overview Creator Plans 3 x Super AI, 0 x CRM Premium AI Message Package…" at bounding box center [841, 240] width 1208 height 272
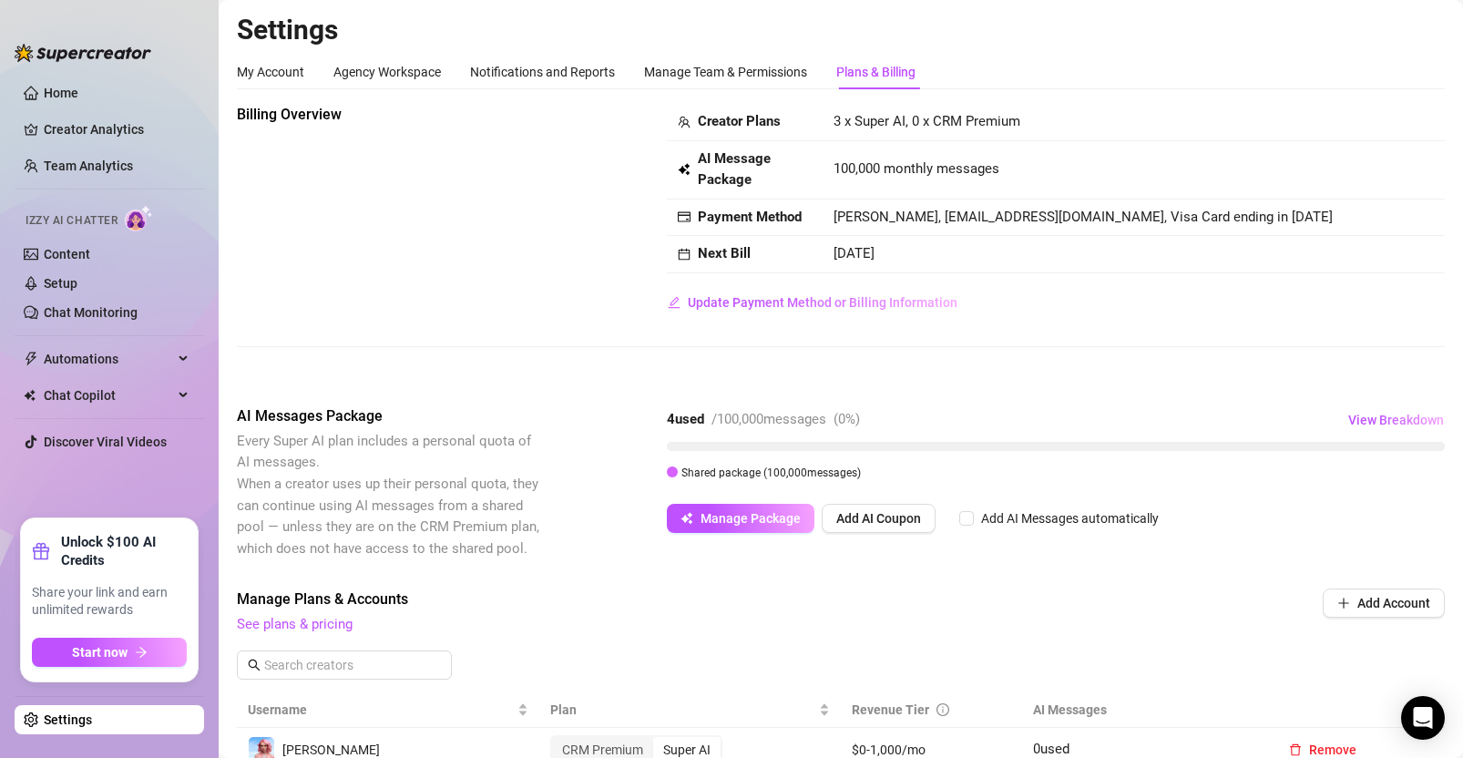
click at [398, 351] on div "Billing Overview Creator Plans 3 x Super AI, 0 x CRM Premium AI Message Package…" at bounding box center [841, 240] width 1208 height 272
click at [281, 623] on link "See plans & pricing" at bounding box center [295, 624] width 116 height 16
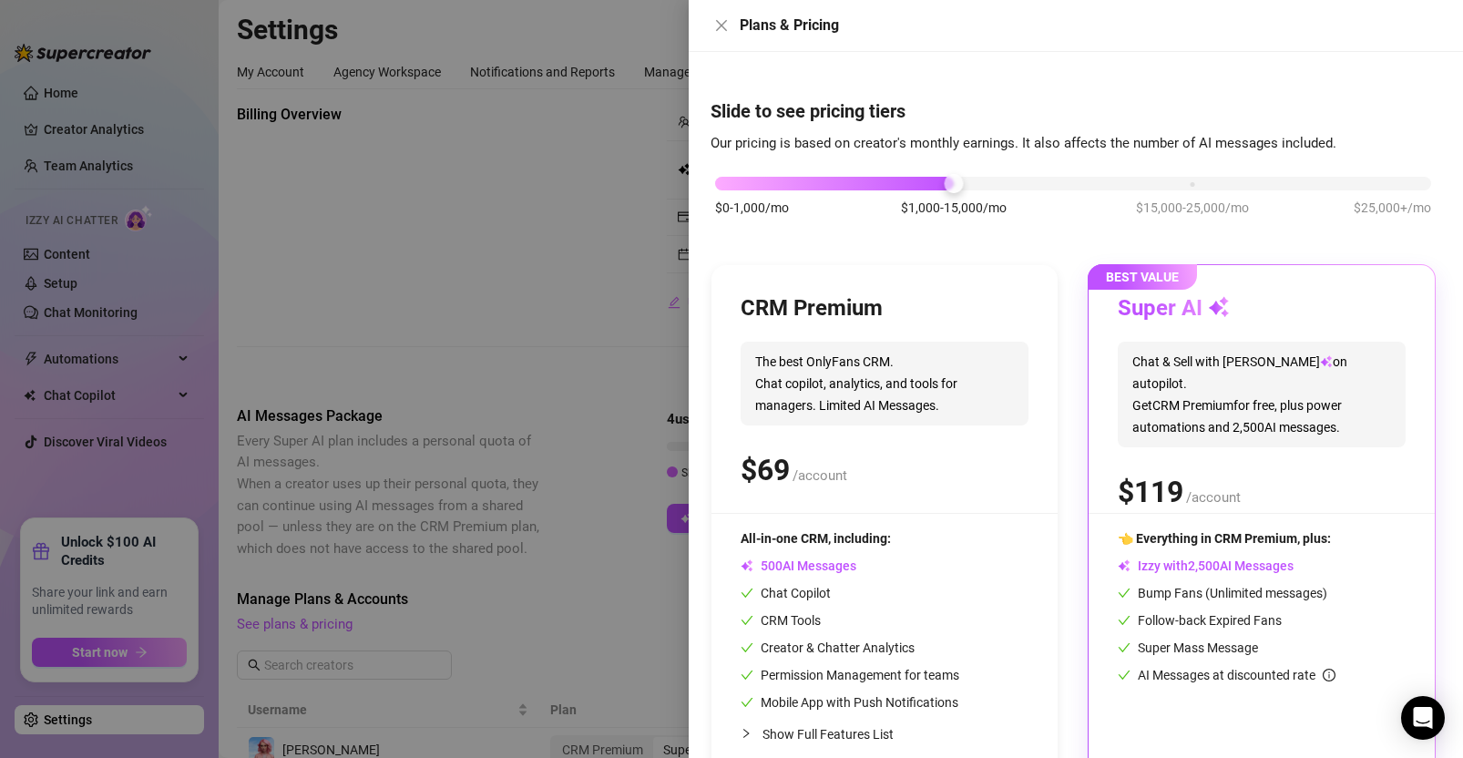
click at [541, 252] on div at bounding box center [731, 379] width 1463 height 758
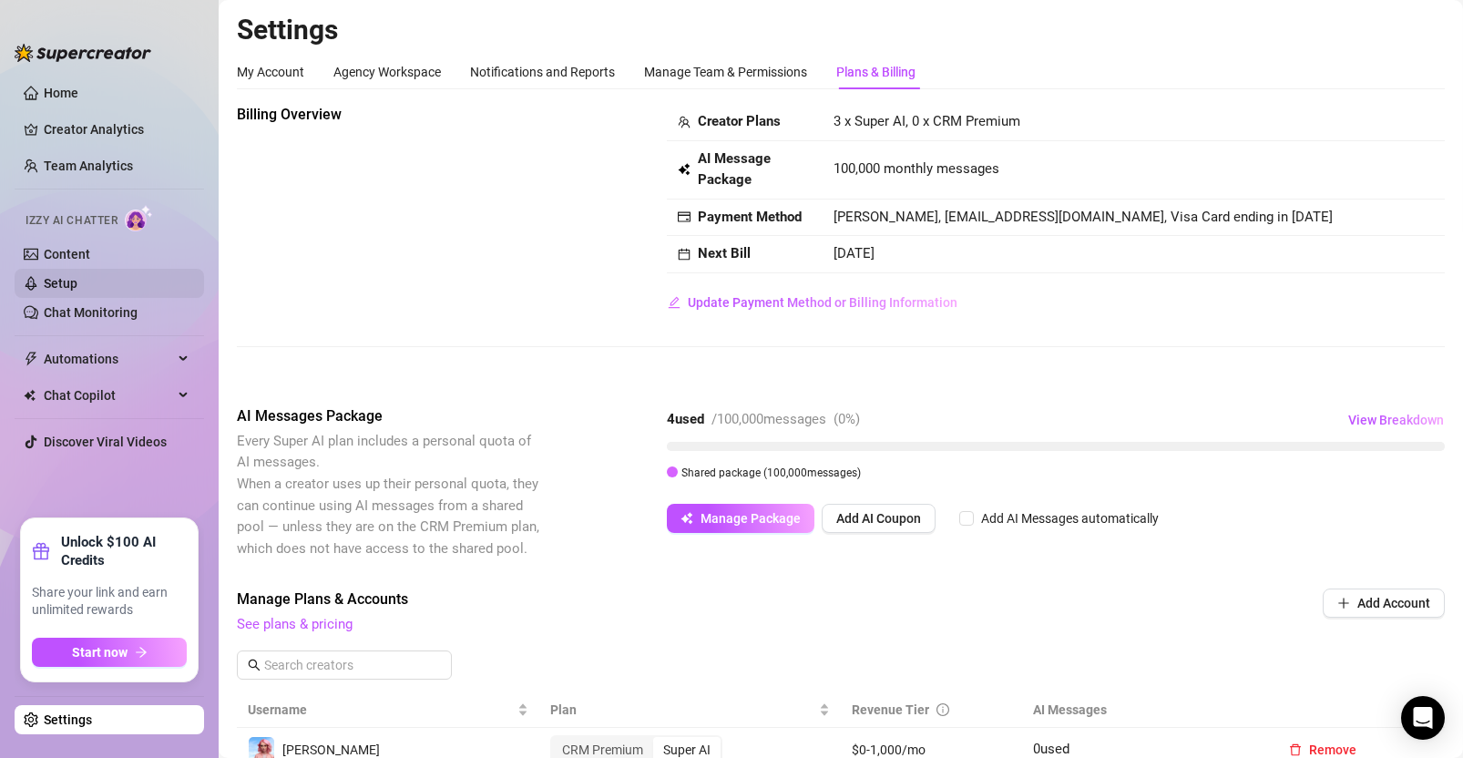
click at [77, 279] on link "Setup" at bounding box center [61, 283] width 34 height 15
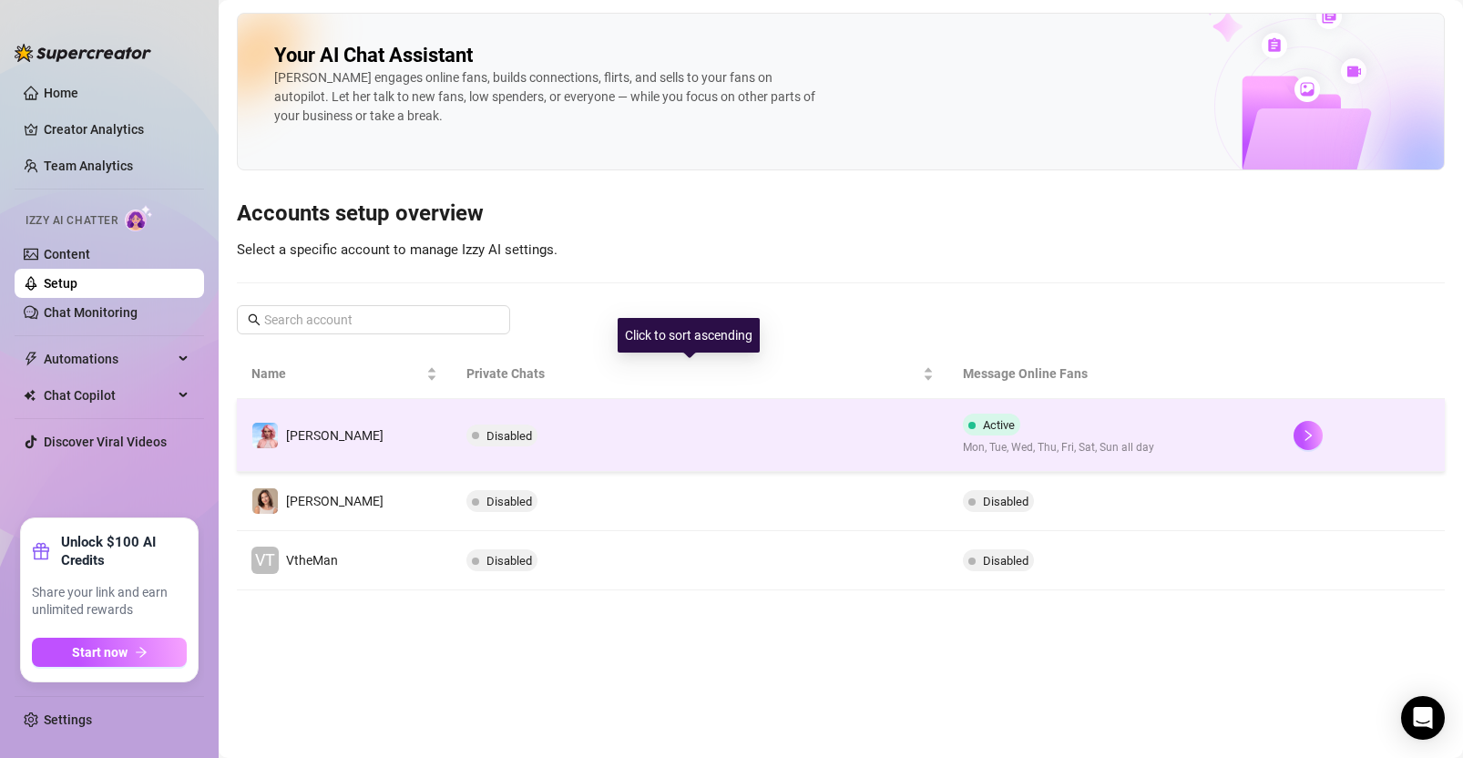
click at [630, 408] on td "Disabled" at bounding box center [700, 435] width 497 height 73
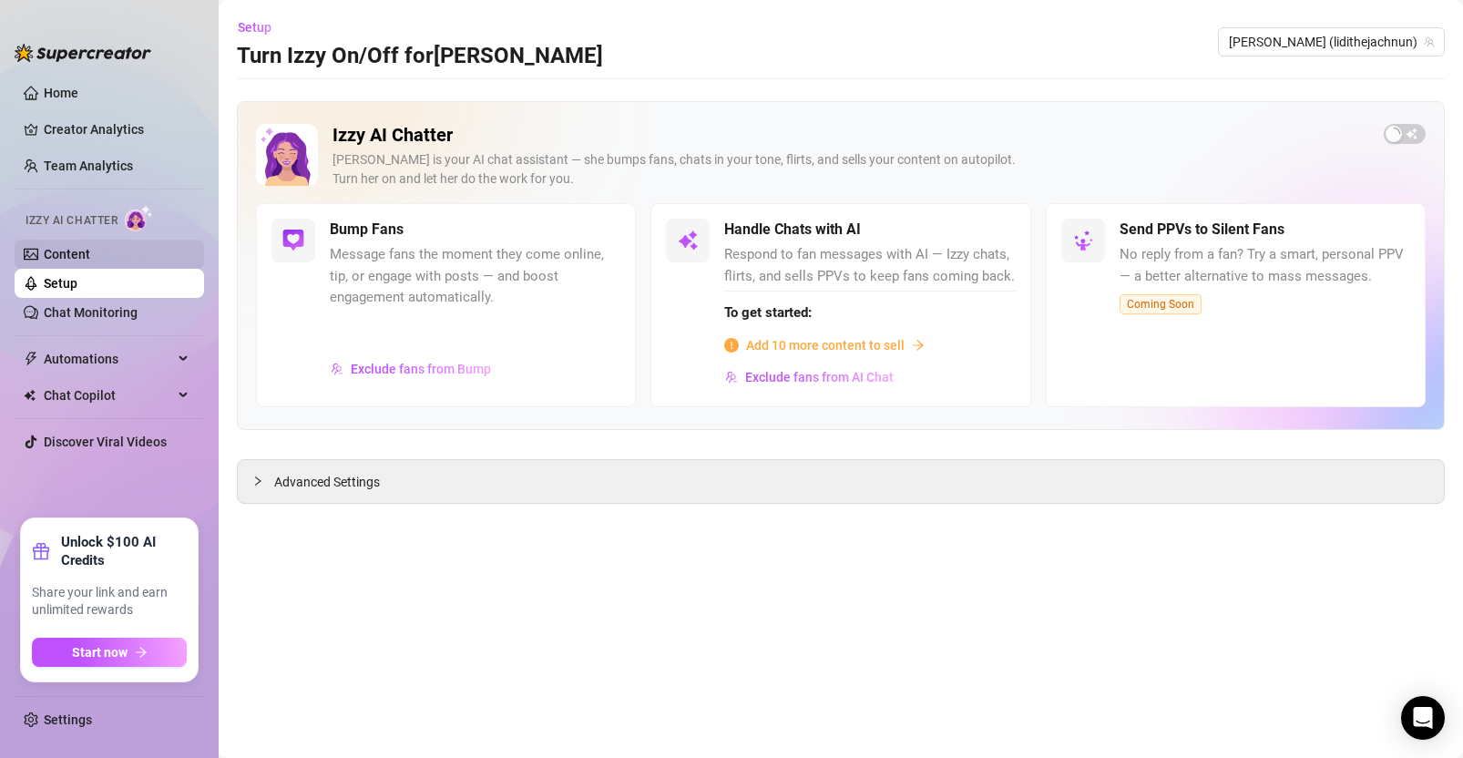
click at [90, 247] on link "Content" at bounding box center [67, 254] width 46 height 15
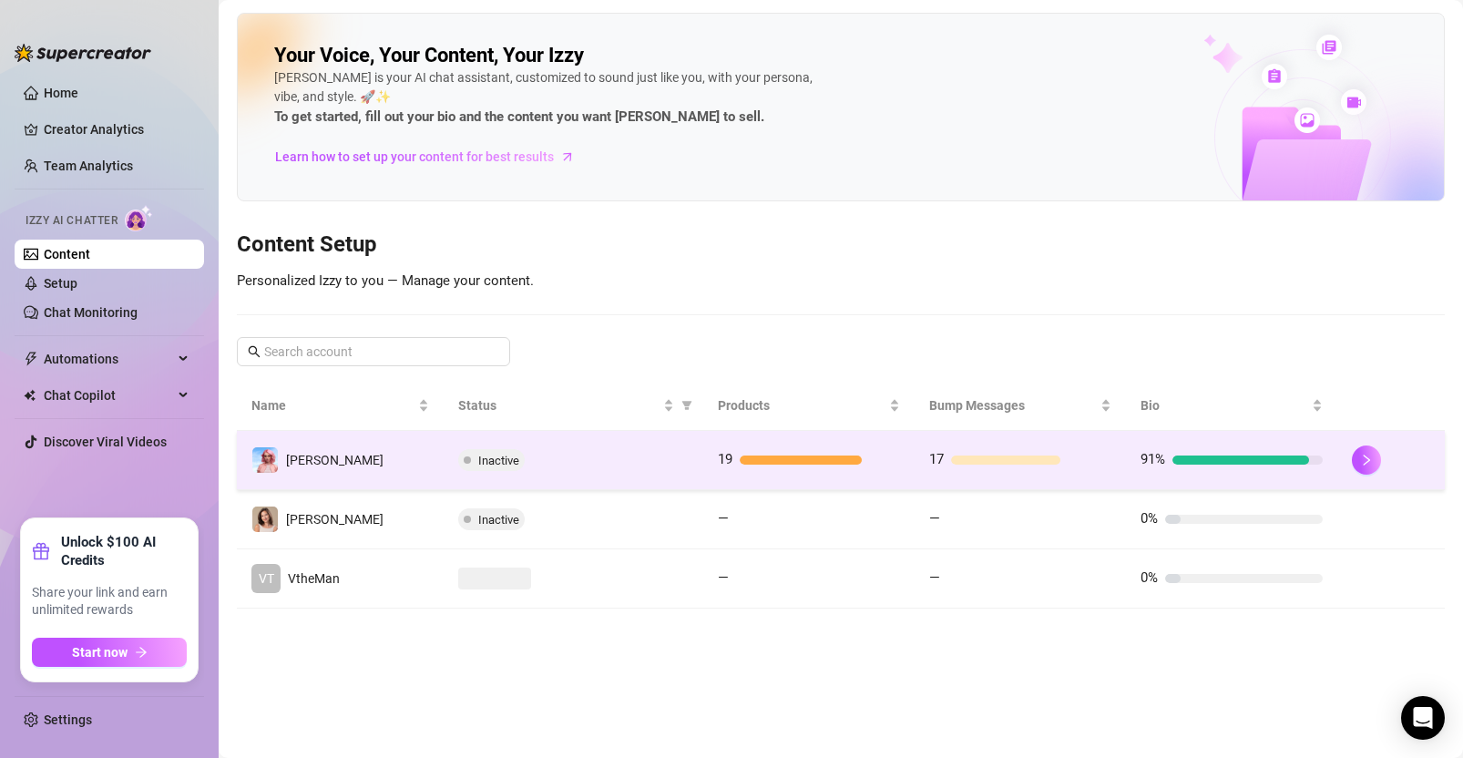
click at [905, 476] on td "19" at bounding box center [808, 460] width 211 height 59
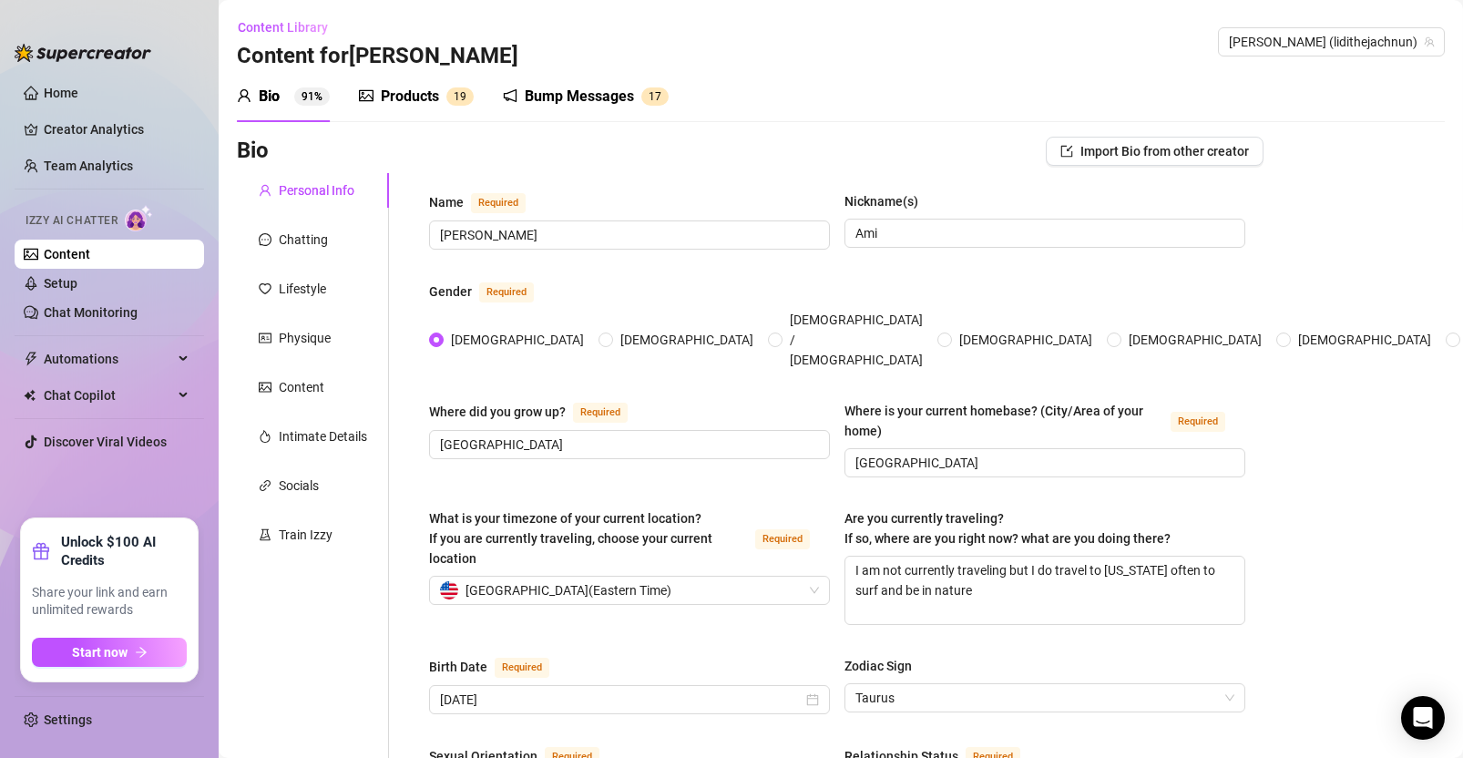
click at [381, 101] on div "Products" at bounding box center [410, 97] width 58 height 22
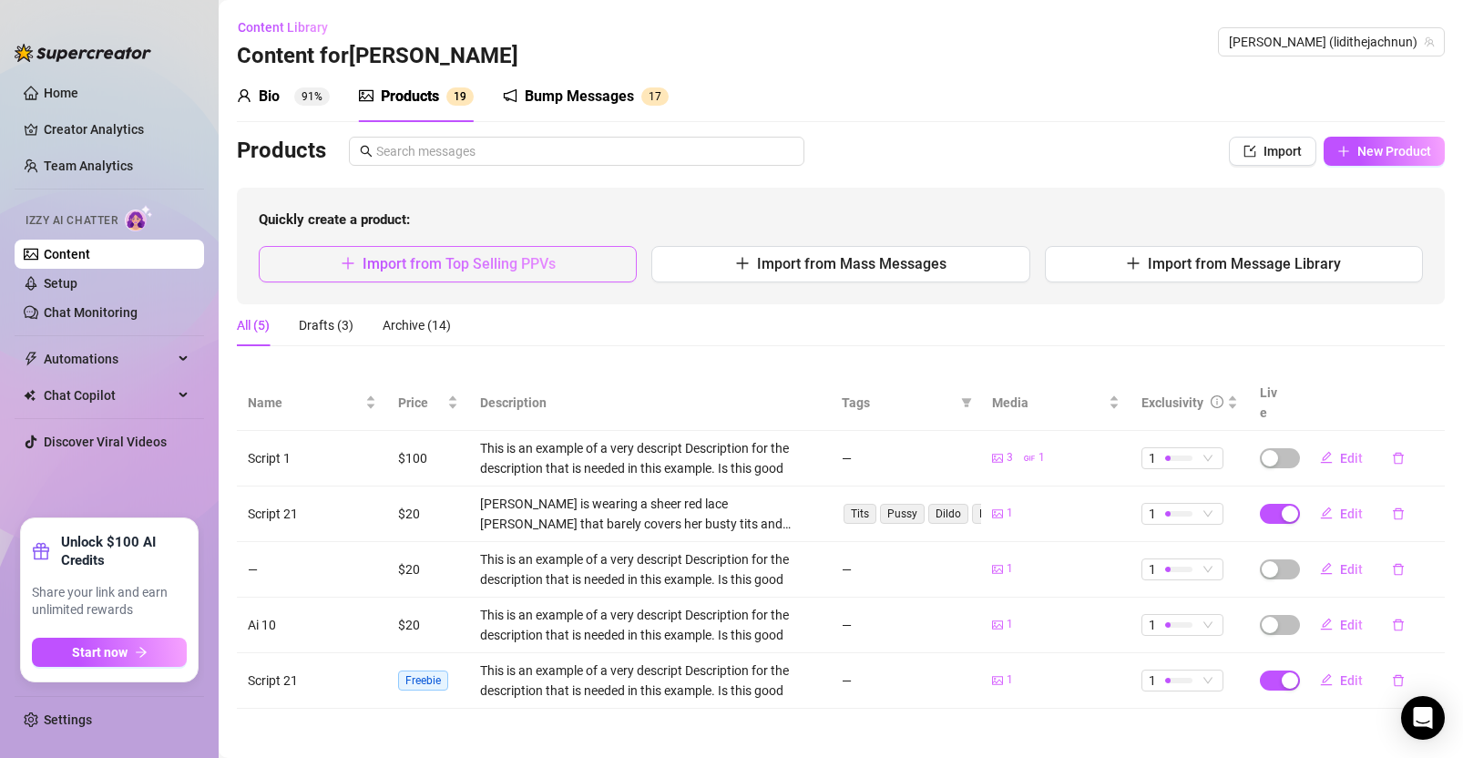
click at [539, 270] on span "Import from Top Selling PPVs" at bounding box center [459, 263] width 193 height 17
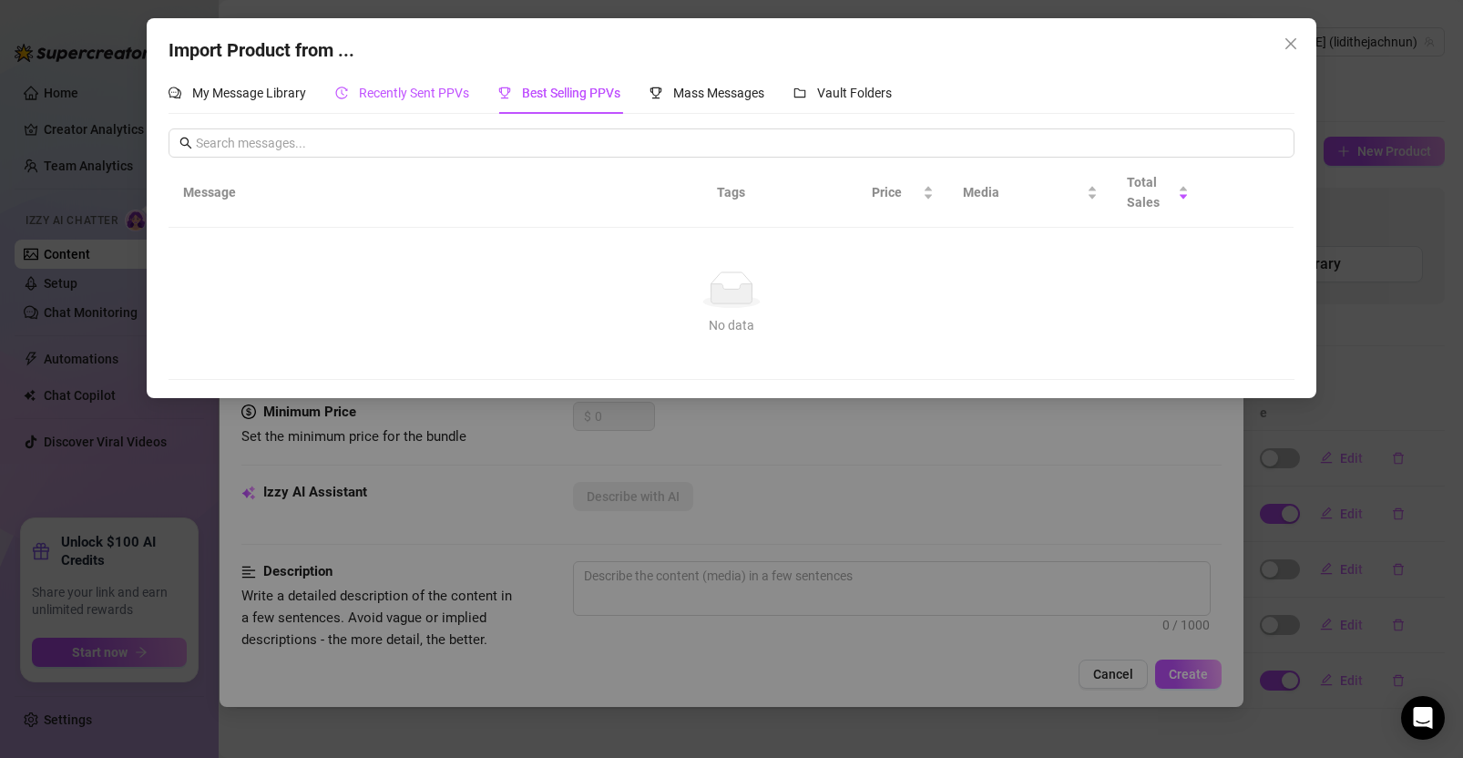
click at [453, 95] on span "Recently Sent PPVs" at bounding box center [414, 93] width 110 height 15
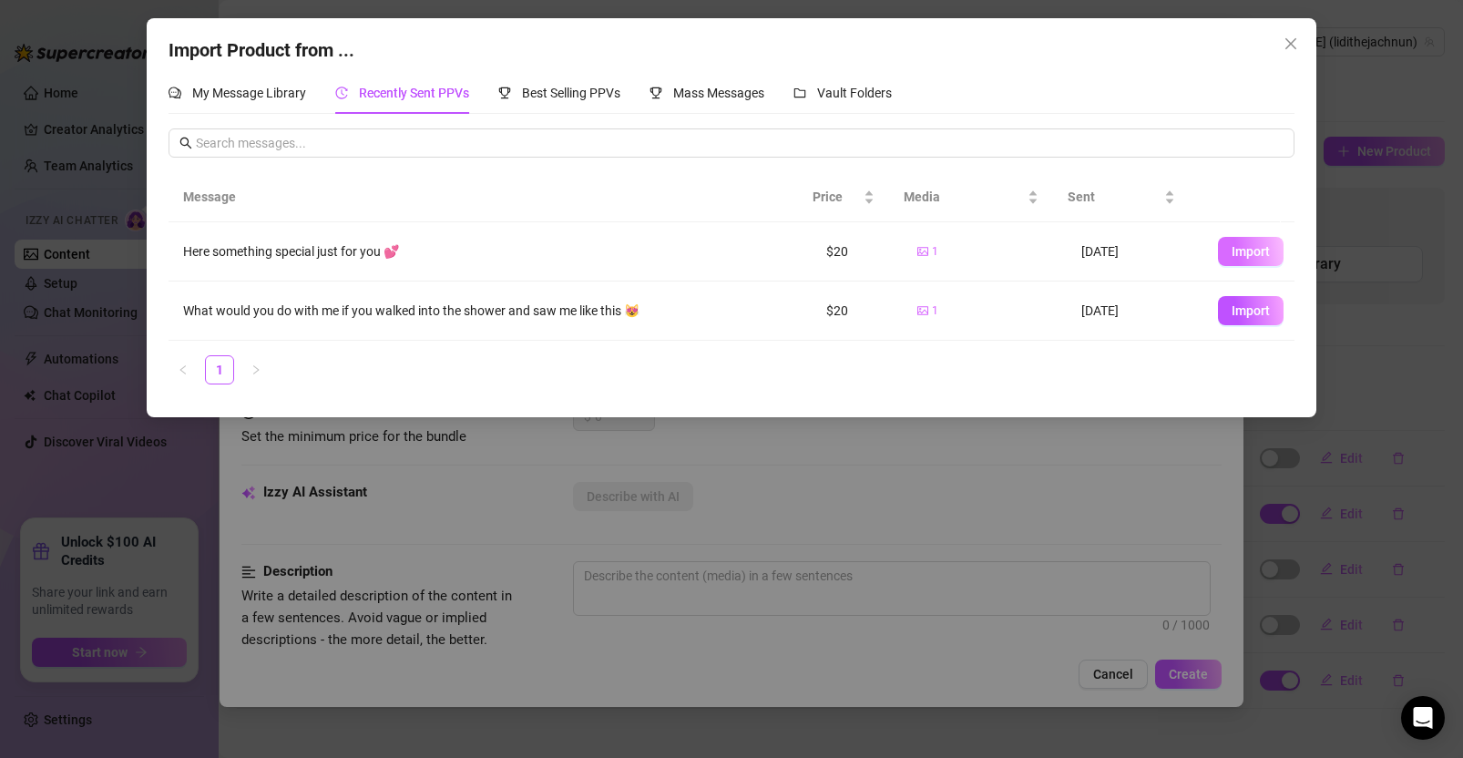
click at [1245, 252] on span "Import" at bounding box center [1251, 251] width 38 height 15
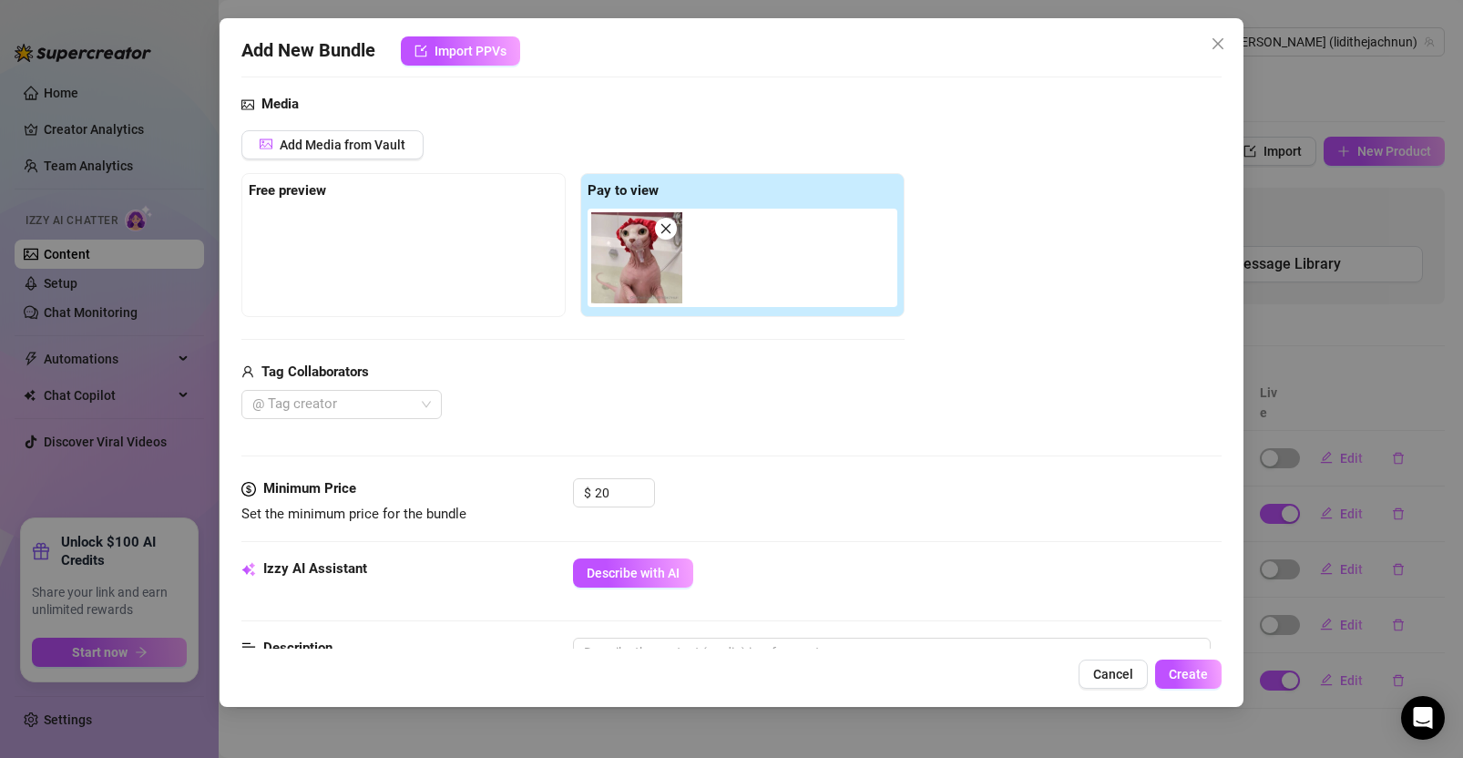
scroll to position [202, 0]
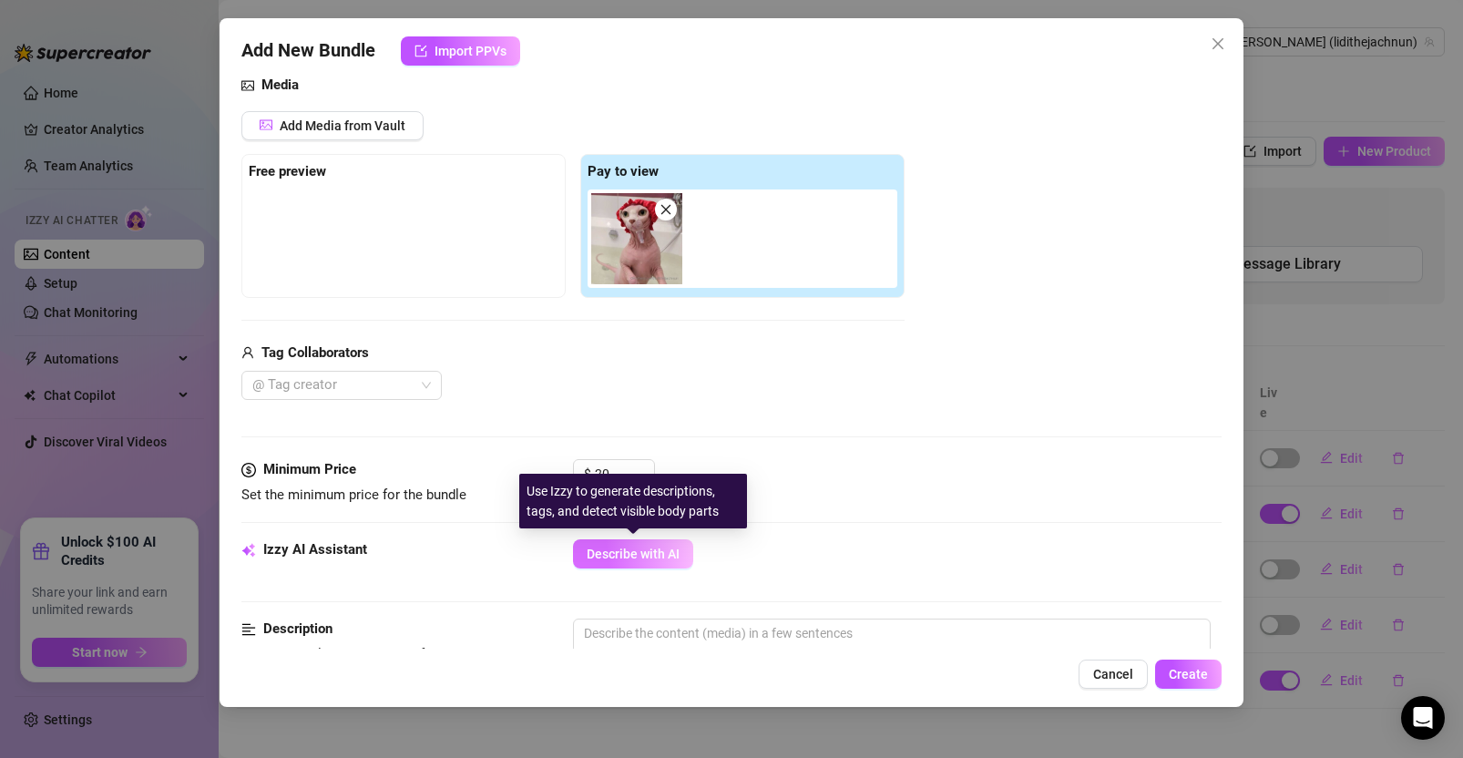
click at [650, 548] on span "Describe with AI" at bounding box center [633, 554] width 93 height 15
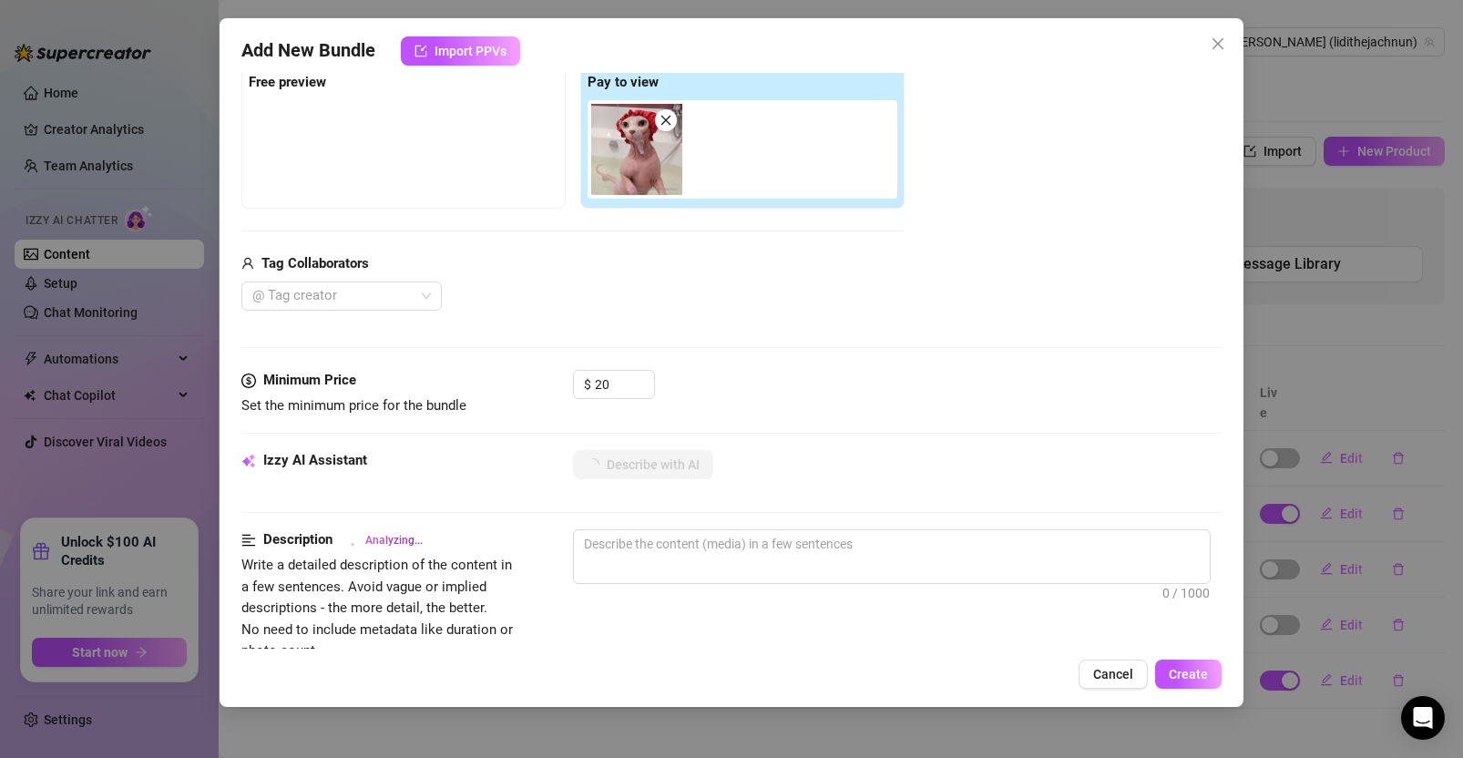
scroll to position [295, 0]
type textarea "This"
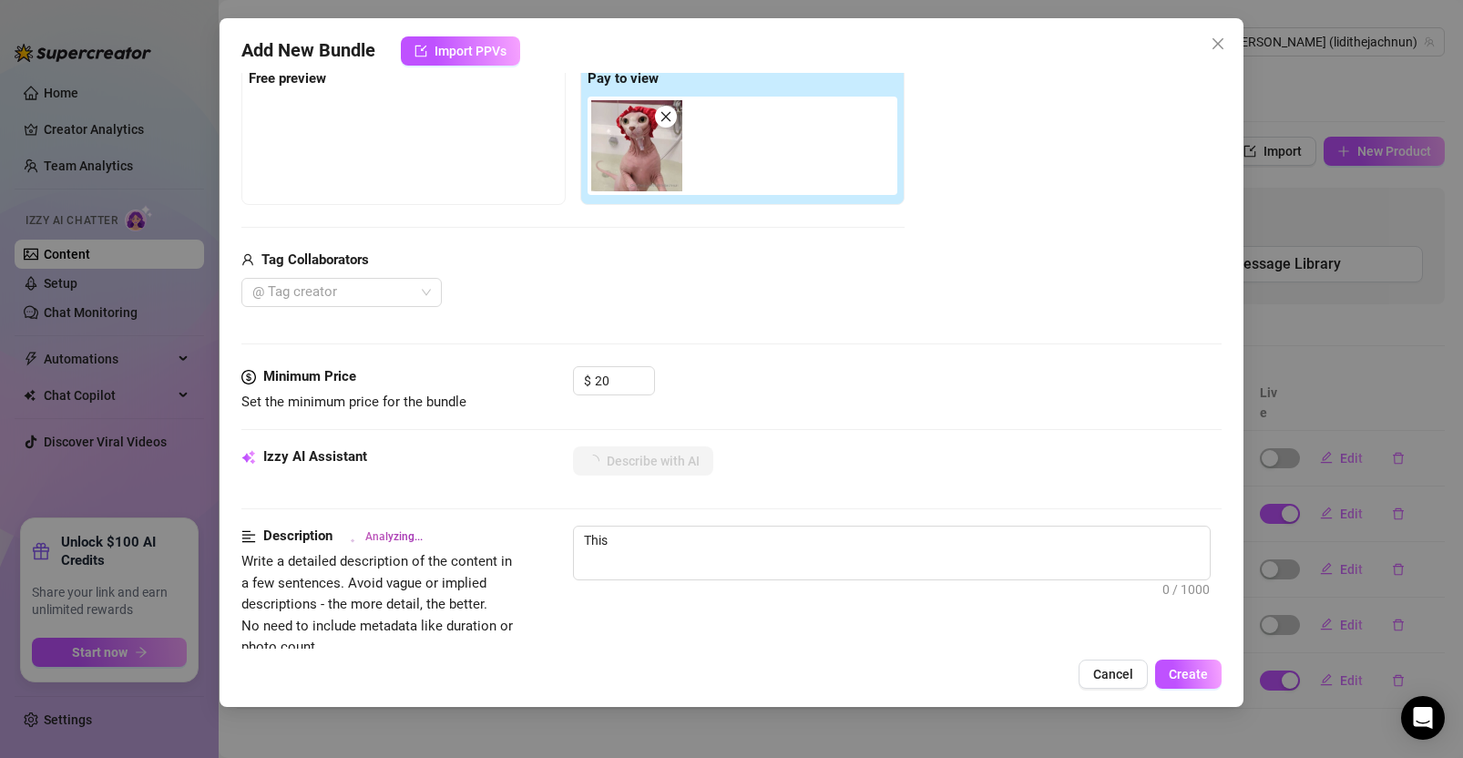
type textarea "This image"
type textarea "This image is"
type textarea "This image is of"
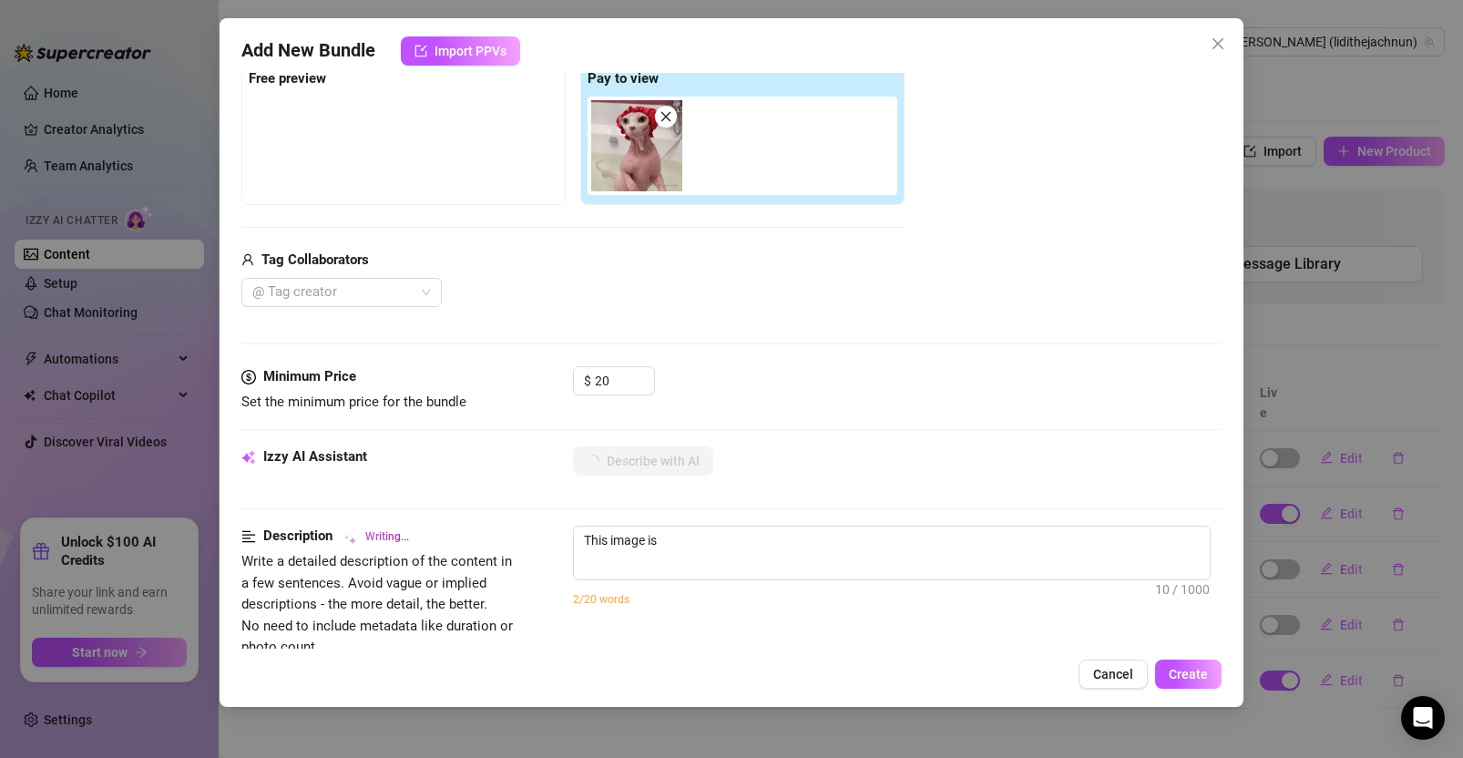
type textarea "This image is of"
type textarea "This image is of a"
type textarea "This image is of a hairless"
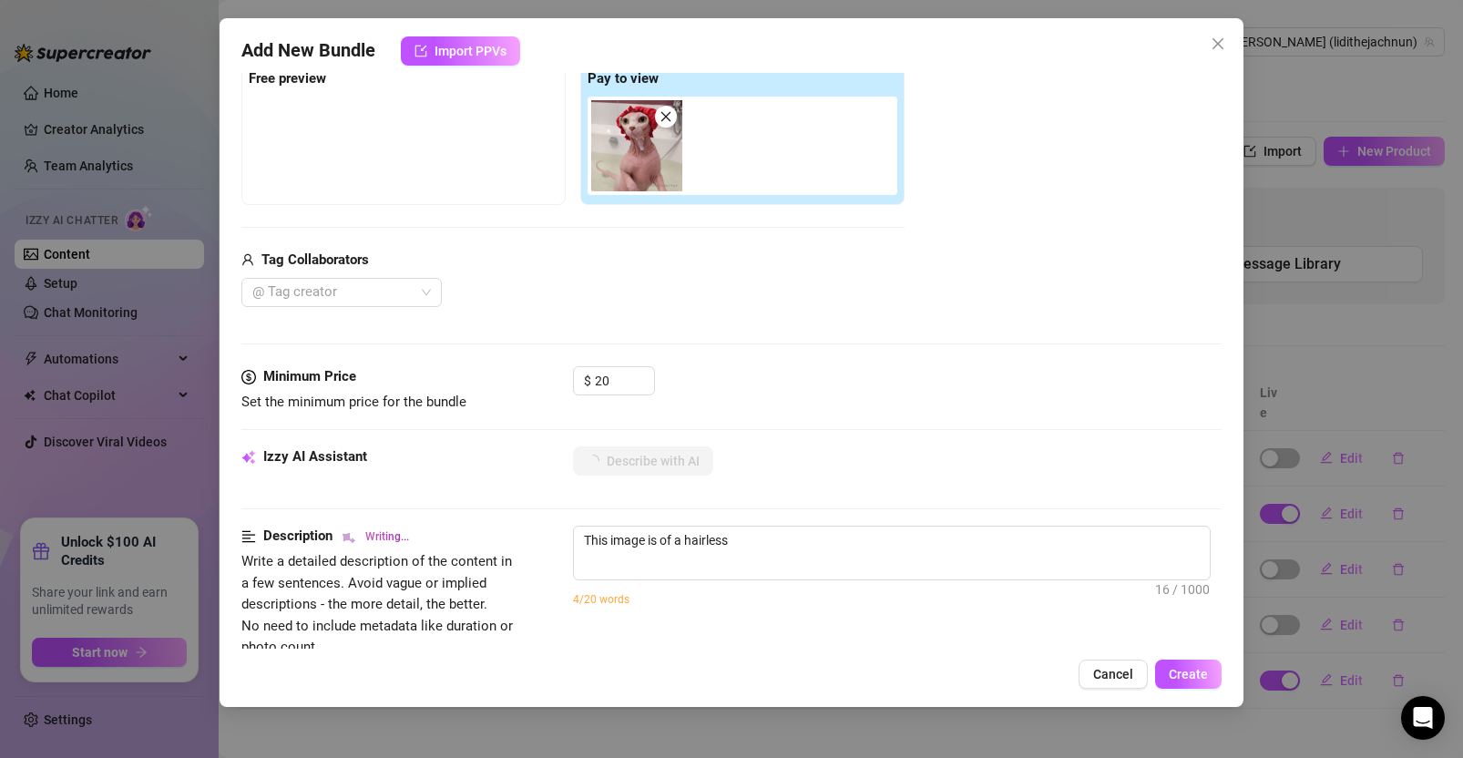
type textarea "This image is of a hairless cat"
type textarea "This image is of a hairless cat wearing"
type textarea "This image is of a hairless cat wearing a"
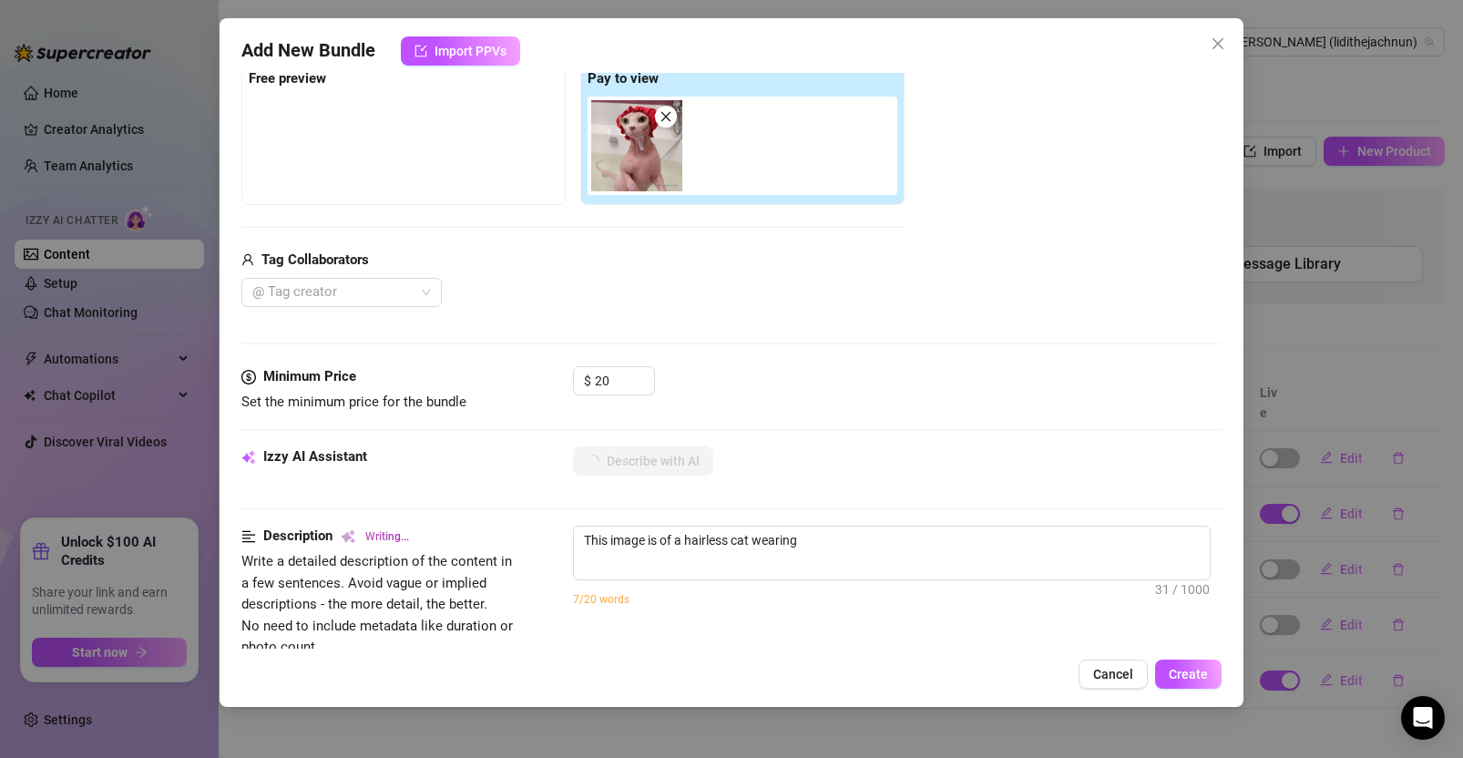
type textarea "This image is of a hairless cat wearing a"
type textarea "This image is of a hairless cat wearing a red"
type textarea "This image is of a hairless cat wearing a red shower"
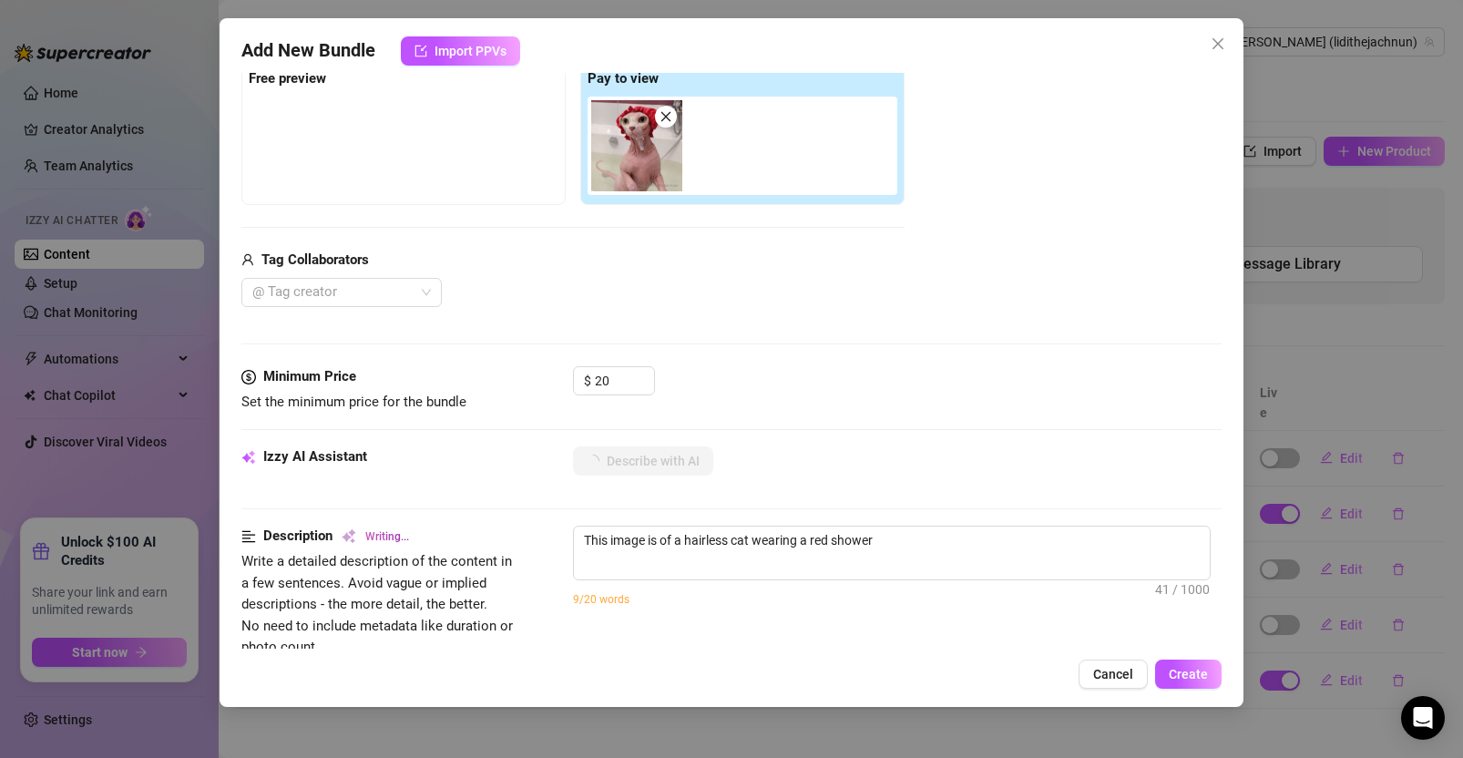
type textarea "This image is of a hairless cat wearing a red shower cap"
type textarea "This image is of a hairless cat wearing a red shower cap in"
type textarea "This image is of a hairless cat wearing a red shower cap in a"
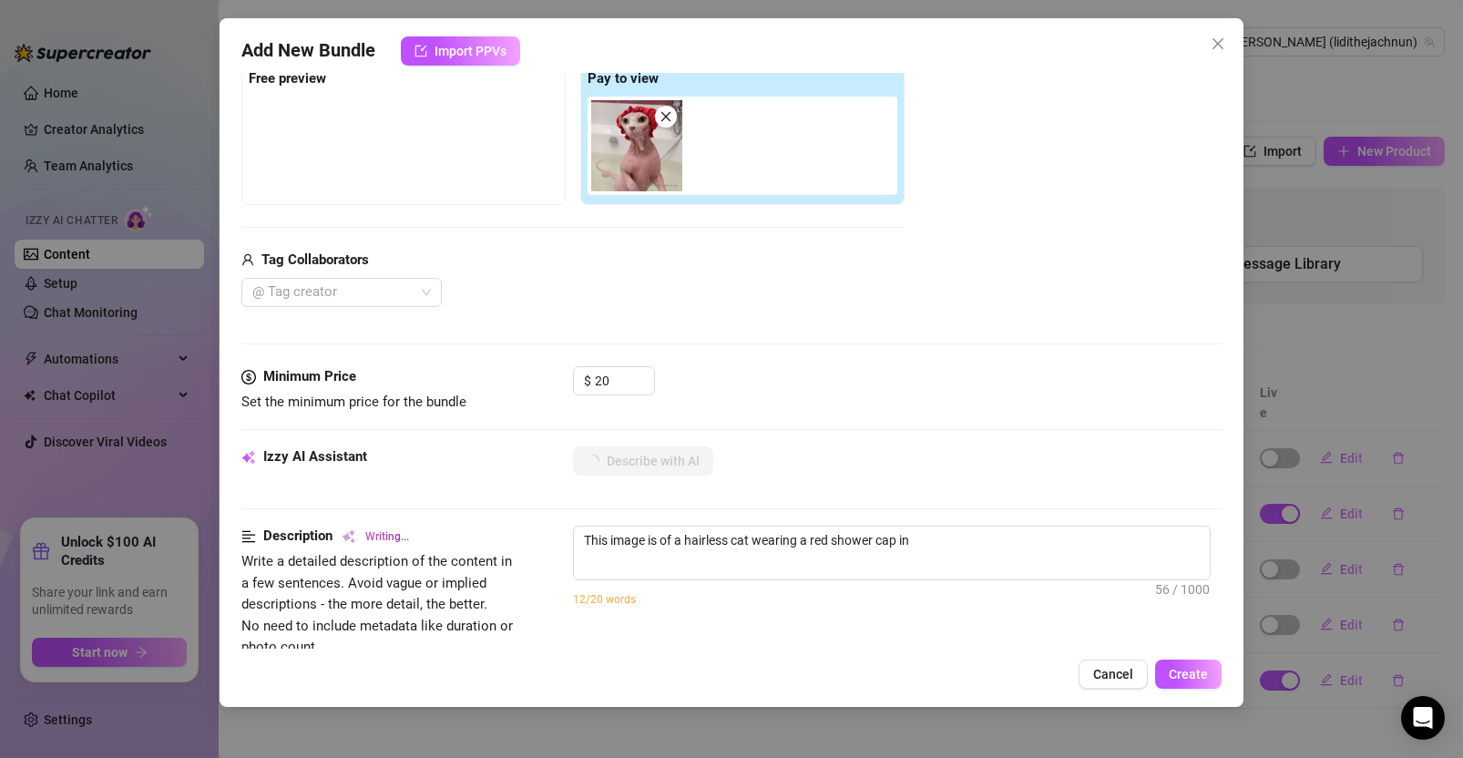
type textarea "This image is of a hairless cat wearing a red shower cap in a"
type textarea "This image is of a hairless cat wearing a red shower cap in a bathtub."
type textarea "This image is of a hairless cat wearing a red shower cap in a bathtub. There"
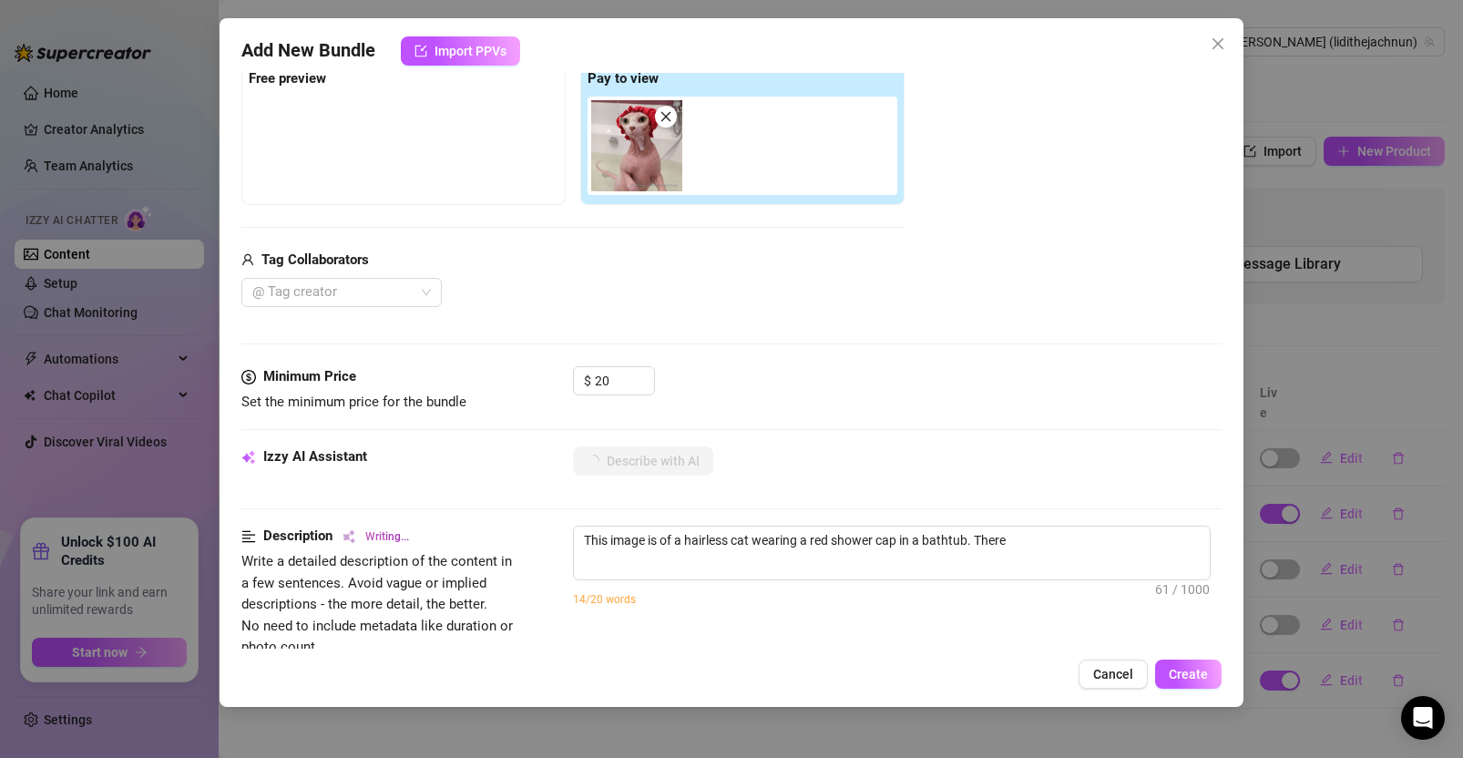
type textarea "This image is of a hairless cat wearing a red shower cap in a bathtub. There is"
type textarea "This image is of a hairless cat wearing a red shower cap in a bathtub. There is…"
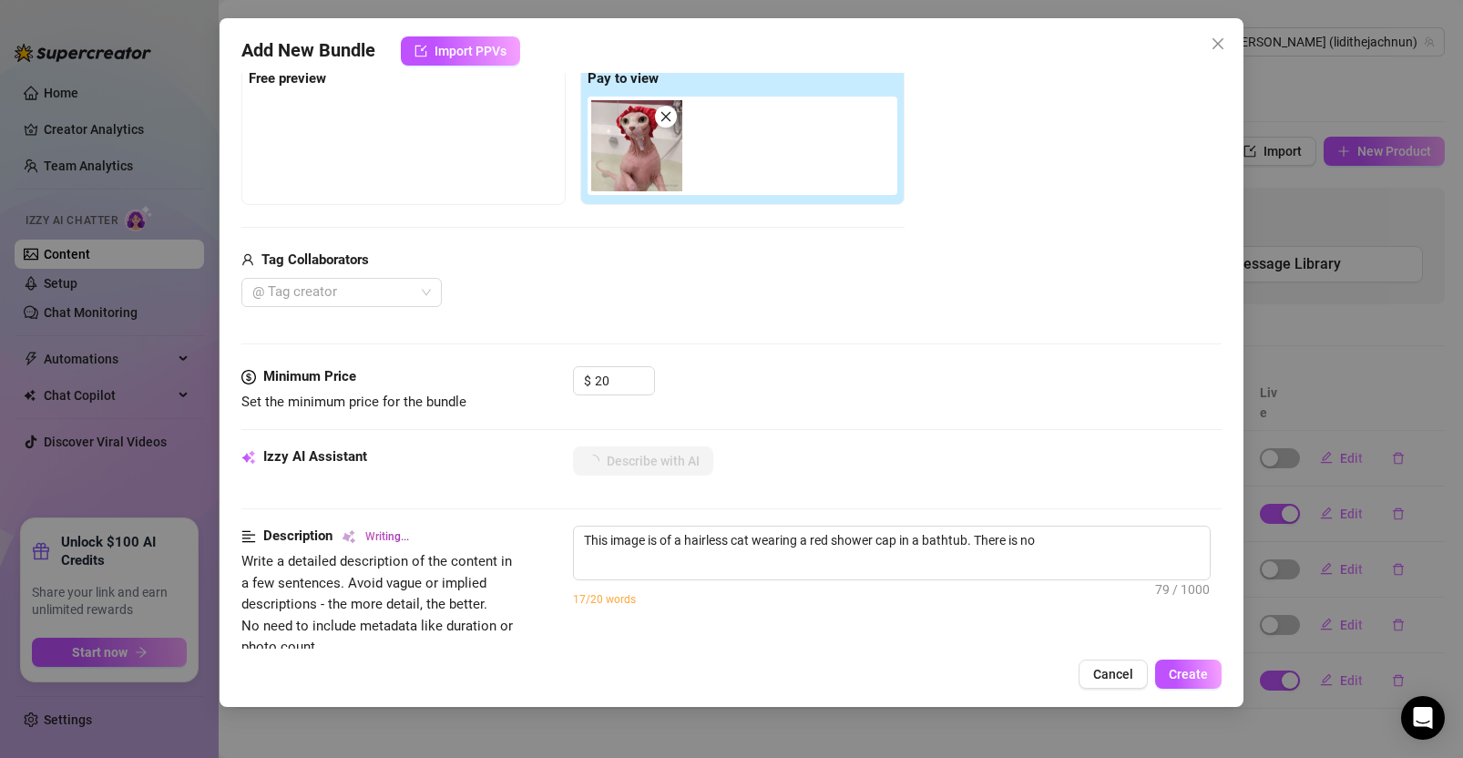
type textarea "This image is of a hairless cat wearing a red shower cap in a bathtub. There is…"
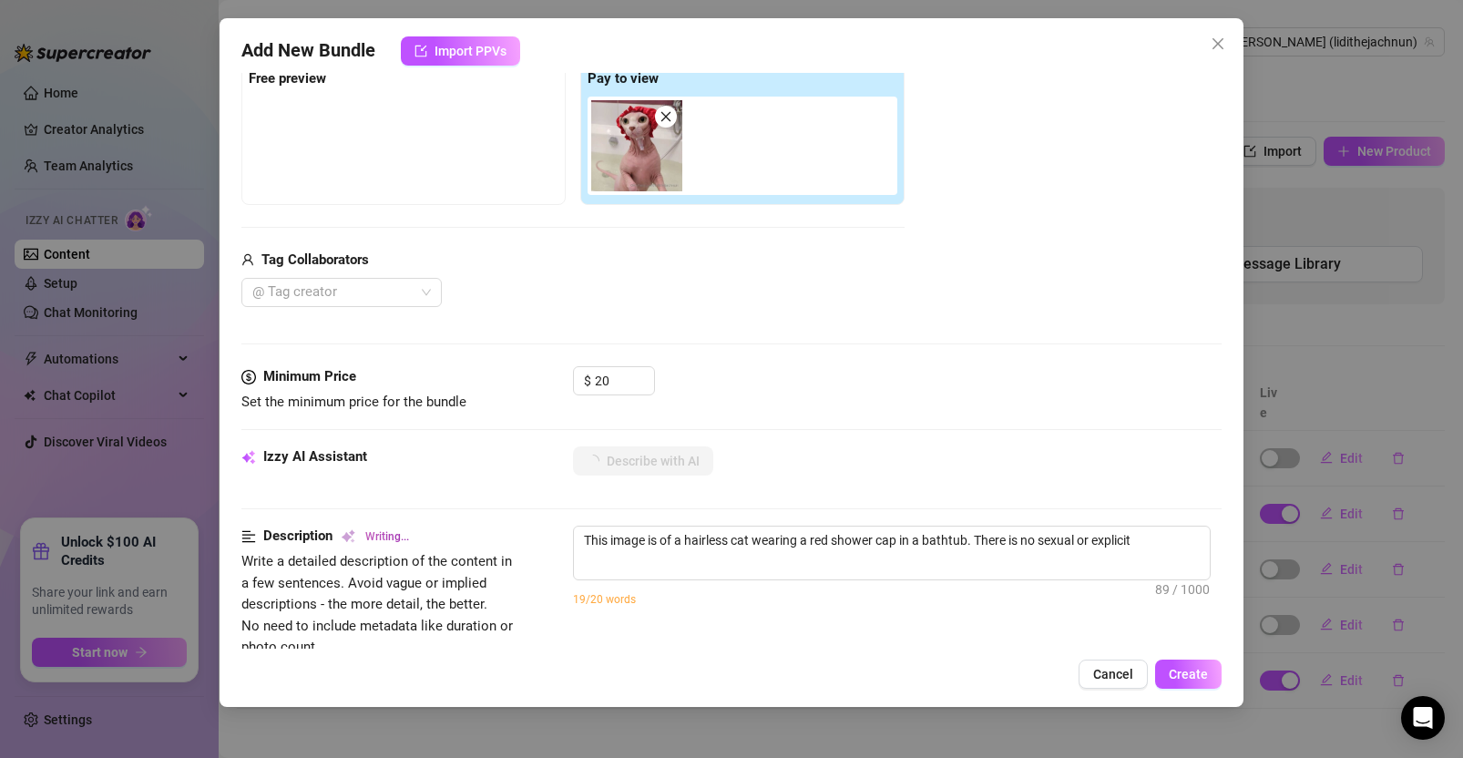
type textarea "This image is of a hairless cat wearing a red shower cap in a bathtub. There is…"
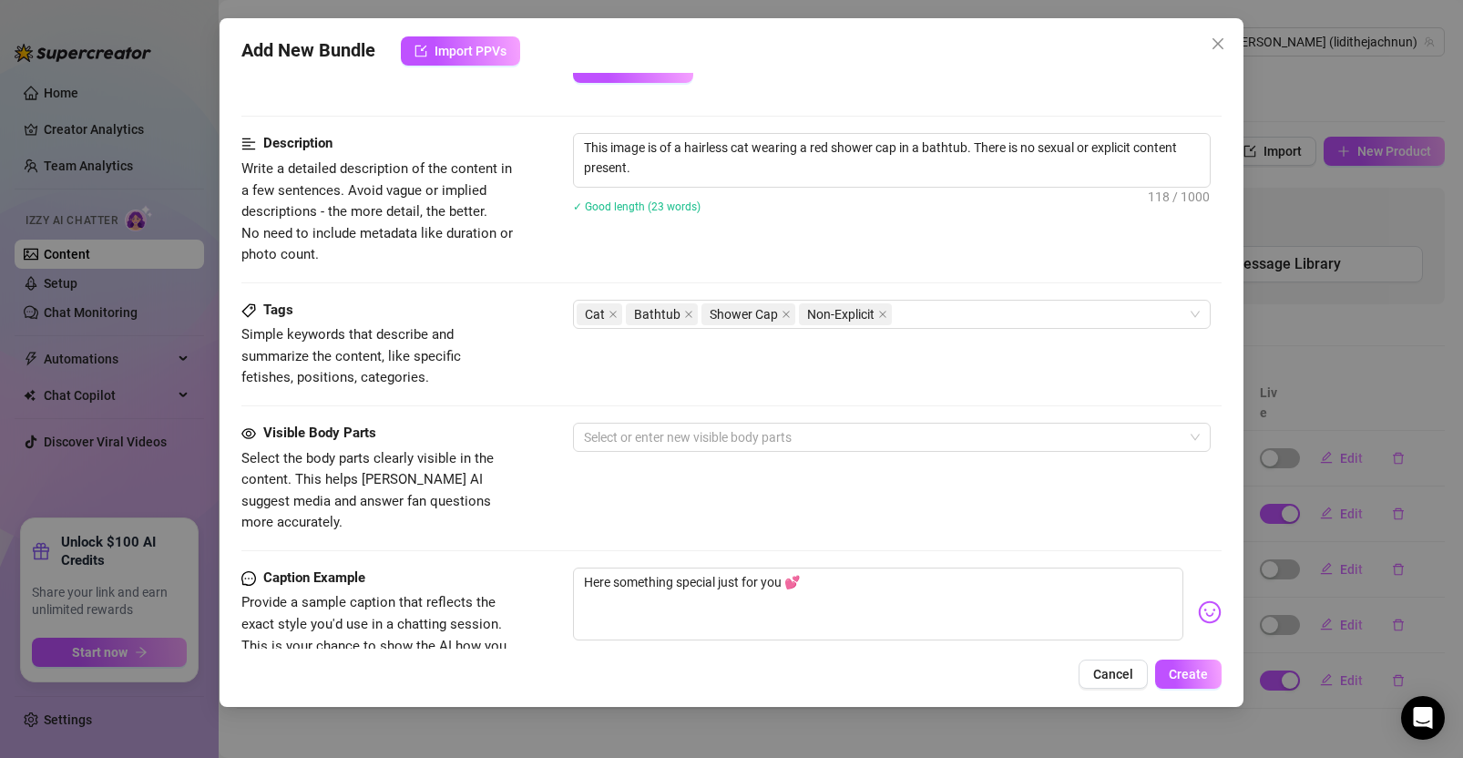
scroll to position [726, 0]
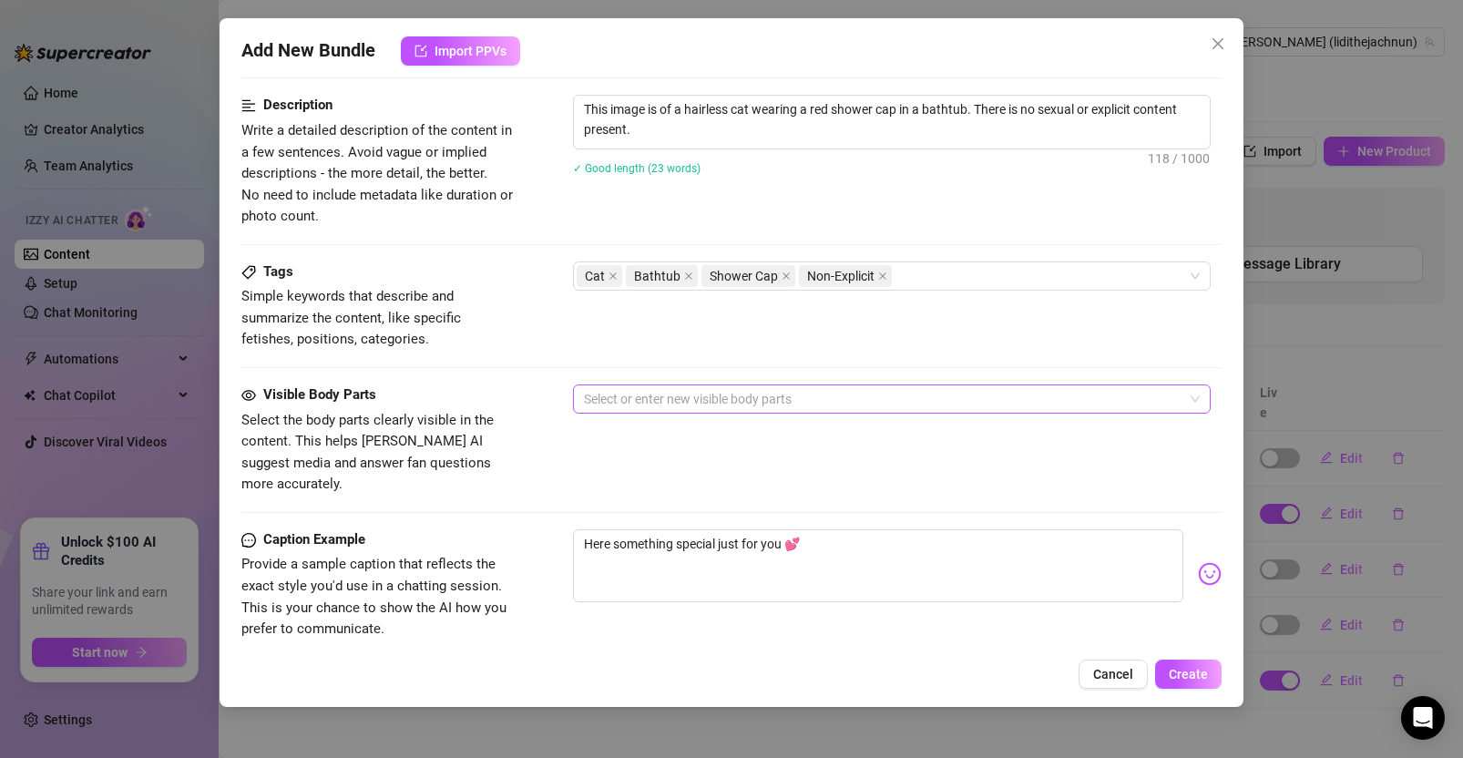
click at [781, 400] on div at bounding box center [882, 399] width 611 height 26
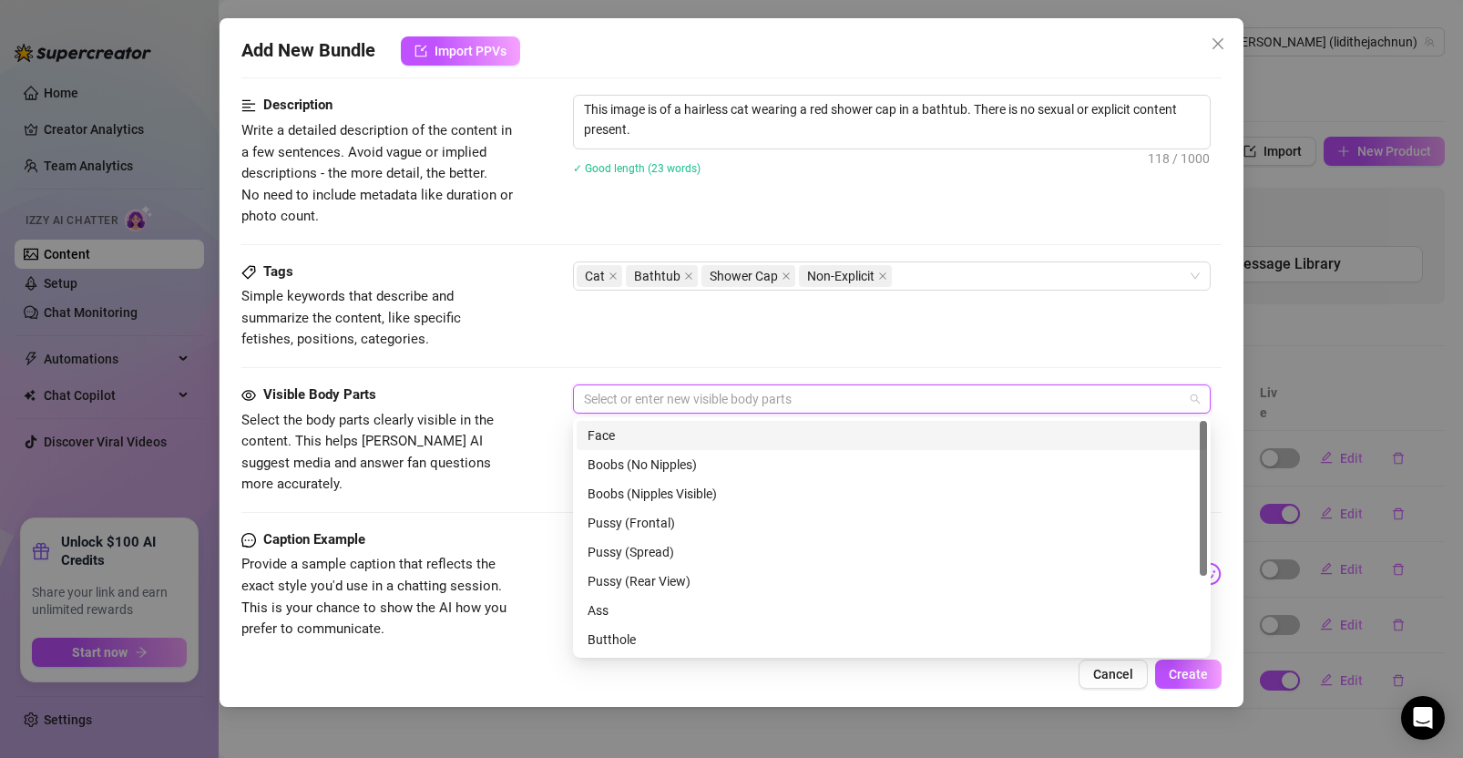
click at [824, 345] on div "Tags Simple keywords that describe and summarize the content, like specific fet…" at bounding box center [731, 305] width 980 height 89
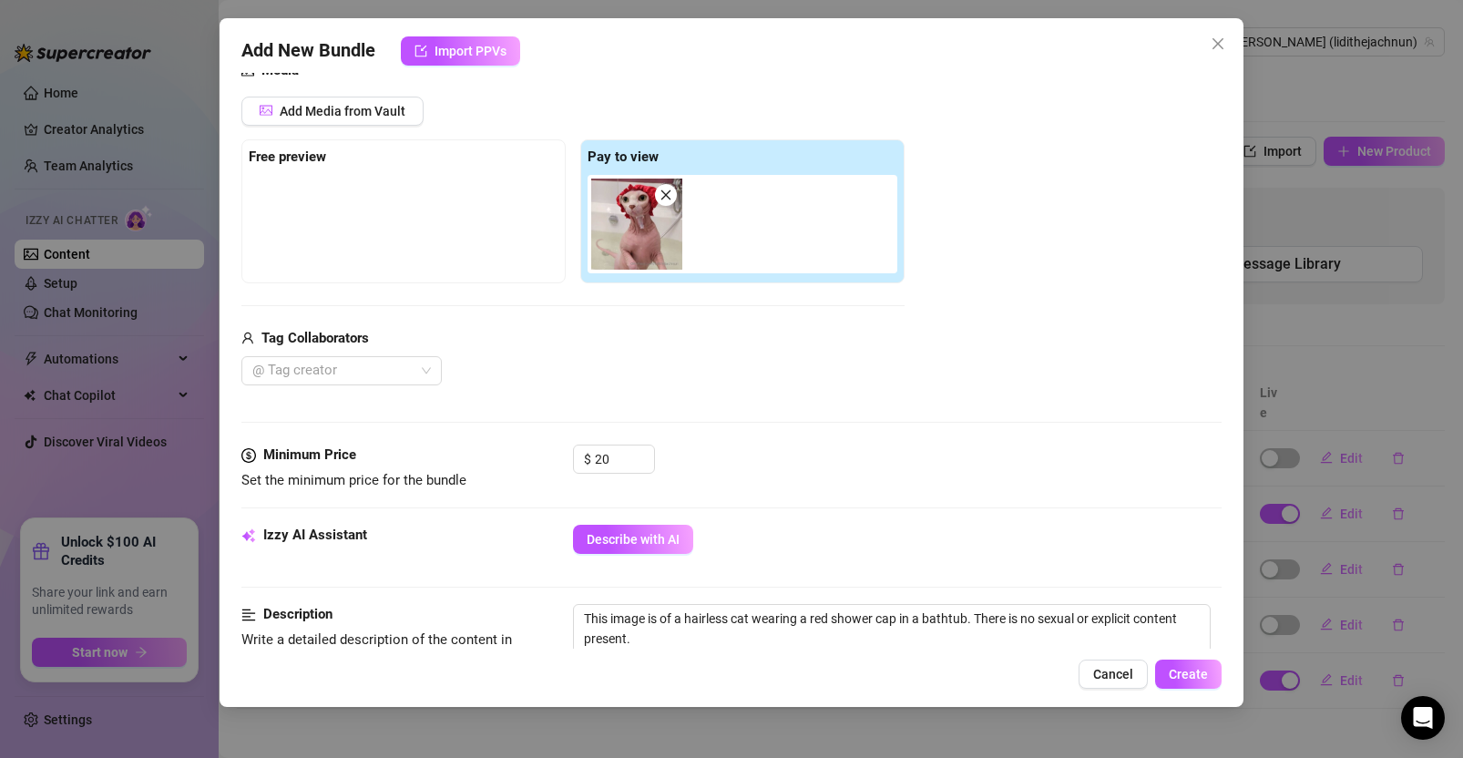
scroll to position [354, 0]
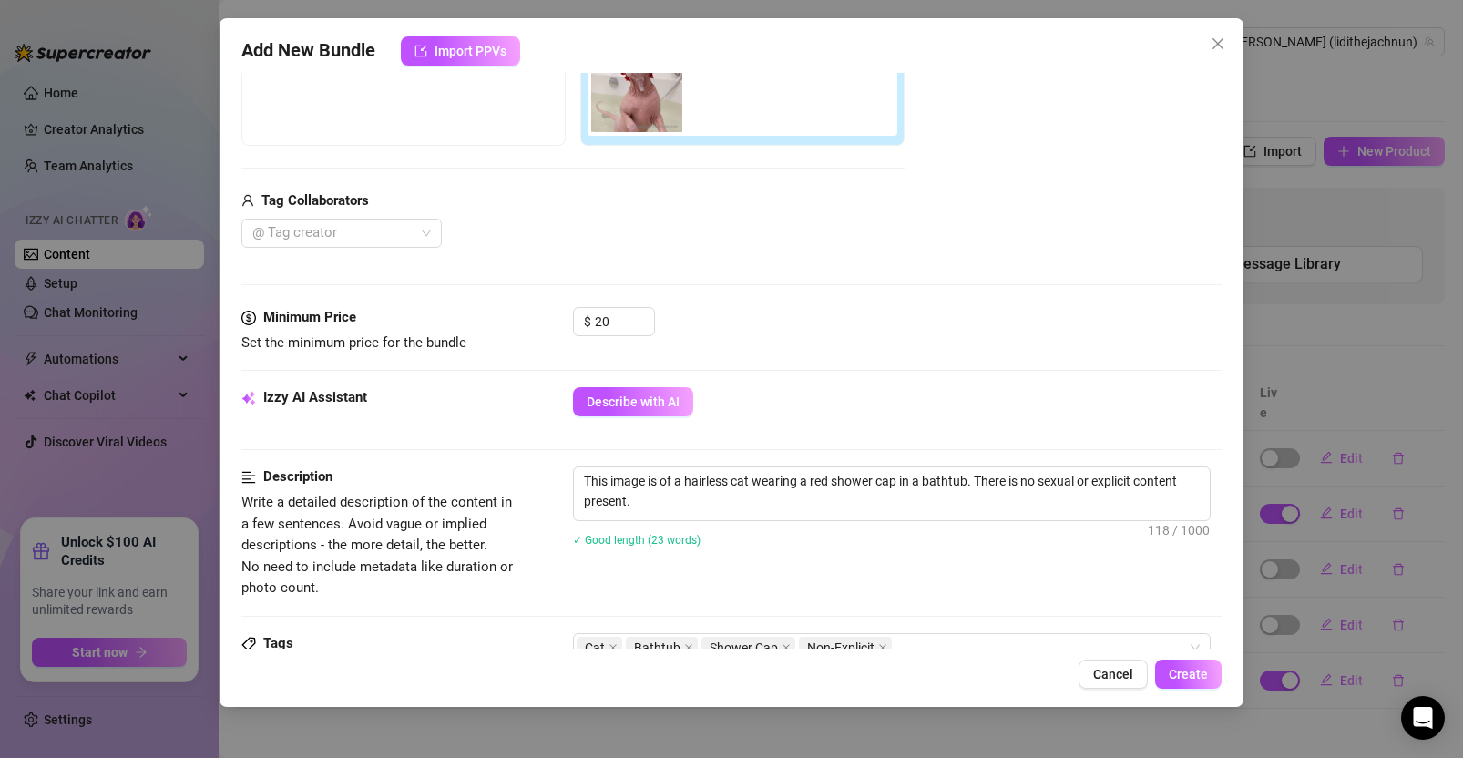
click at [1224, 46] on icon "close" at bounding box center [1218, 43] width 15 height 15
